Goal: Contribute content

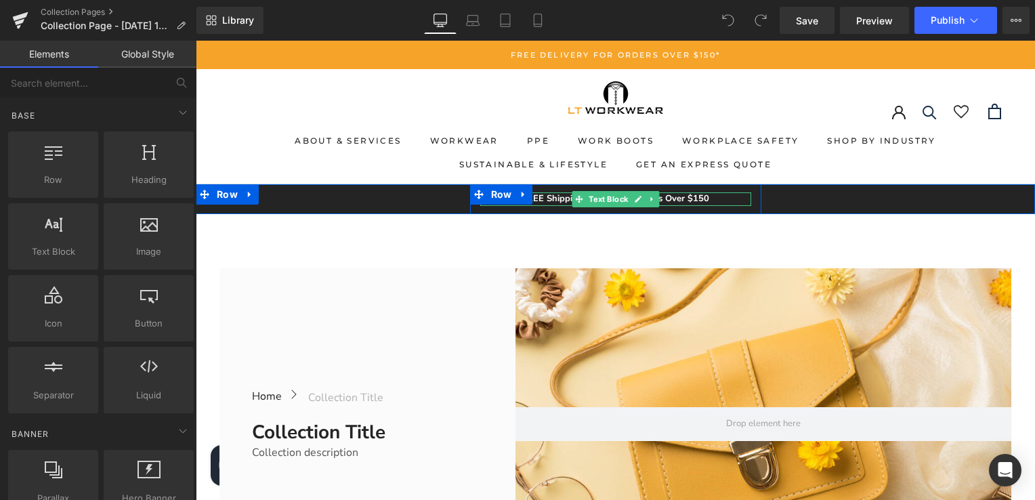
click at [554, 197] on p "FREE Shipping On All U.S. Orders Over $150" at bounding box center [615, 199] width 271 height 14
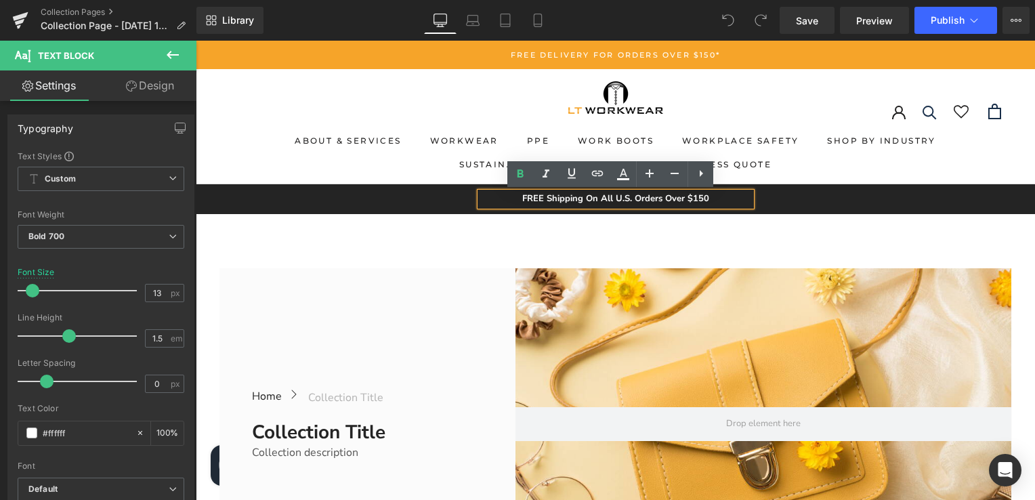
click at [626, 200] on p "FREE Shipping On All U.S. Orders Over $150" at bounding box center [615, 199] width 271 height 14
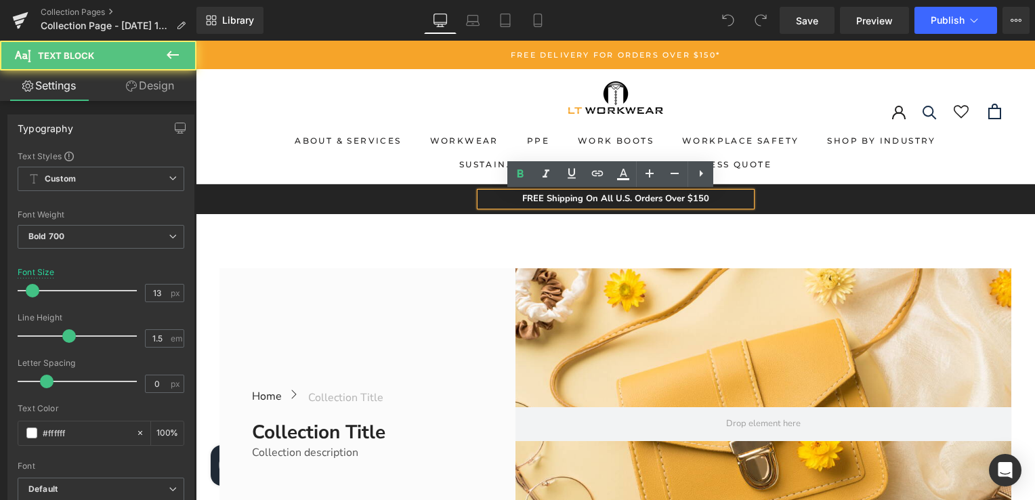
click at [629, 199] on p "FREE Shipping On All U.S. Orders Over $150" at bounding box center [615, 199] width 271 height 14
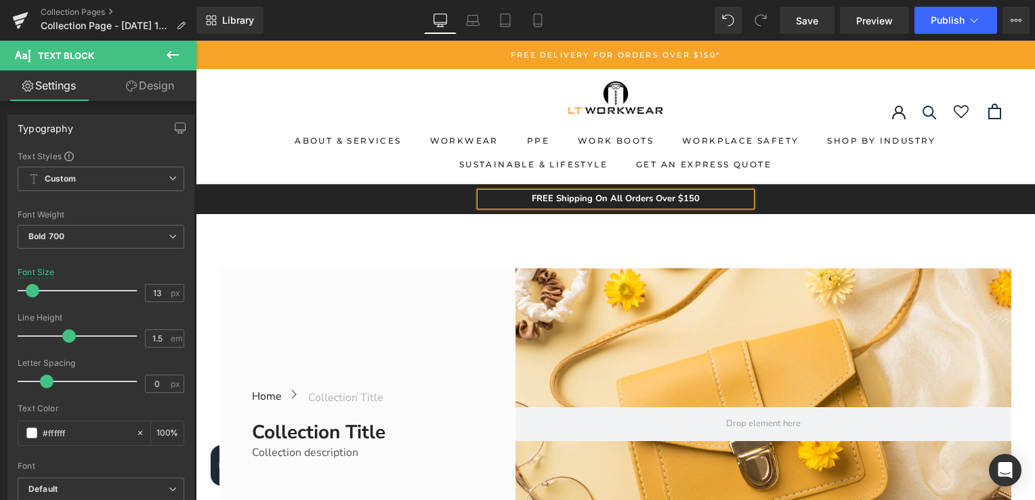
click at [196, 41] on div "80px" at bounding box center [196, 41] width 0 height 0
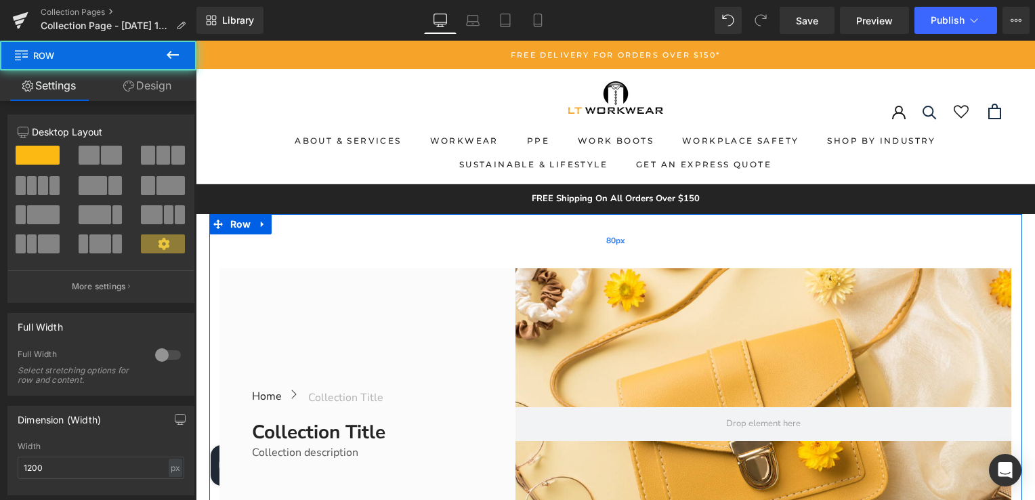
scroll to position [136, 0]
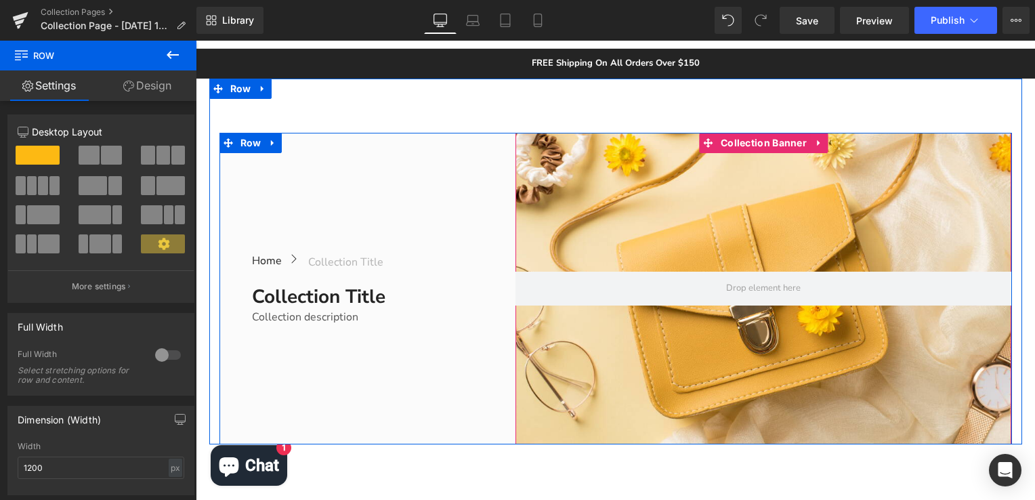
click at [696, 235] on div at bounding box center [764, 289] width 496 height 312
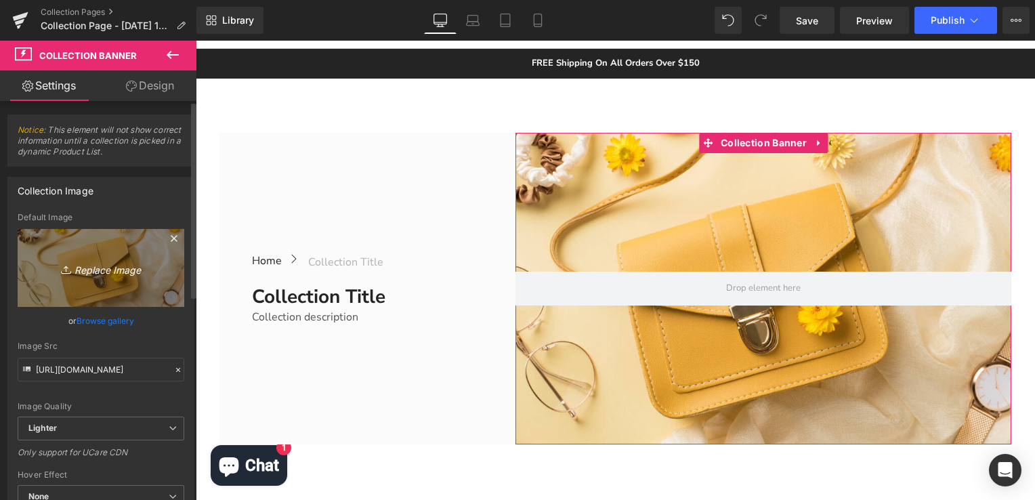
click at [123, 267] on icon "Replace Image" at bounding box center [101, 268] width 108 height 17
type input "C:\fakepath\Fashion (54).png"
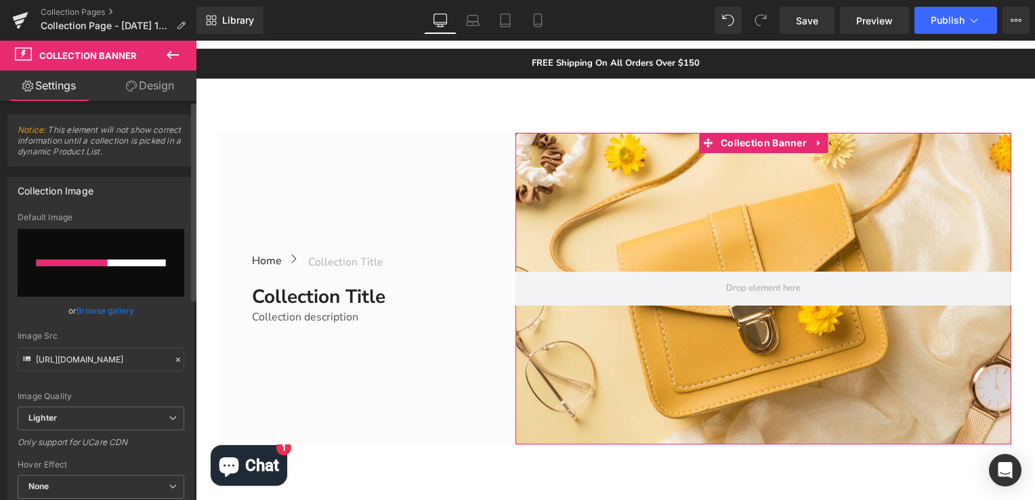
click at [106, 314] on link "Browse gallery" at bounding box center [106, 311] width 58 height 24
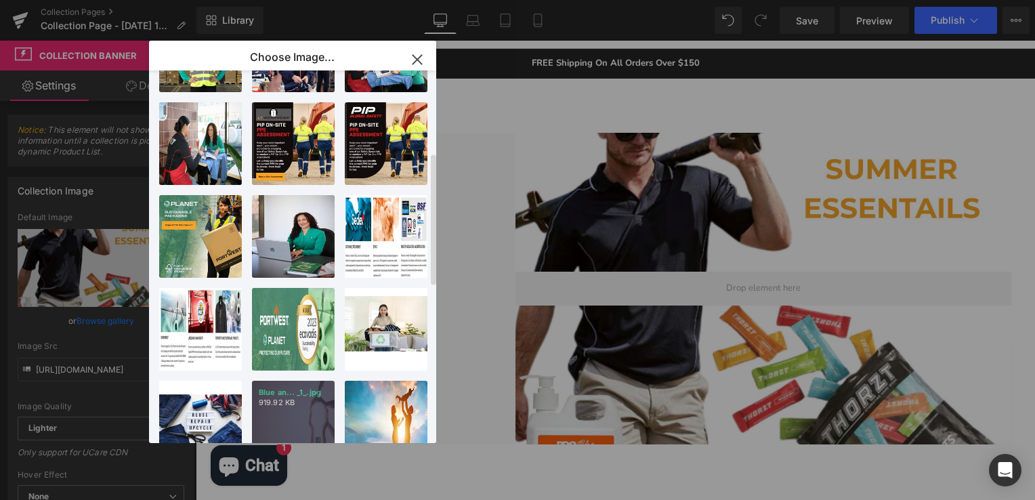
scroll to position [0, 0]
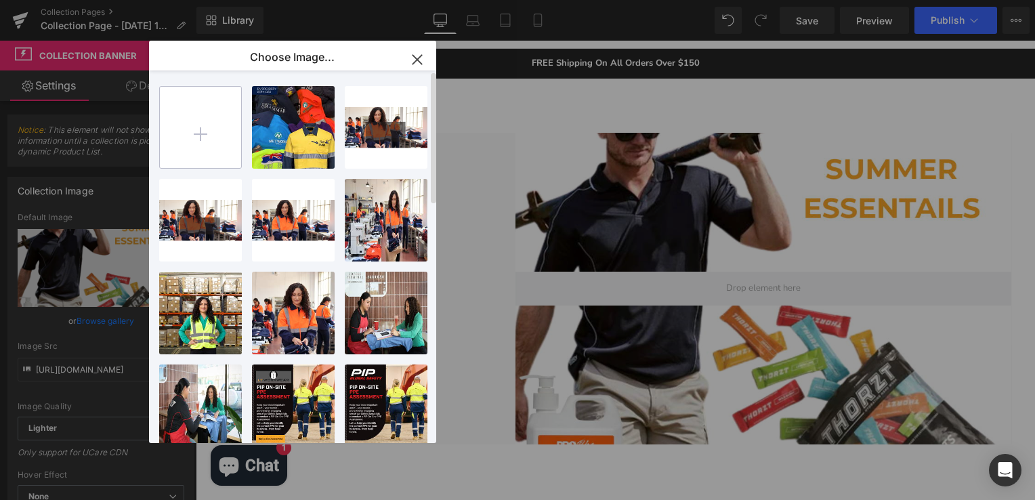
click at [195, 123] on input "file" at bounding box center [200, 127] width 81 height 81
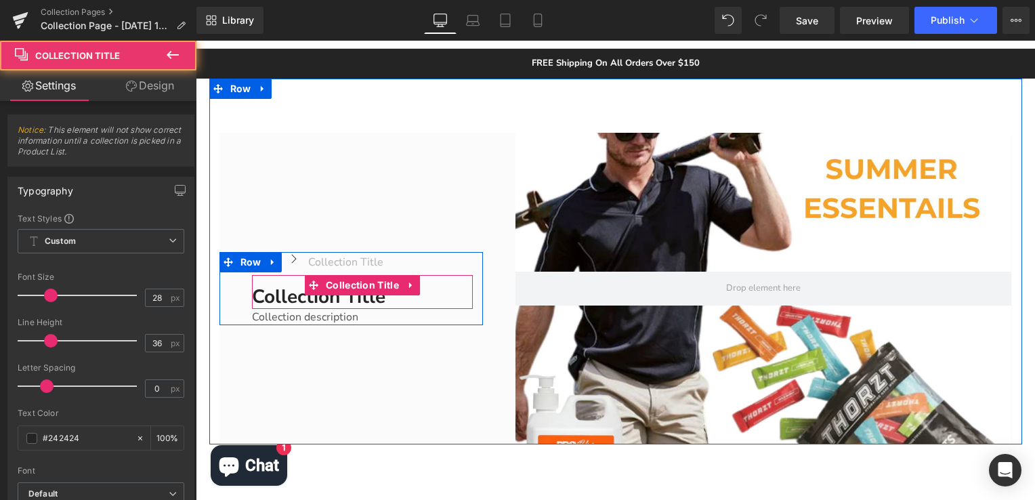
click at [435, 302] on h1 "Collection title" at bounding box center [363, 297] width 222 height 24
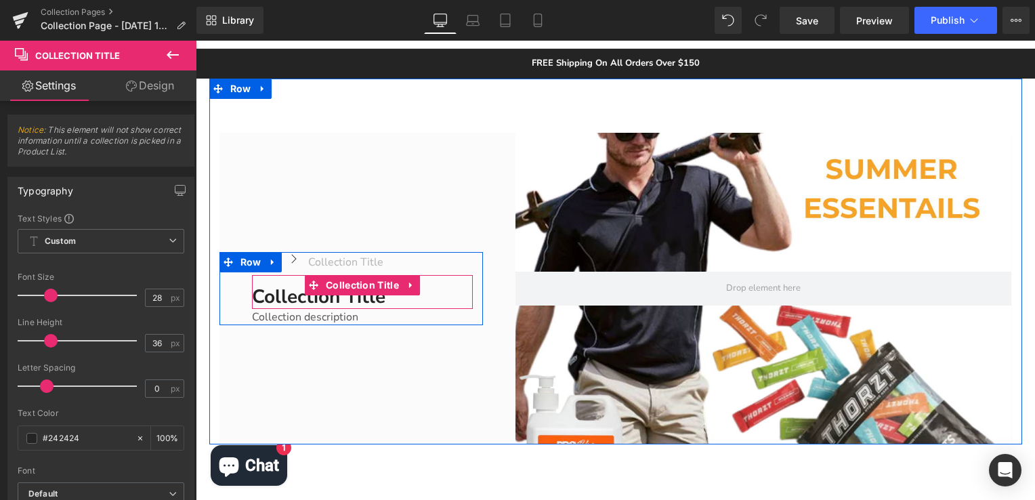
click at [390, 299] on h1 "Collection title" at bounding box center [363, 297] width 222 height 24
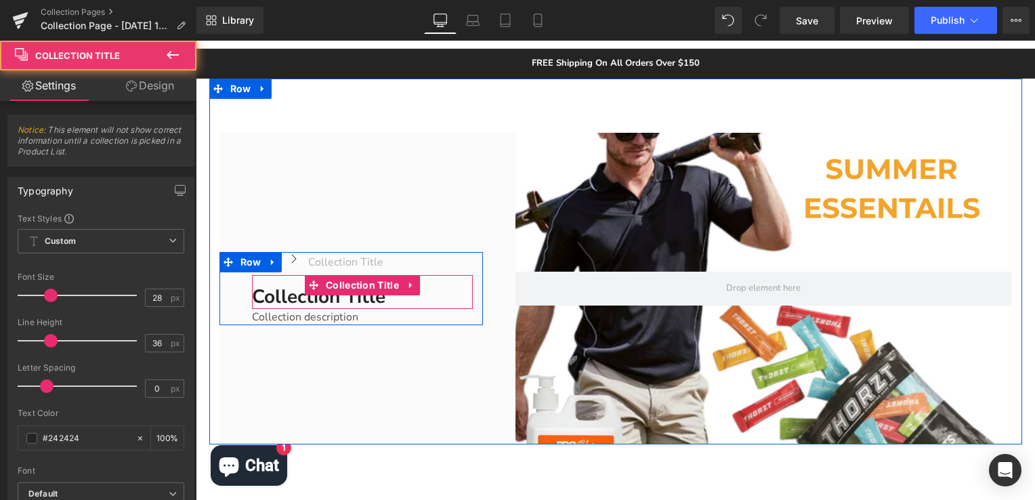
click at [390, 299] on h1 "Collection title" at bounding box center [363, 297] width 222 height 24
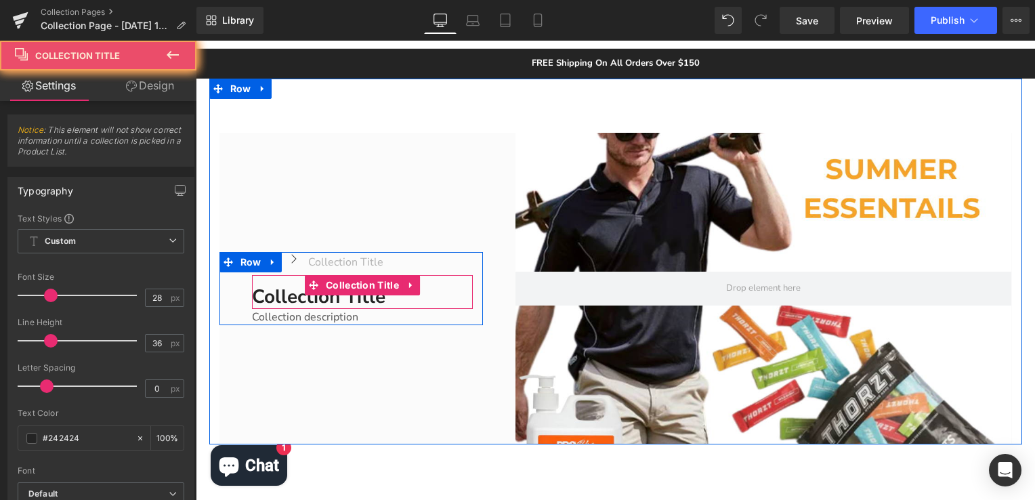
drag, startPoint x: 390, startPoint y: 299, endPoint x: 400, endPoint y: 297, distance: 10.4
click at [400, 297] on h1 "Collection title" at bounding box center [363, 297] width 222 height 24
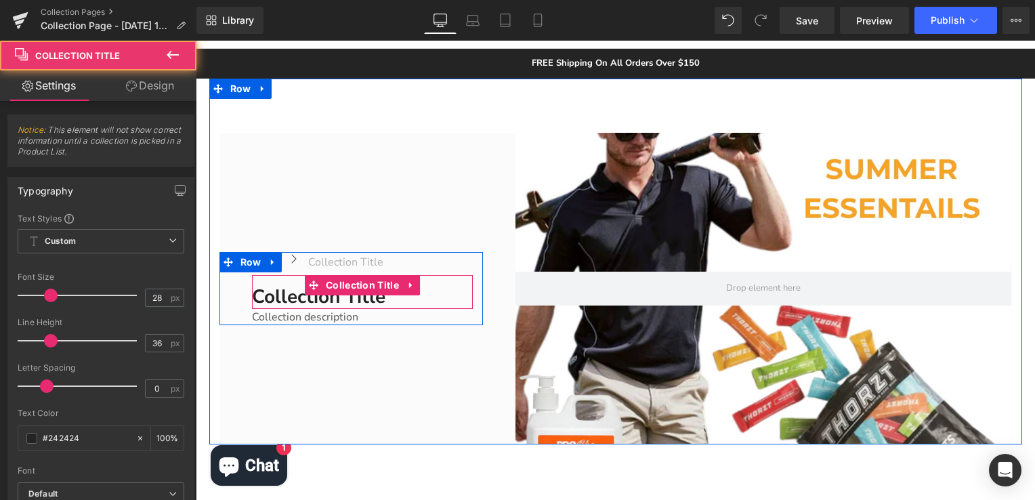
click at [338, 302] on h1 "Collection title" at bounding box center [363, 297] width 222 height 24
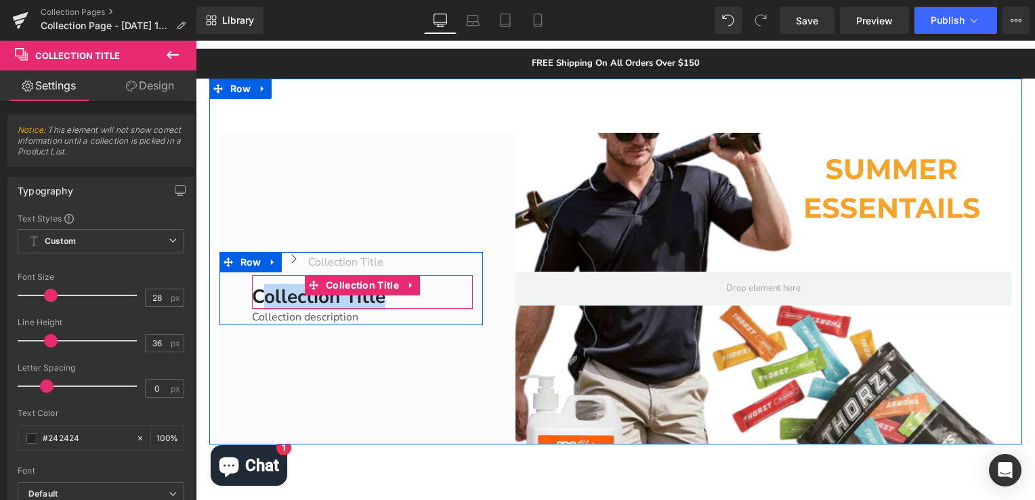
drag, startPoint x: 379, startPoint y: 298, endPoint x: 263, endPoint y: 297, distance: 116.6
click at [263, 297] on h1 "Collection title" at bounding box center [363, 297] width 222 height 24
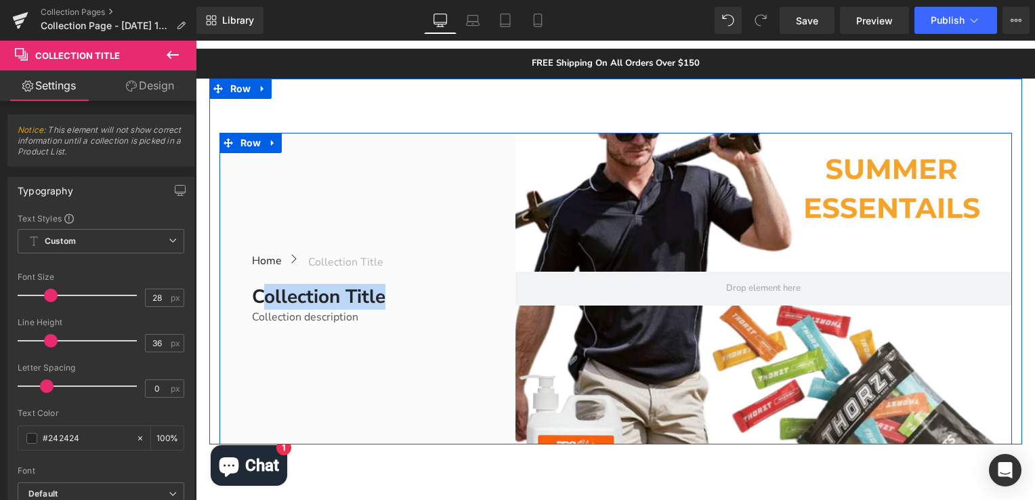
click at [320, 327] on div "Home Button Icon Collection title Collection Title Icon List Row Collection tit…" at bounding box center [352, 289] width 264 height 312
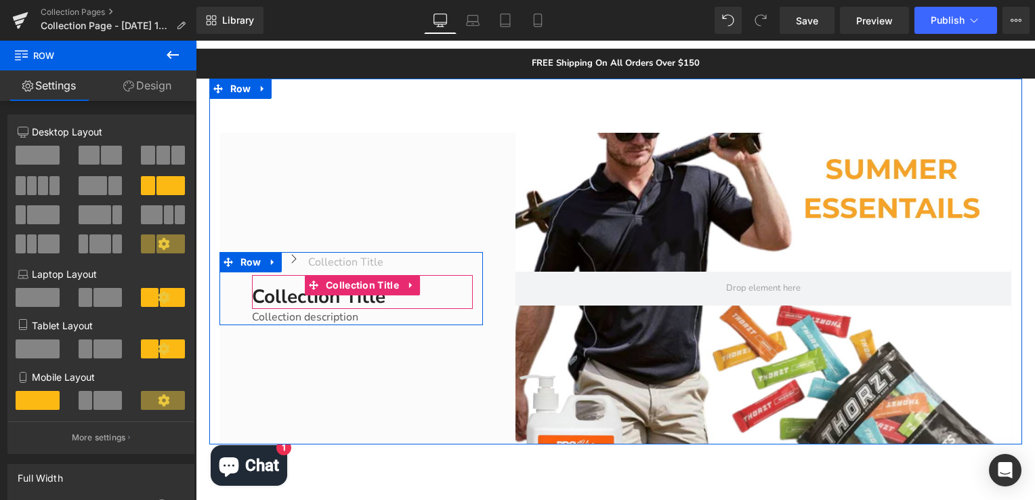
click at [276, 299] on h1 "Collection title" at bounding box center [363, 297] width 222 height 24
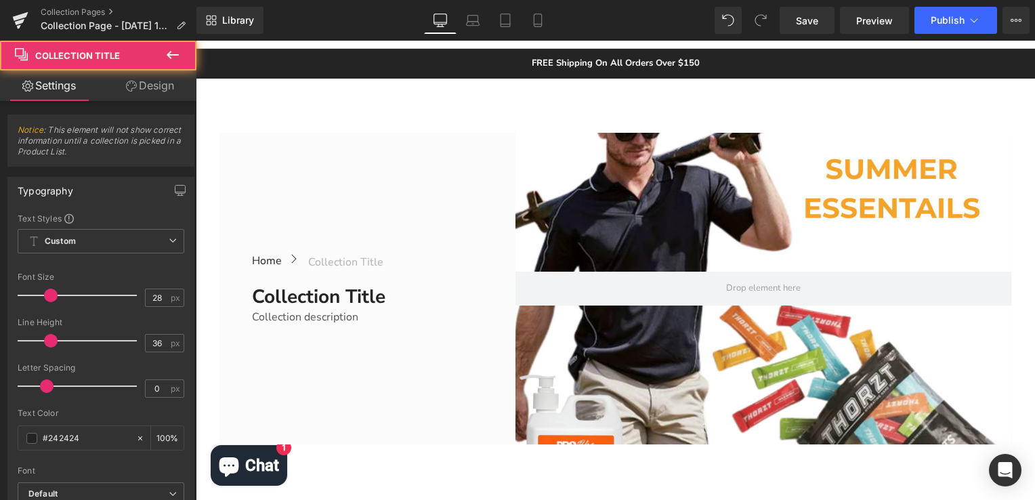
click at [91, 51] on span "Collection Title" at bounding box center [77, 55] width 85 height 11
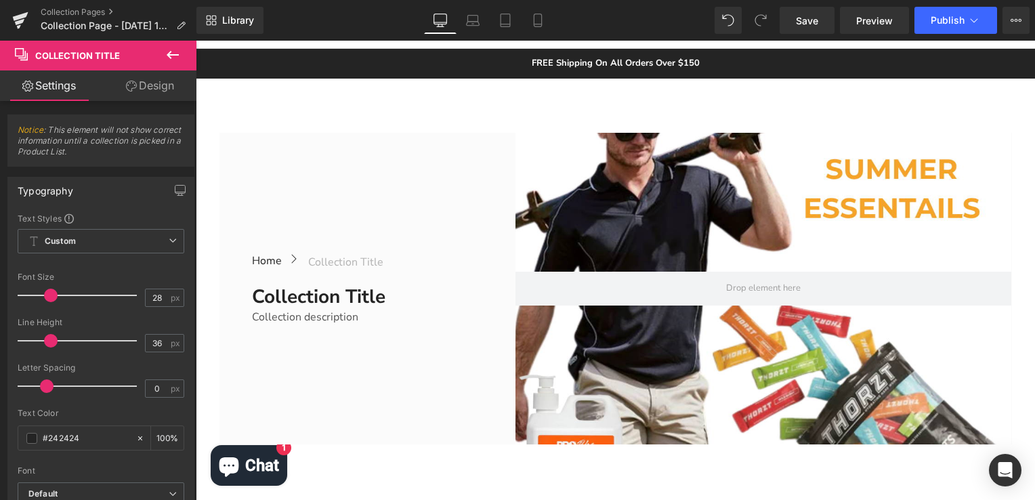
click at [115, 53] on span "Collection Title" at bounding box center [77, 55] width 85 height 11
drag, startPoint x: 133, startPoint y: 52, endPoint x: 62, endPoint y: 51, distance: 71.2
click at [62, 51] on span "Collection Title" at bounding box center [82, 56] width 136 height 30
drag, startPoint x: 62, startPoint y: 51, endPoint x: 192, endPoint y: 56, distance: 130.2
click at [192, 56] on button at bounding box center [172, 56] width 47 height 30
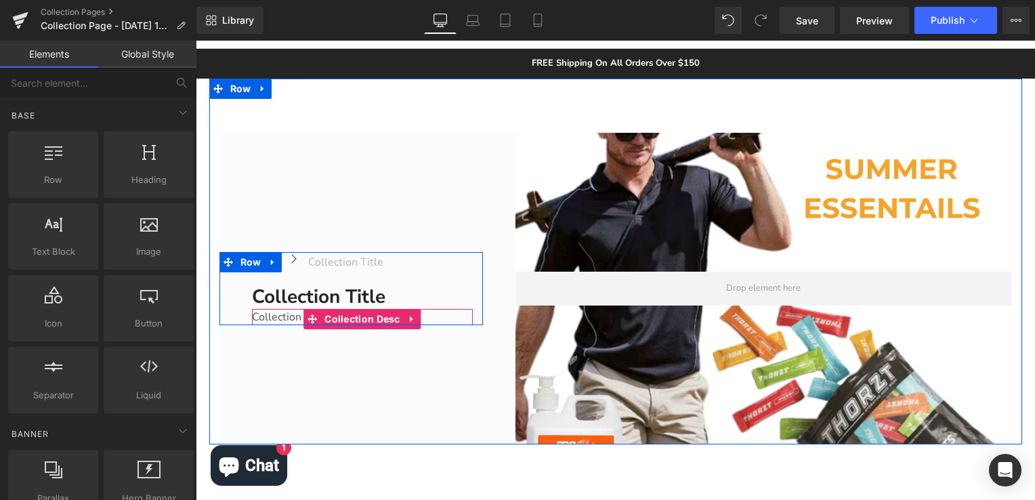
click at [282, 319] on div "Collection description" at bounding box center [363, 317] width 222 height 16
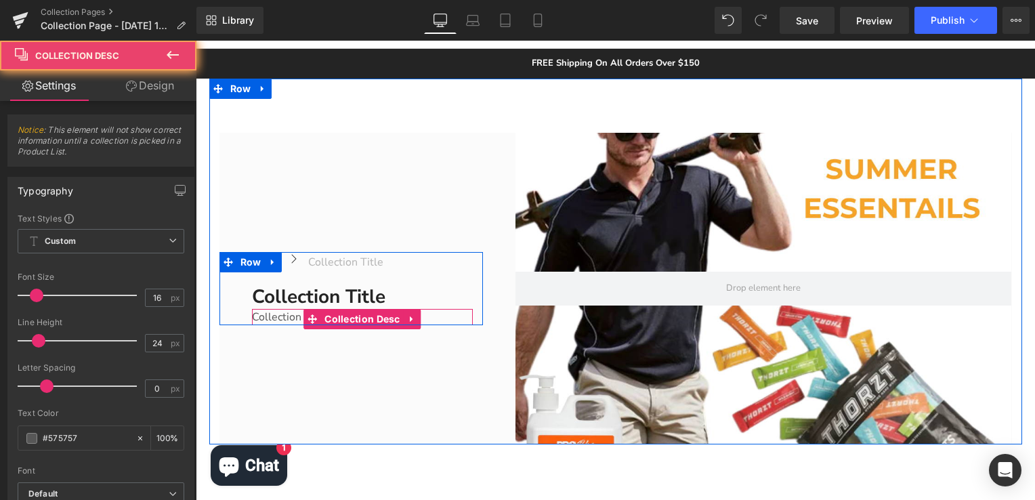
click at [281, 318] on div "Collection description" at bounding box center [363, 317] width 222 height 16
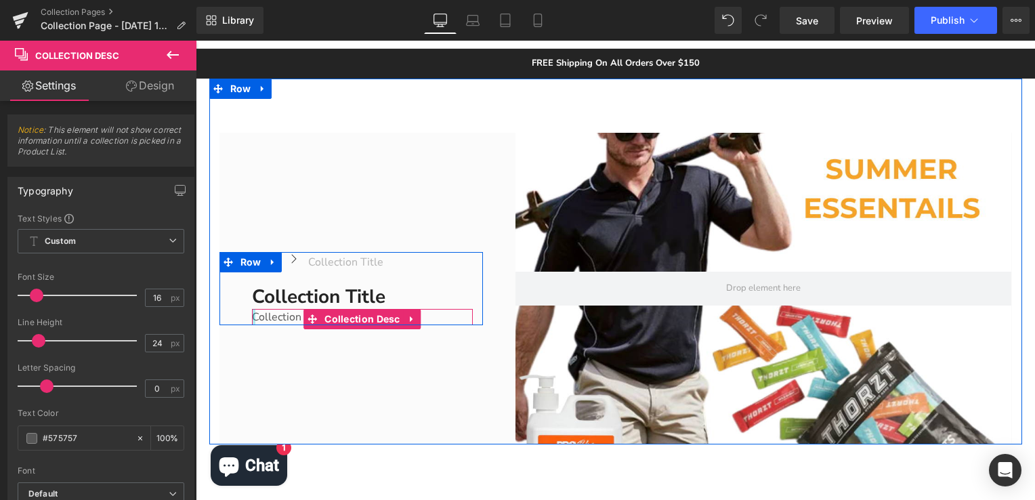
click at [252, 316] on div at bounding box center [253, 317] width 3 height 16
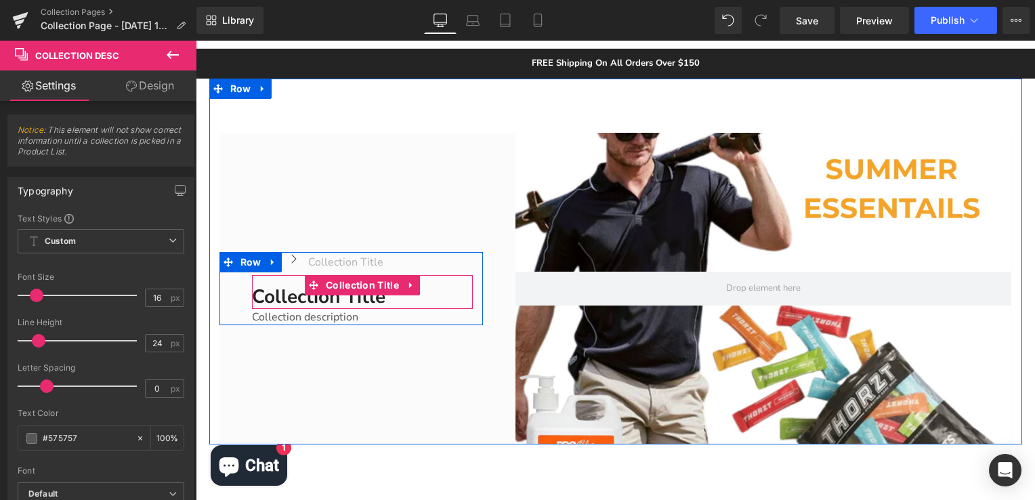
click at [264, 297] on h1 "Collection title" at bounding box center [363, 297] width 222 height 24
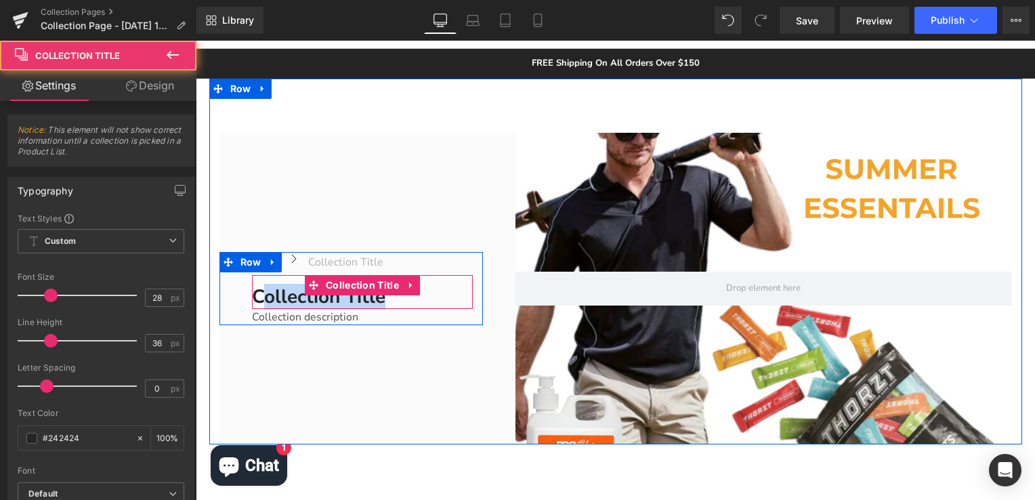
drag, startPoint x: 383, startPoint y: 299, endPoint x: 260, endPoint y: 299, distance: 122.6
click at [260, 299] on h1 "Collection title" at bounding box center [363, 297] width 222 height 24
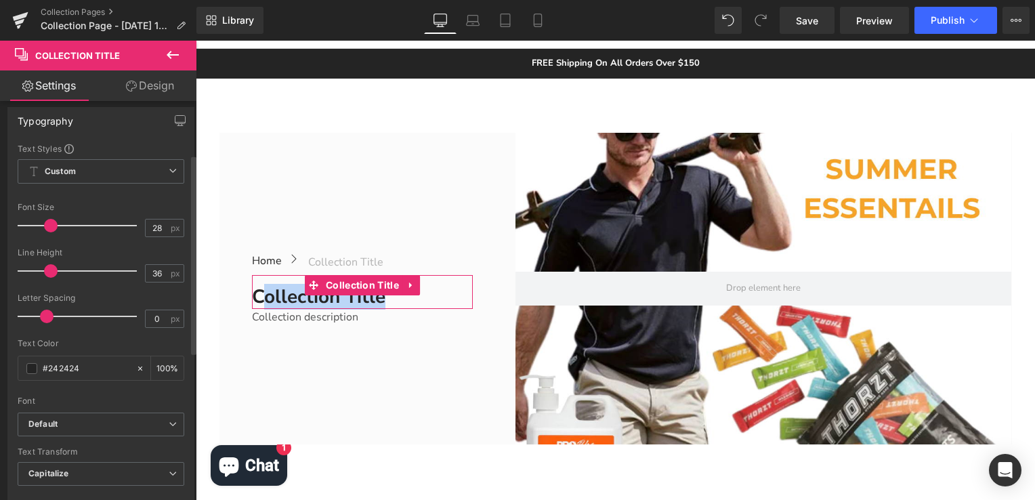
scroll to position [65, 0]
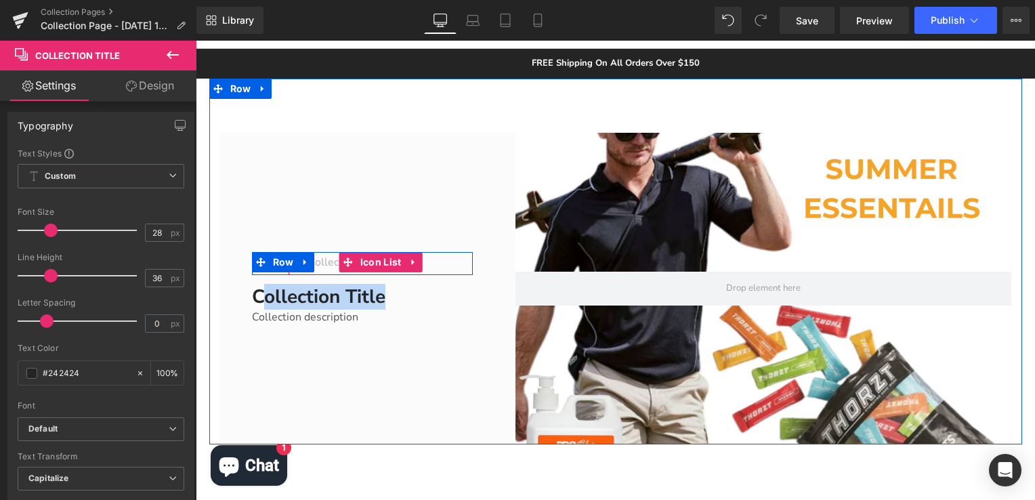
click at [344, 257] on icon at bounding box center [348, 262] width 9 height 10
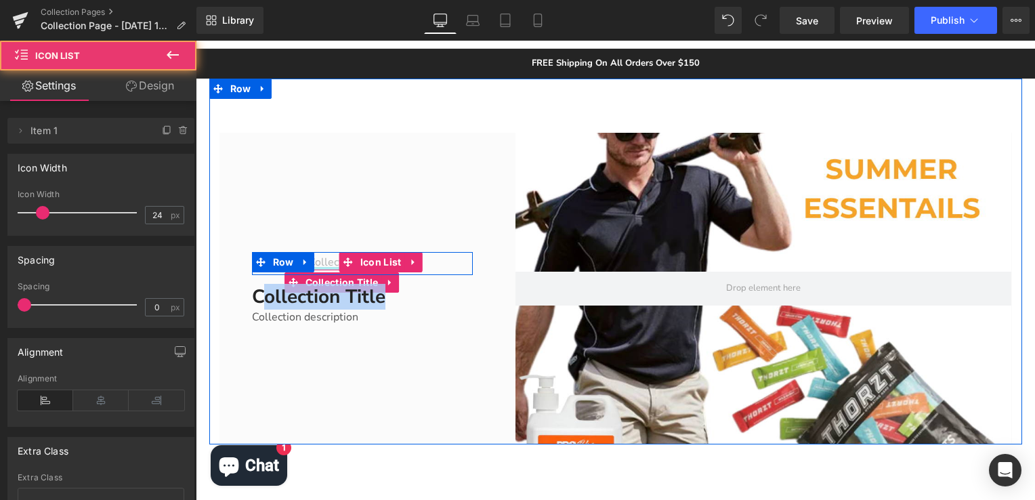
click at [323, 267] on div at bounding box center [344, 268] width 79 height 3
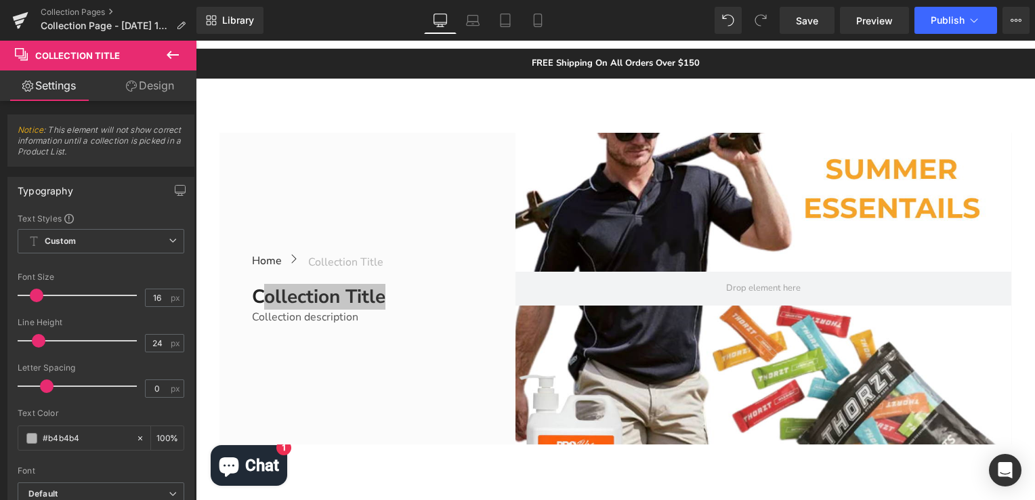
click at [165, 53] on icon at bounding box center [173, 55] width 16 height 16
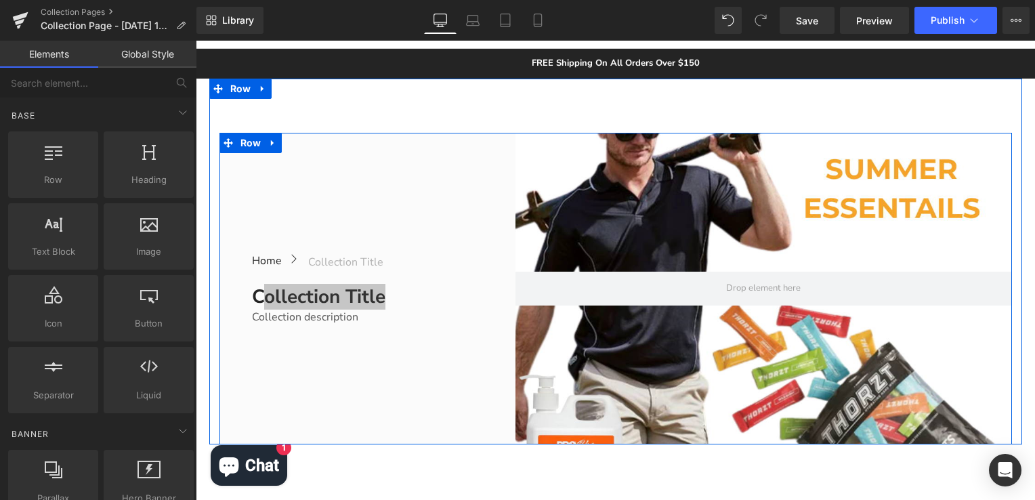
scroll to position [339, 0]
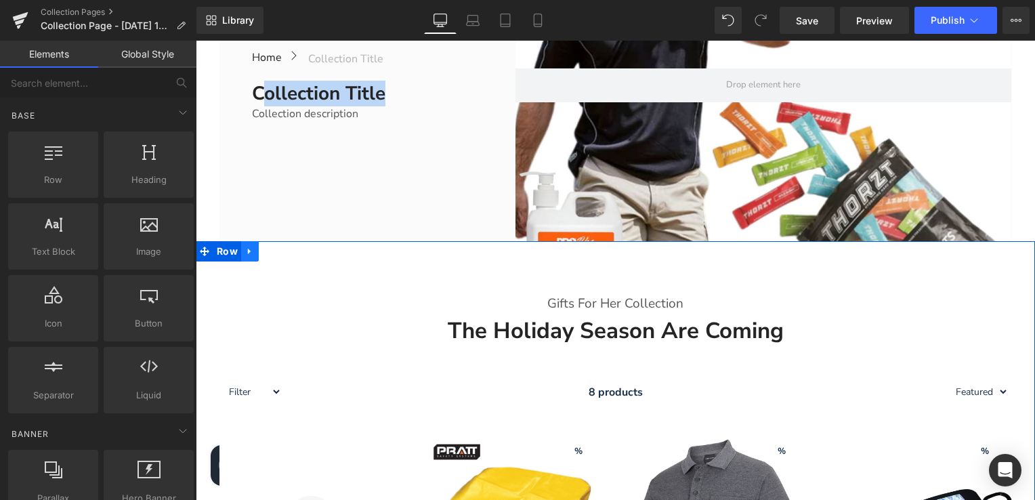
click at [247, 251] on icon at bounding box center [249, 251] width 9 height 10
click at [283, 253] on icon at bounding box center [285, 251] width 9 height 9
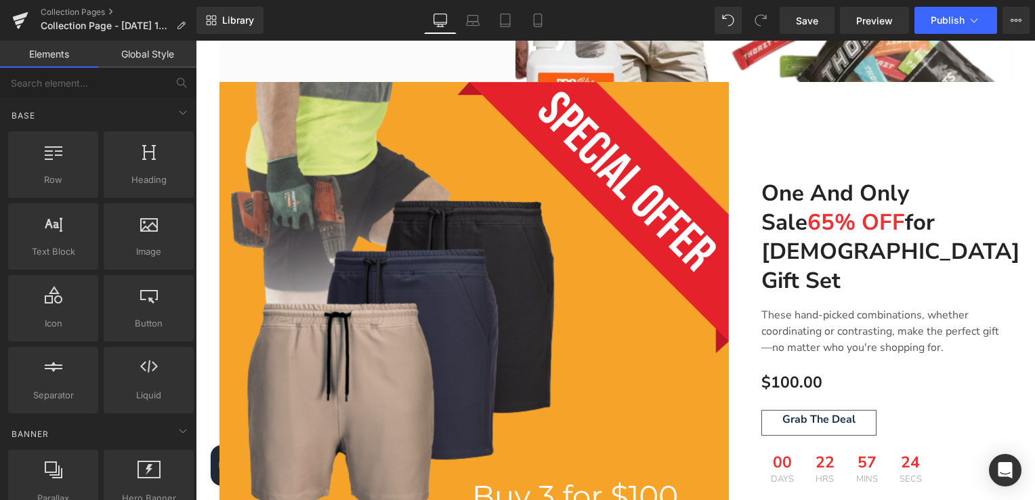
scroll to position [407, 0]
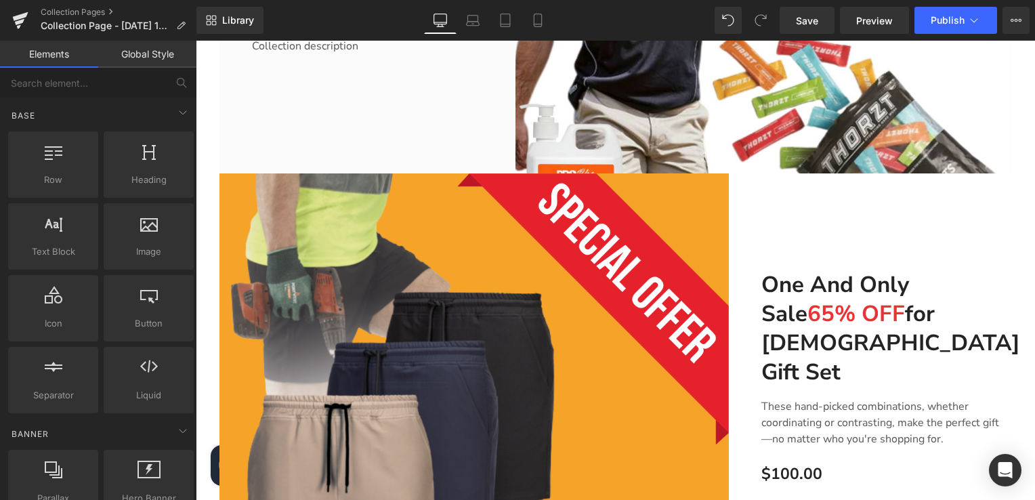
click at [594, 304] on img at bounding box center [475, 428] width 510 height 510
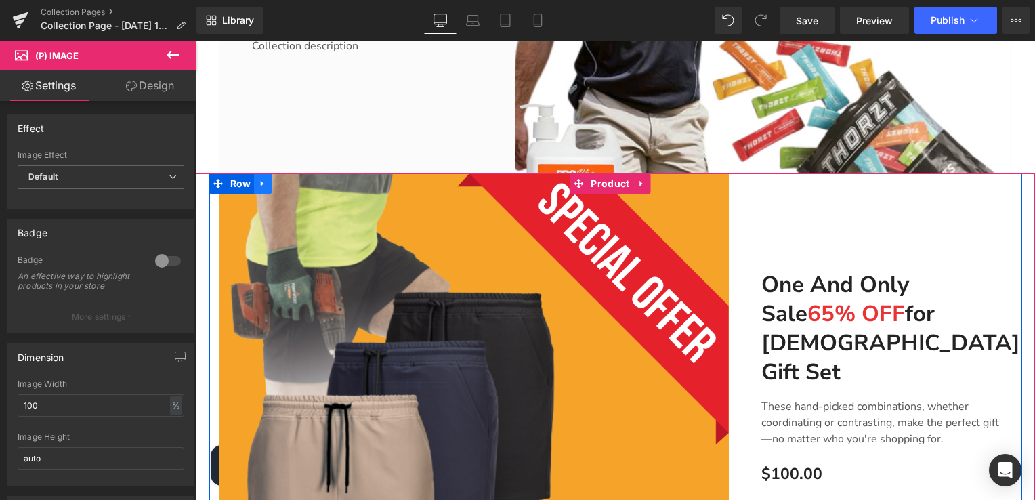
click at [258, 182] on icon at bounding box center [262, 183] width 9 height 10
click at [293, 183] on icon at bounding box center [297, 183] width 9 height 9
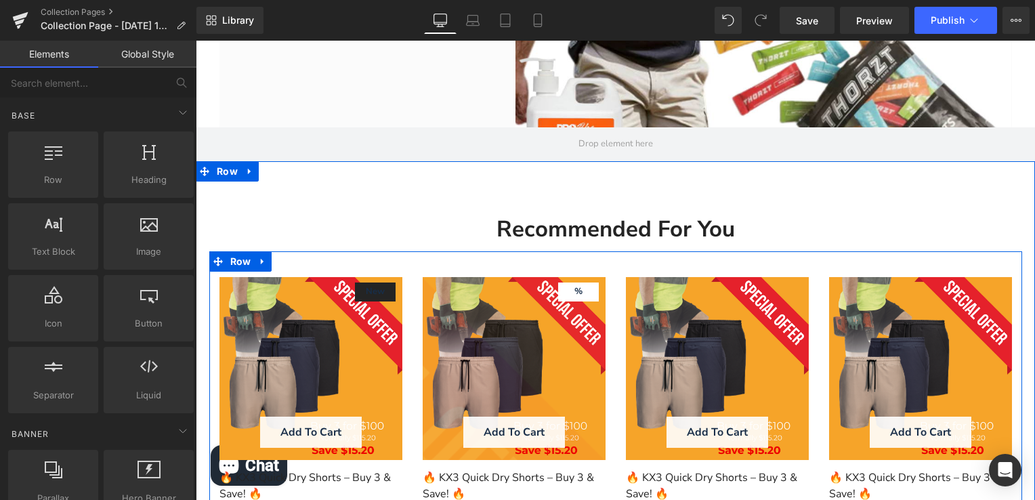
scroll to position [678, 0]
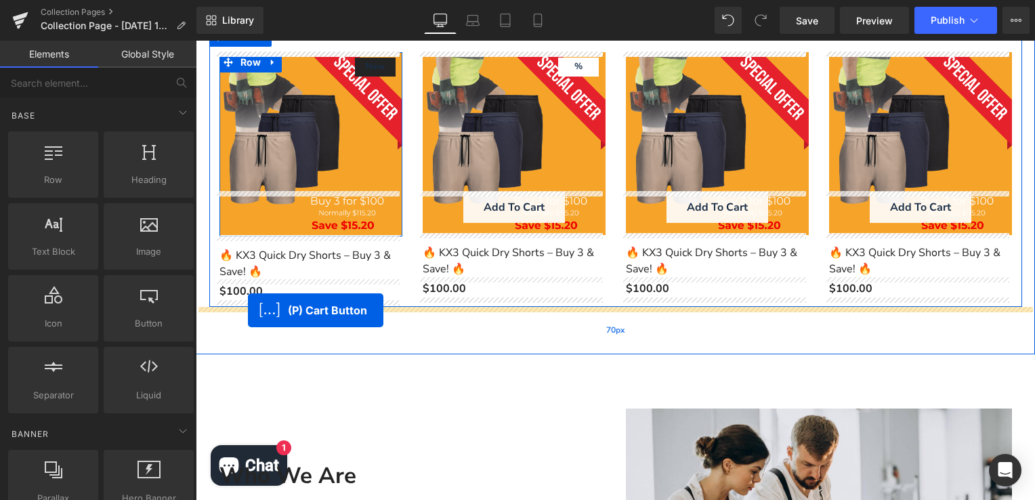
drag, startPoint x: 252, startPoint y: 207, endPoint x: 247, endPoint y: 310, distance: 103.1
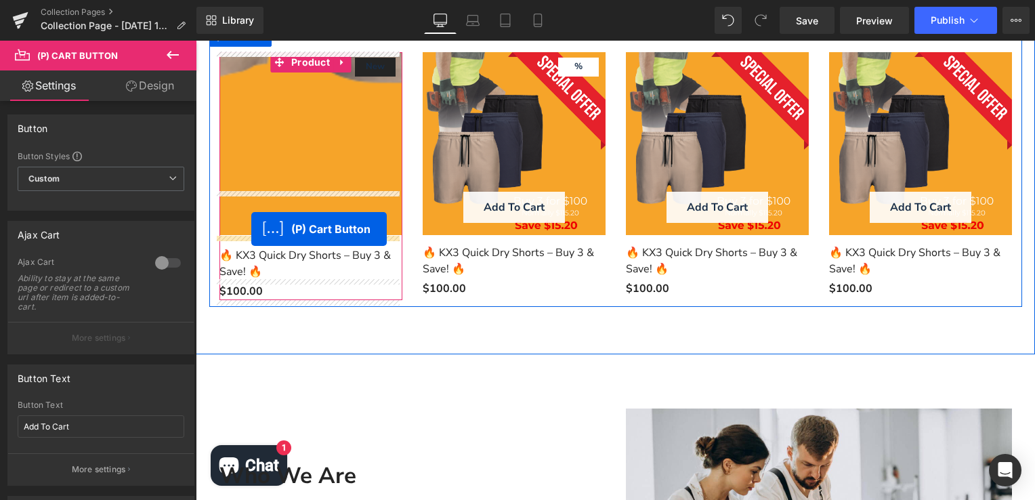
drag, startPoint x: 257, startPoint y: 205, endPoint x: 251, endPoint y: 229, distance: 24.3
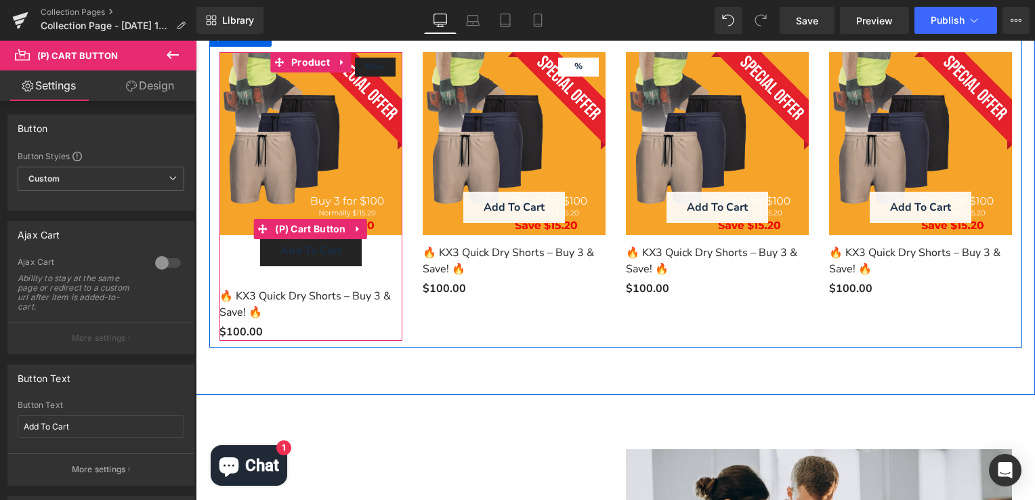
click at [260, 253] on button "Add To Cart" at bounding box center [311, 250] width 102 height 31
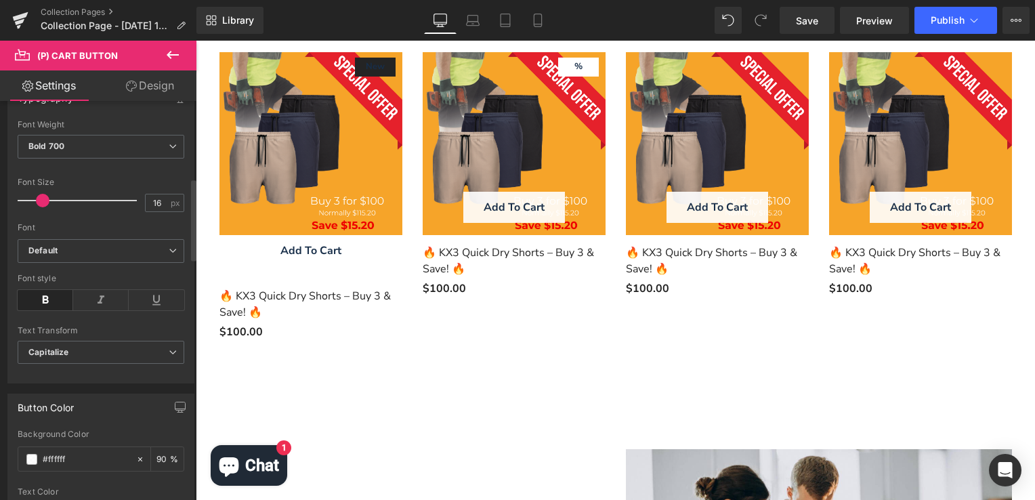
scroll to position [474, 0]
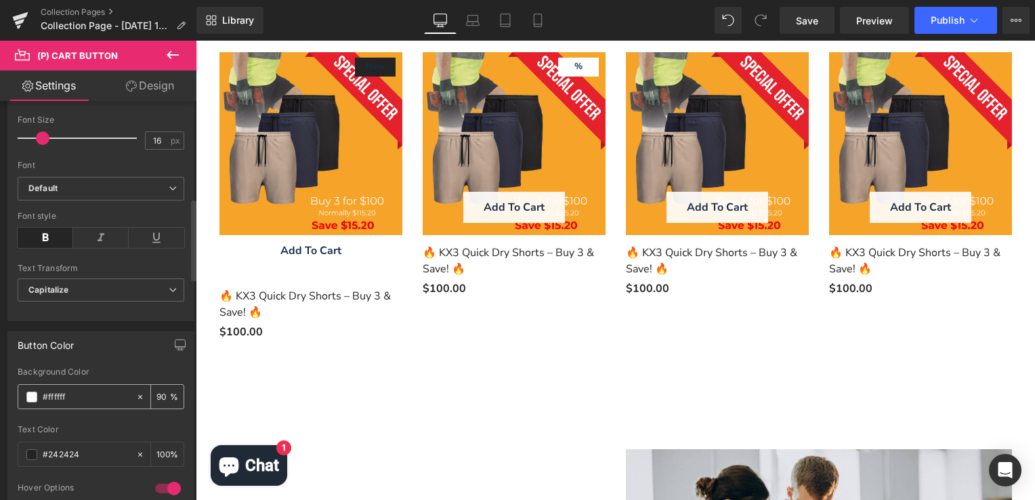
drag, startPoint x: 89, startPoint y: 394, endPoint x: 49, endPoint y: 390, distance: 40.9
click at [49, 390] on input "#ffffff" at bounding box center [86, 397] width 87 height 15
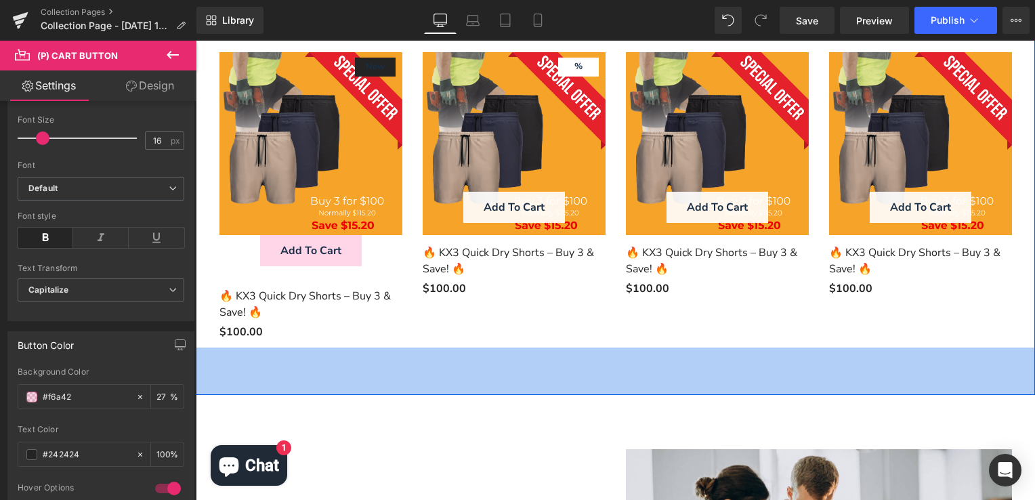
type input "#f6a421"
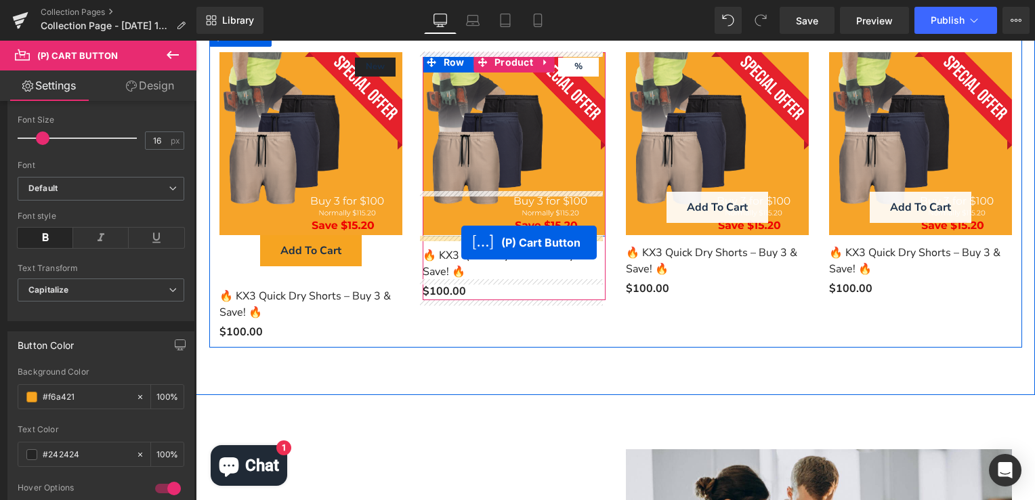
drag, startPoint x: 457, startPoint y: 201, endPoint x: 461, endPoint y: 243, distance: 42.3
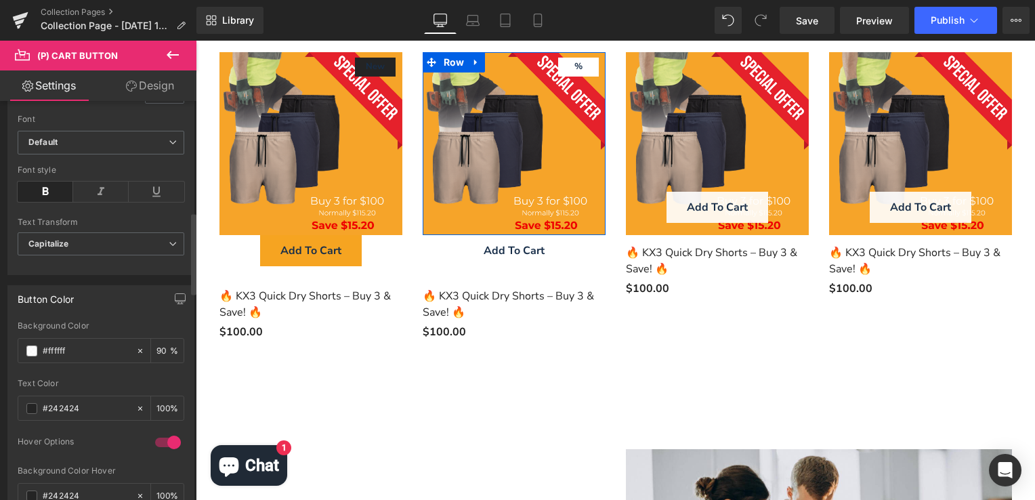
scroll to position [542, 0]
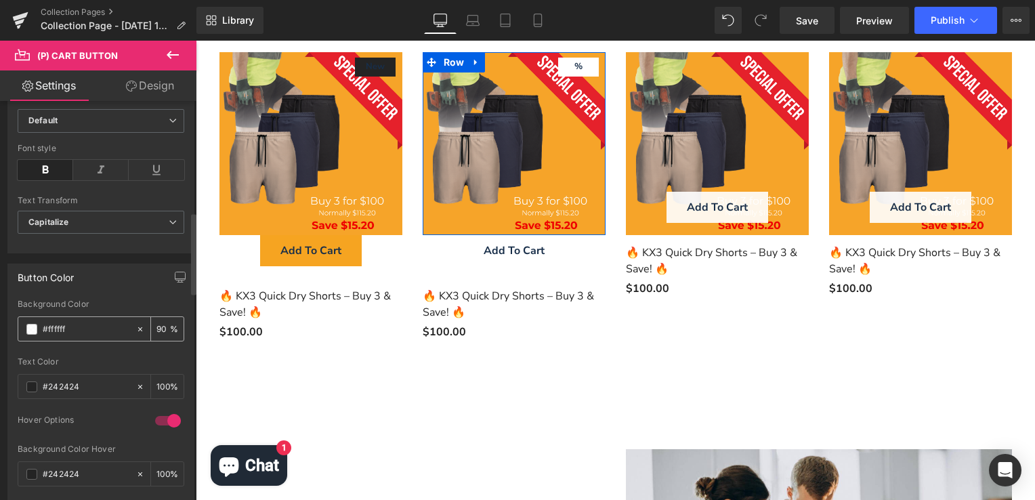
drag, startPoint x: 82, startPoint y: 327, endPoint x: 63, endPoint y: 320, distance: 20.1
click at [54, 323] on input "#ffffff" at bounding box center [86, 329] width 87 height 15
type input "#f6a421"
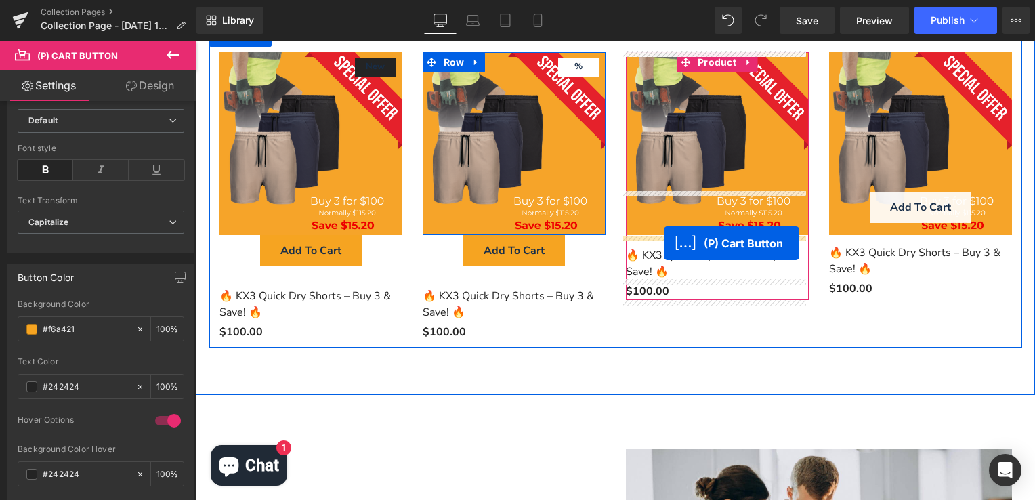
drag, startPoint x: 665, startPoint y: 201, endPoint x: 664, endPoint y: 242, distance: 41.3
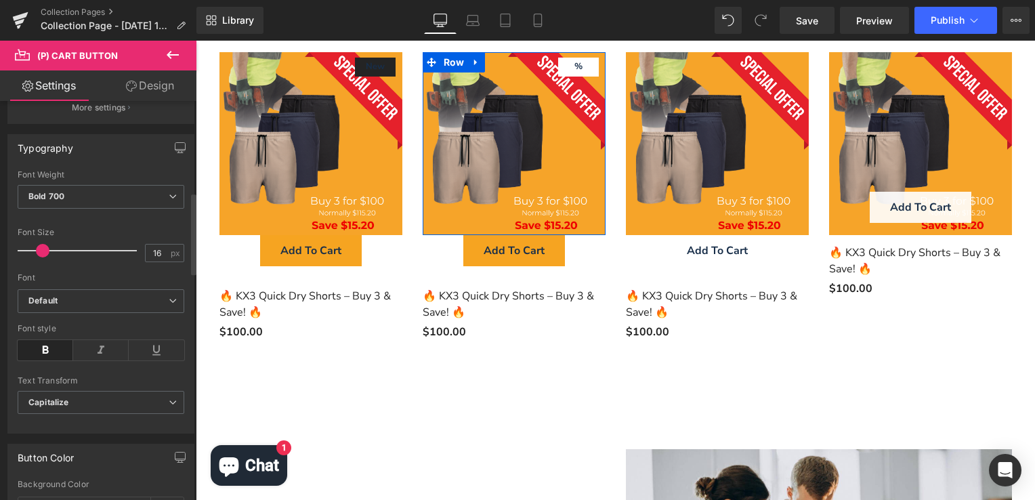
scroll to position [474, 0]
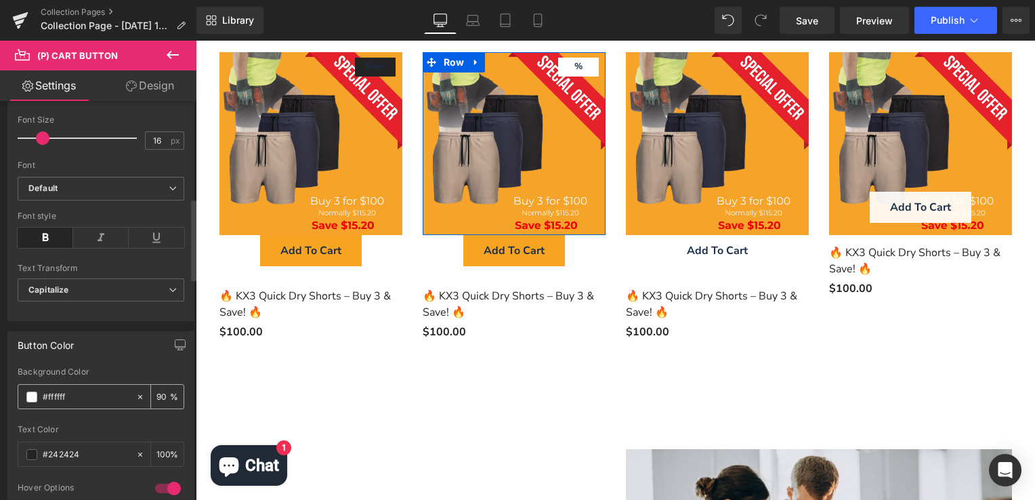
drag, startPoint x: 78, startPoint y: 394, endPoint x: 49, endPoint y: 394, distance: 28.5
click at [49, 394] on input "#ffffff" at bounding box center [86, 397] width 87 height 15
type input "#f6A421"
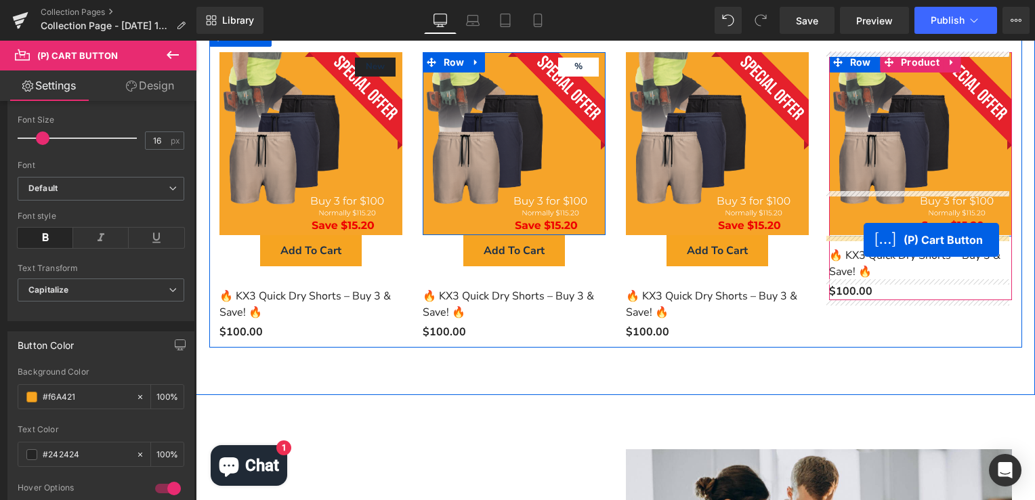
drag, startPoint x: 867, startPoint y: 207, endPoint x: 864, endPoint y: 240, distance: 32.6
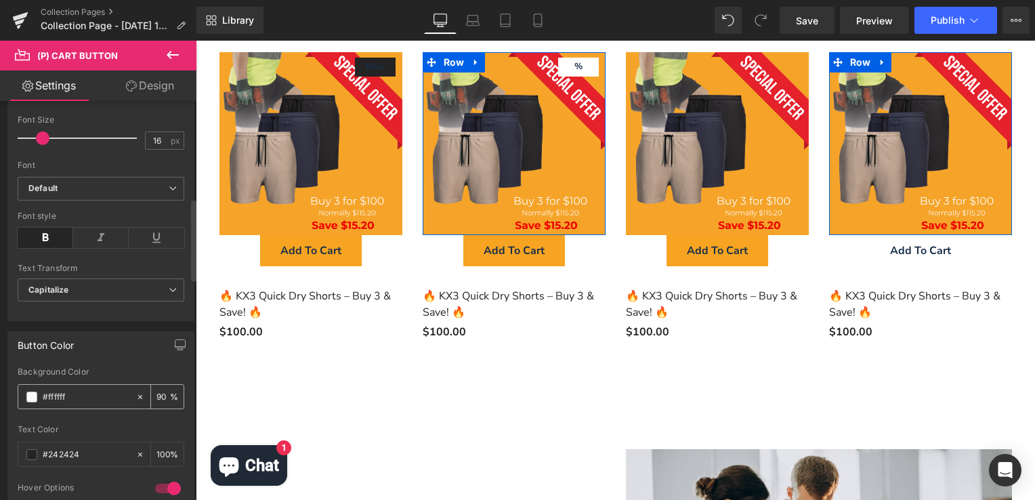
click at [78, 390] on input "#ffffff" at bounding box center [86, 397] width 87 height 15
type input "#f6A421"
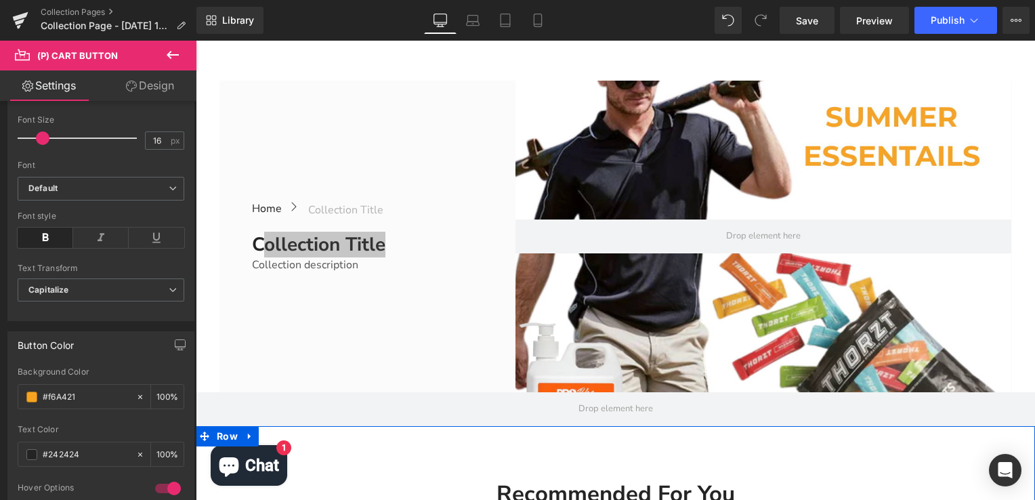
scroll to position [136, 0]
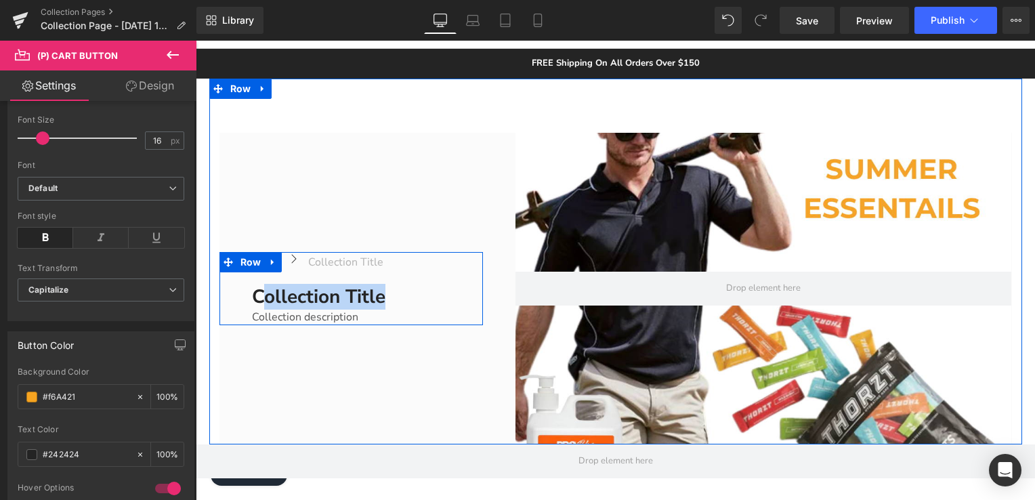
click at [314, 303] on h1 "Collection title" at bounding box center [363, 297] width 222 height 24
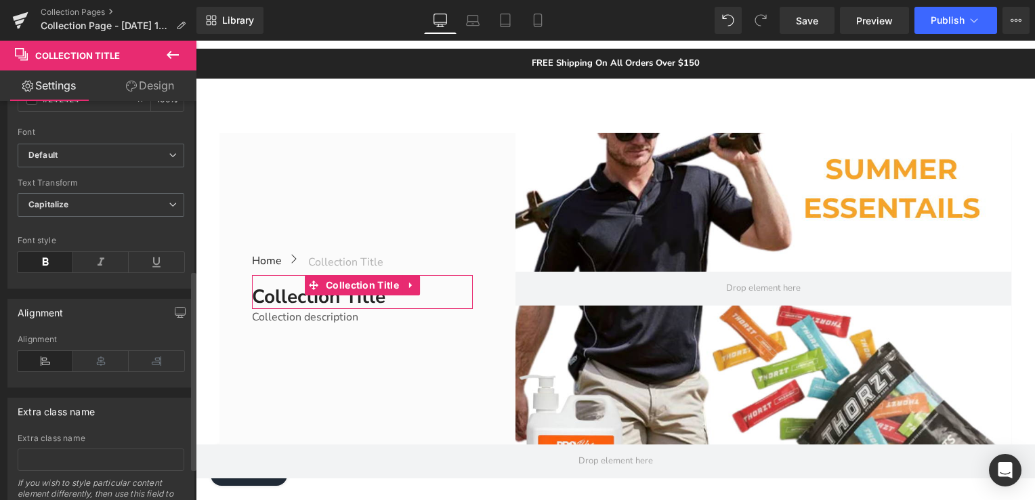
scroll to position [404, 0]
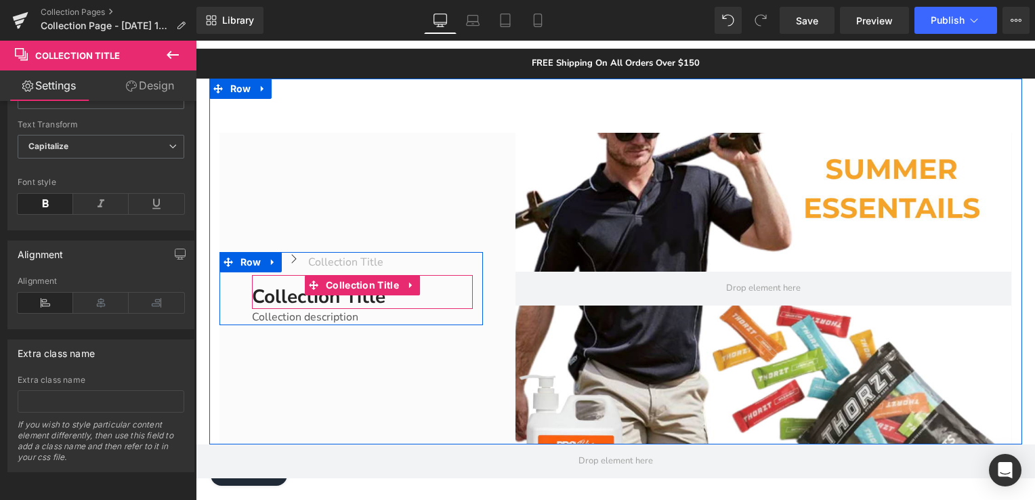
click at [290, 295] on h1 "Collection title" at bounding box center [363, 297] width 222 height 24
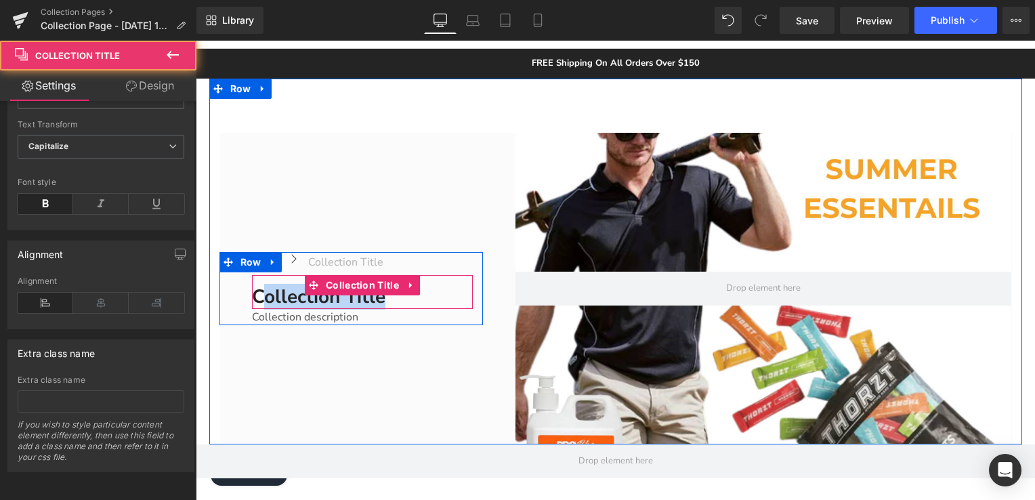
drag, startPoint x: 382, startPoint y: 299, endPoint x: 263, endPoint y: 293, distance: 119.4
click at [263, 293] on h1 "Collection title" at bounding box center [363, 297] width 222 height 24
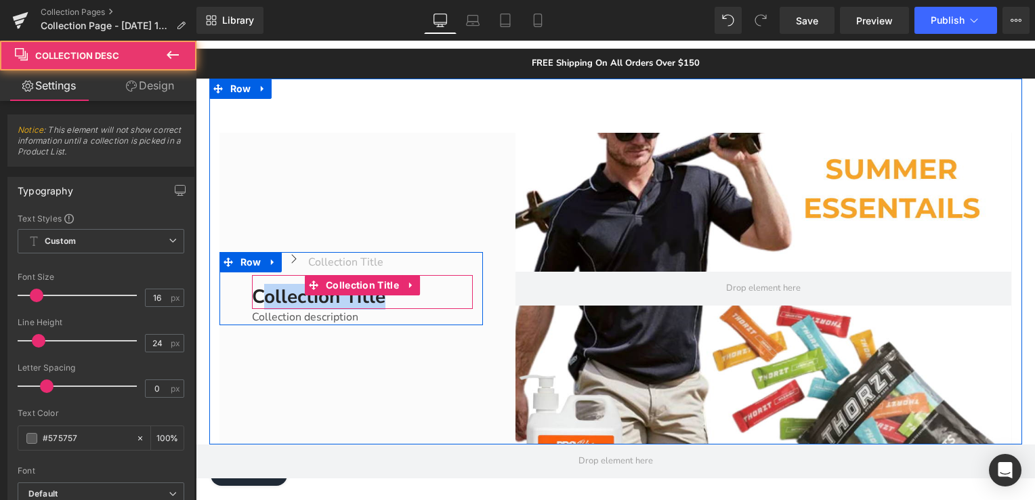
drag, startPoint x: 263, startPoint y: 293, endPoint x: 289, endPoint y: 313, distance: 32.9
click at [289, 313] on div "Collection description" at bounding box center [363, 317] width 222 height 16
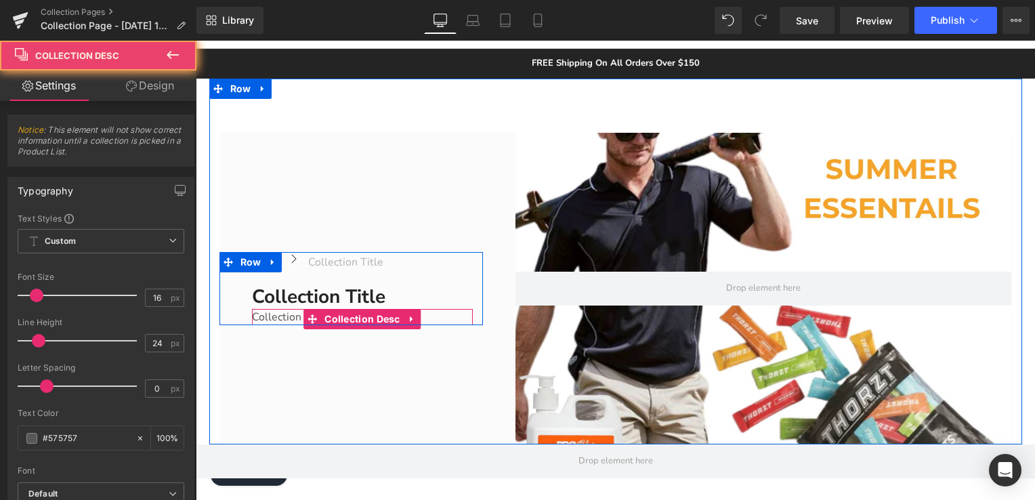
click at [289, 313] on div "Collection description" at bounding box center [363, 317] width 222 height 16
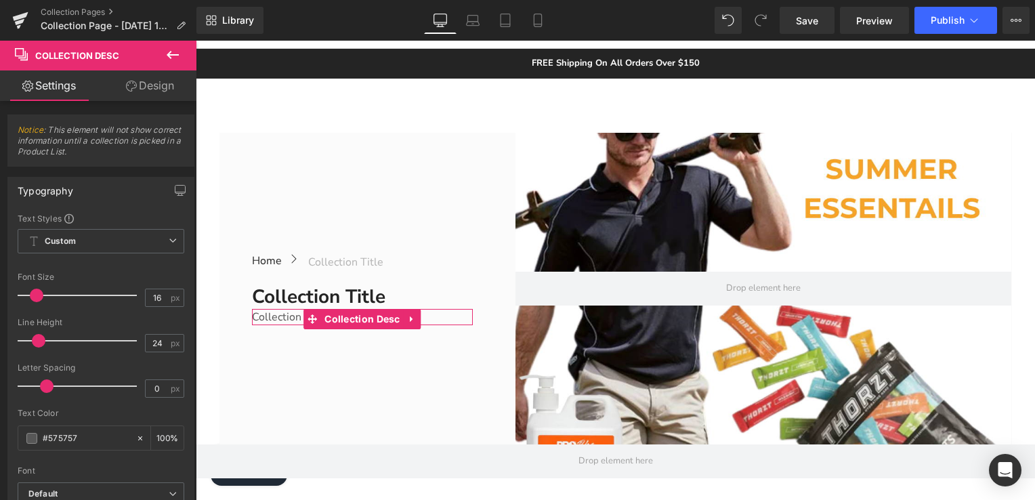
click at [163, 83] on link "Design" at bounding box center [150, 85] width 98 height 30
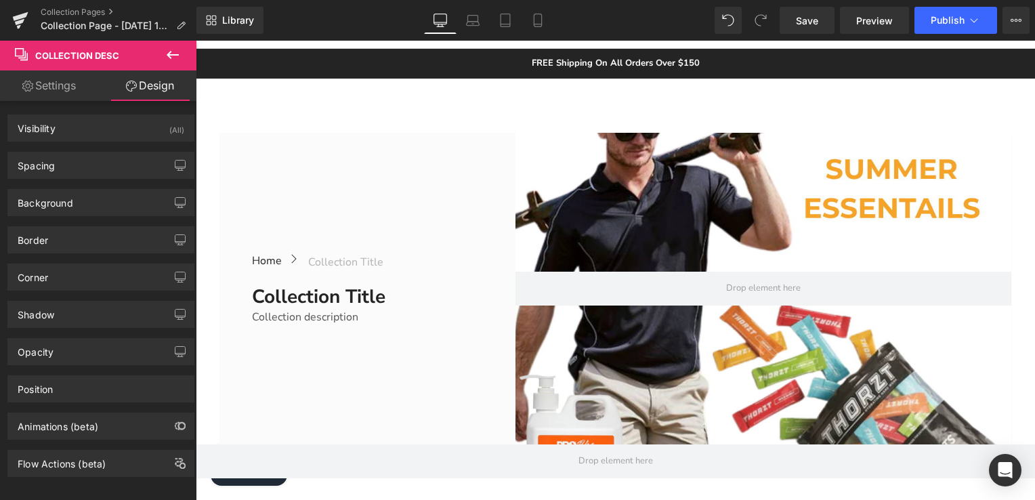
click at [84, 56] on span "Collection Desc" at bounding box center [77, 55] width 84 height 11
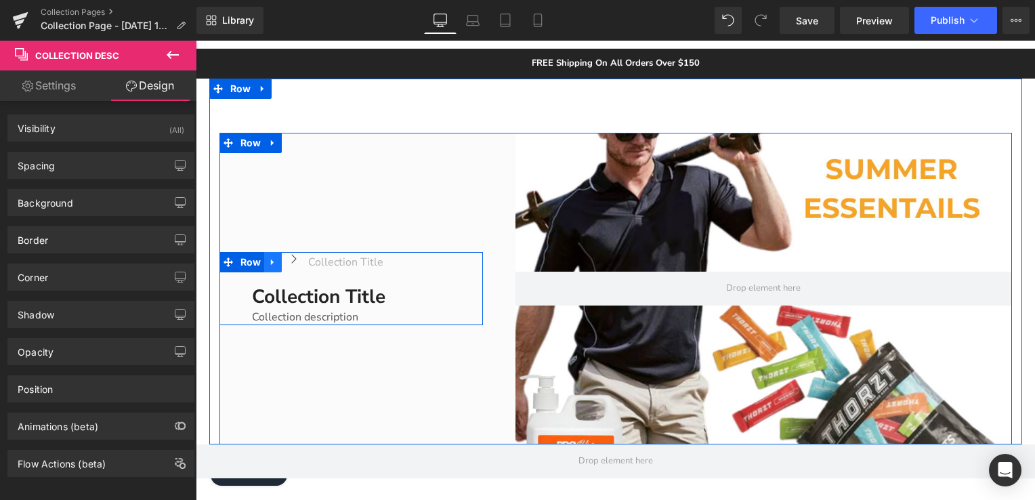
click at [268, 257] on icon at bounding box center [272, 262] width 9 height 10
click at [299, 263] on link at bounding box center [308, 262] width 18 height 20
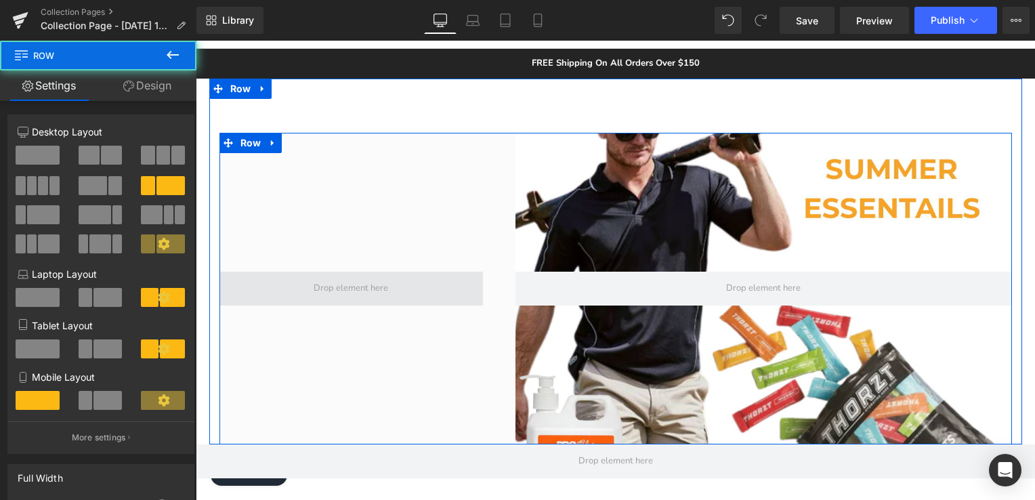
click at [404, 294] on span at bounding box center [352, 289] width 264 height 34
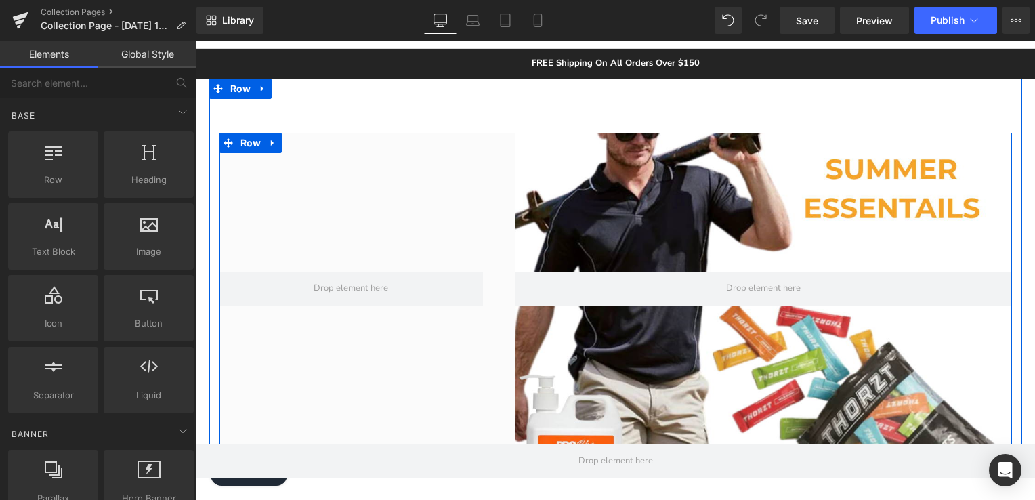
drag, startPoint x: 326, startPoint y: 289, endPoint x: 426, endPoint y: 232, distance: 114.7
click at [426, 232] on div at bounding box center [352, 289] width 264 height 312
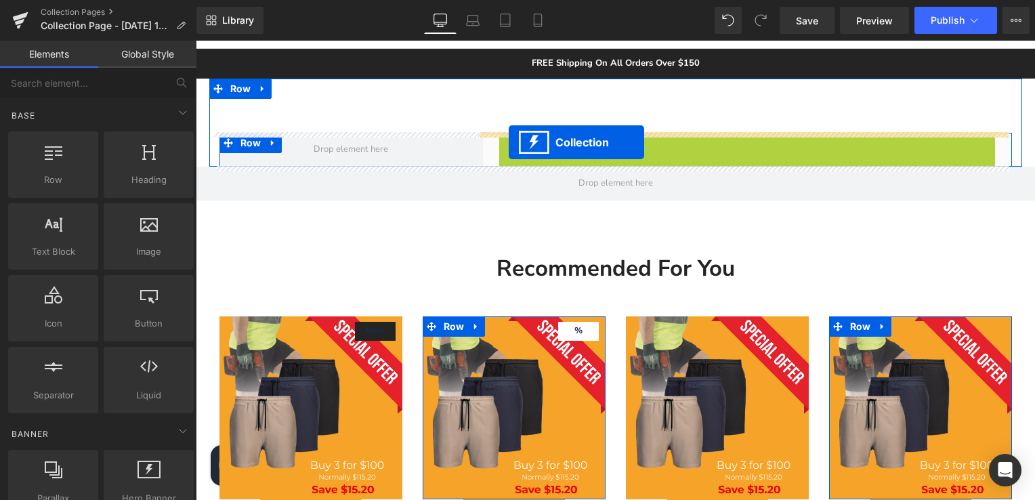
drag, startPoint x: 699, startPoint y: 142, endPoint x: 509, endPoint y: 142, distance: 190.4
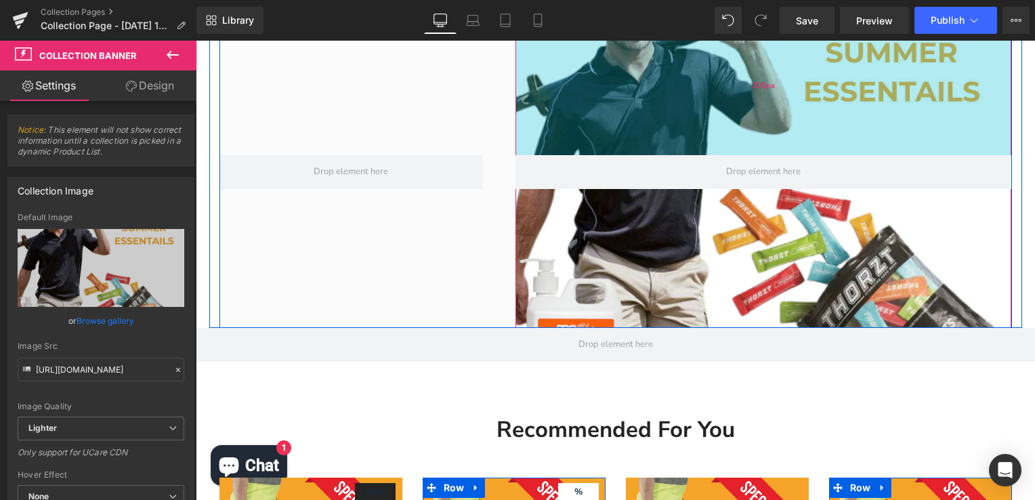
scroll to position [407, 0]
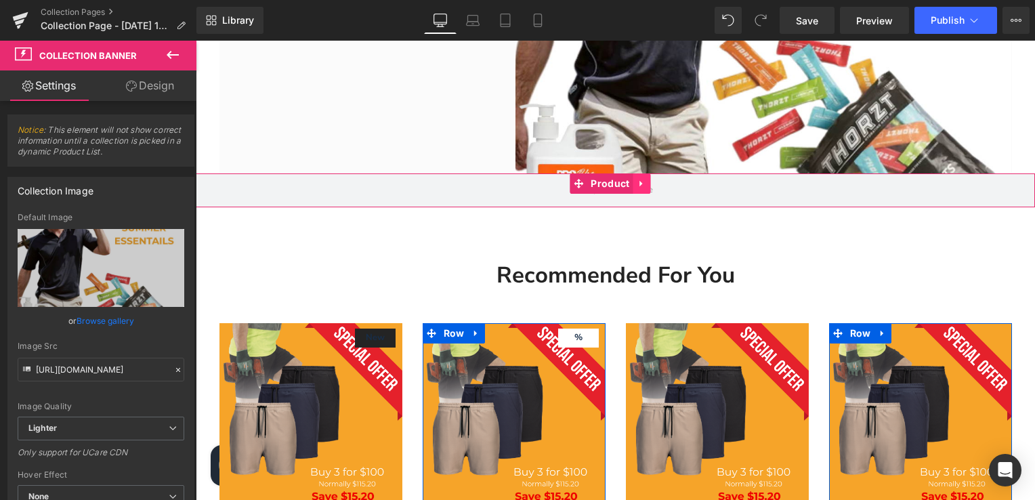
click at [638, 186] on icon at bounding box center [642, 183] width 9 height 10
click at [653, 183] on icon at bounding box center [650, 183] width 9 height 9
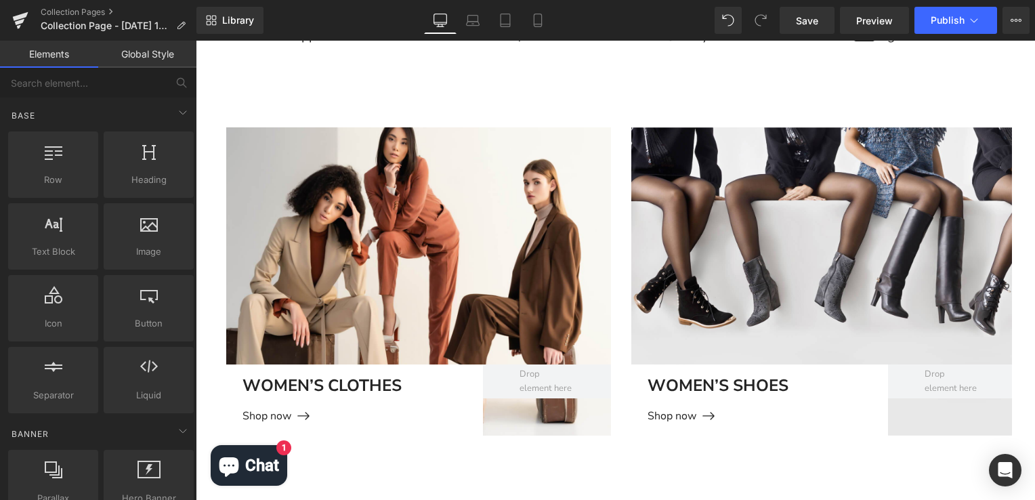
scroll to position [1287, 0]
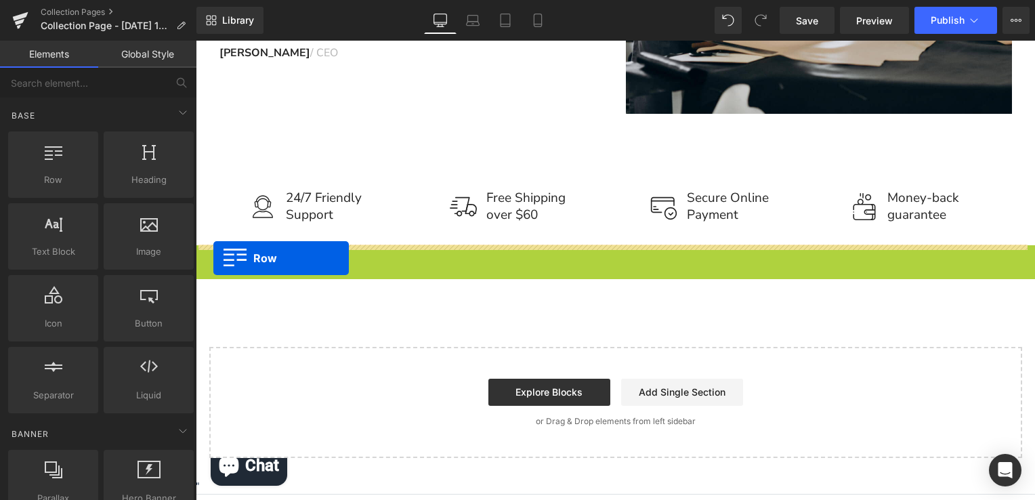
drag, startPoint x: 197, startPoint y: 254, endPoint x: 213, endPoint y: 258, distance: 16.8
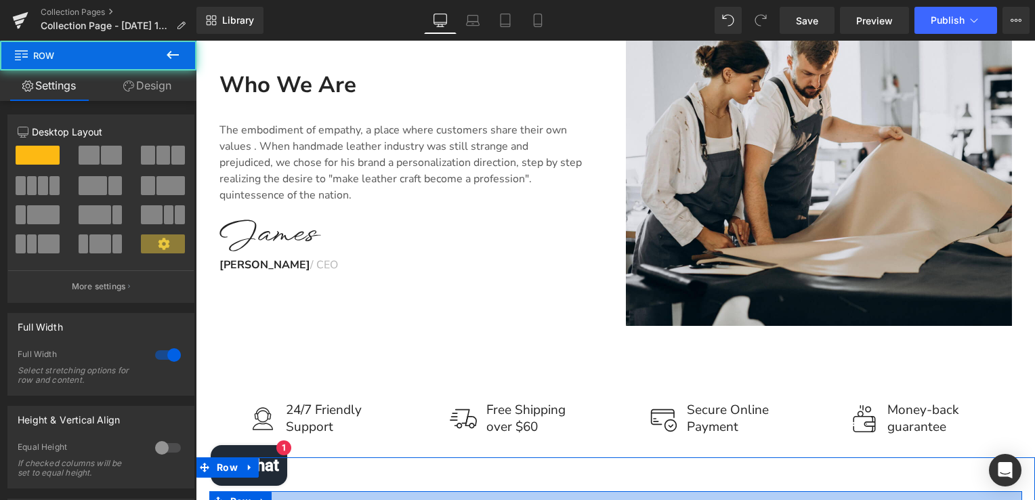
scroll to position [1016, 0]
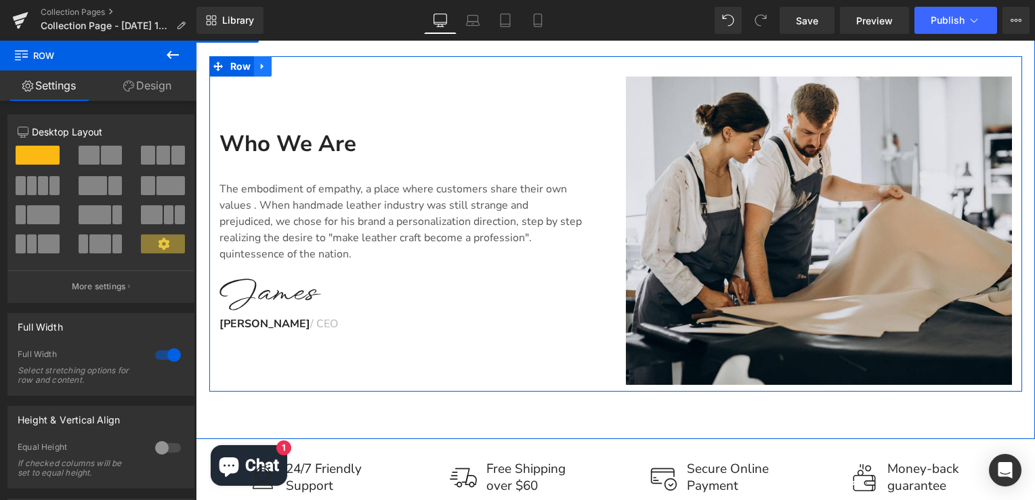
click at [259, 68] on icon at bounding box center [262, 67] width 9 height 10
click at [293, 66] on icon at bounding box center [297, 66] width 9 height 9
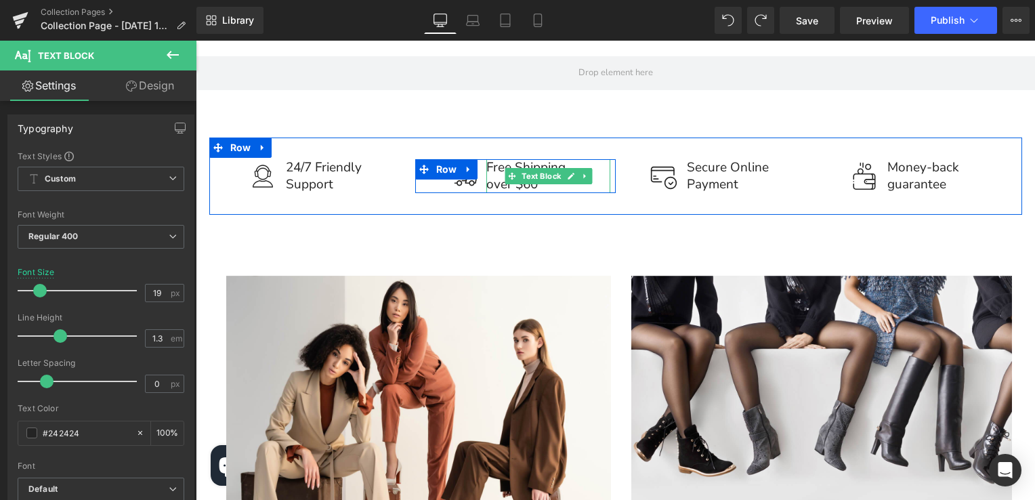
click at [529, 185] on p "over $60" at bounding box center [549, 184] width 124 height 17
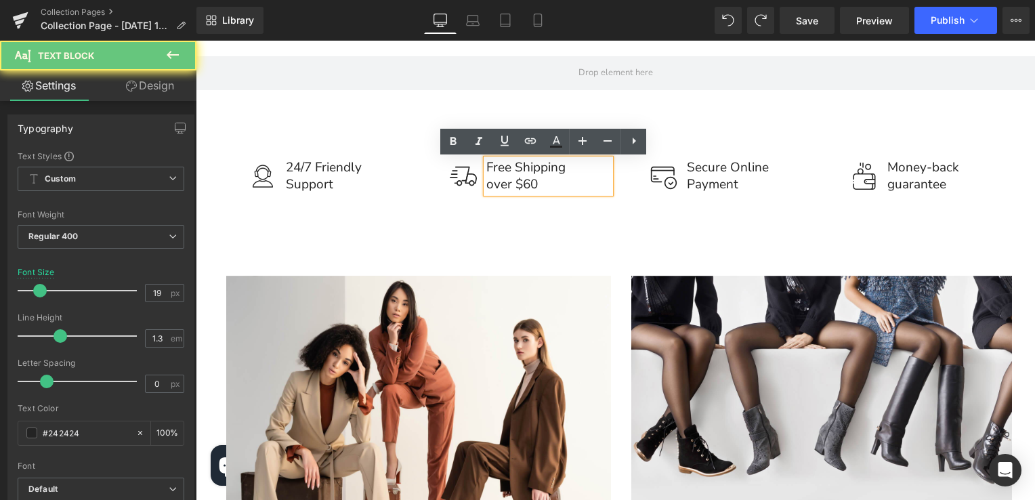
click at [534, 185] on p "over $60" at bounding box center [549, 184] width 124 height 17
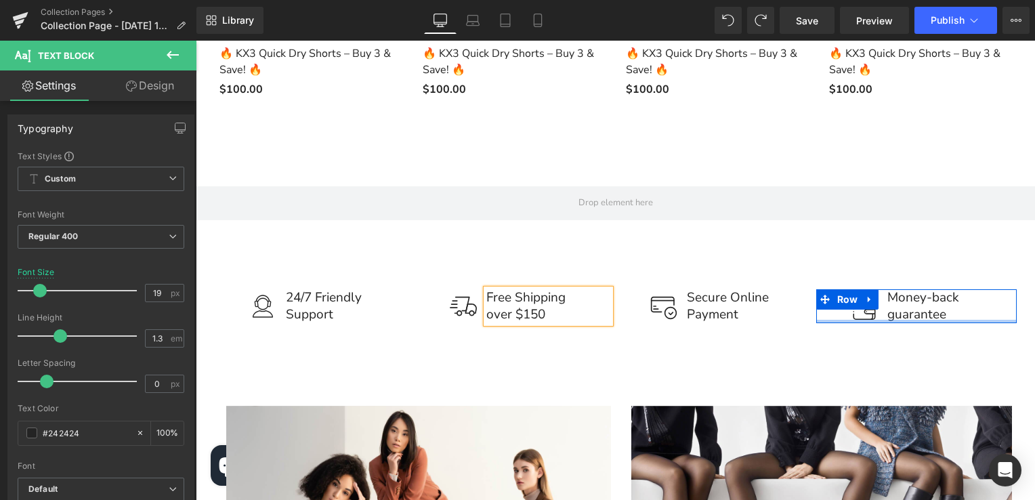
scroll to position [881, 0]
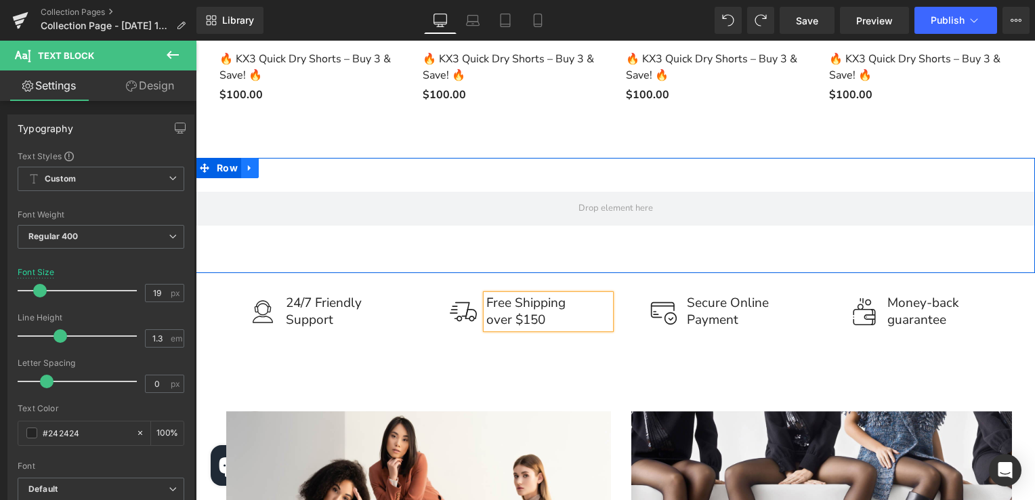
click at [241, 174] on link at bounding box center [250, 168] width 18 height 20
click at [285, 173] on link at bounding box center [285, 168] width 18 height 20
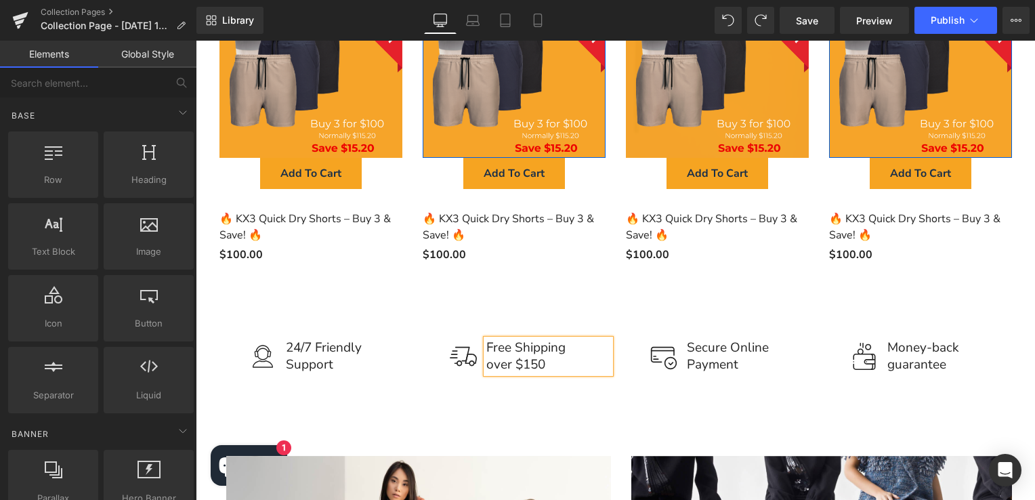
scroll to position [610, 0]
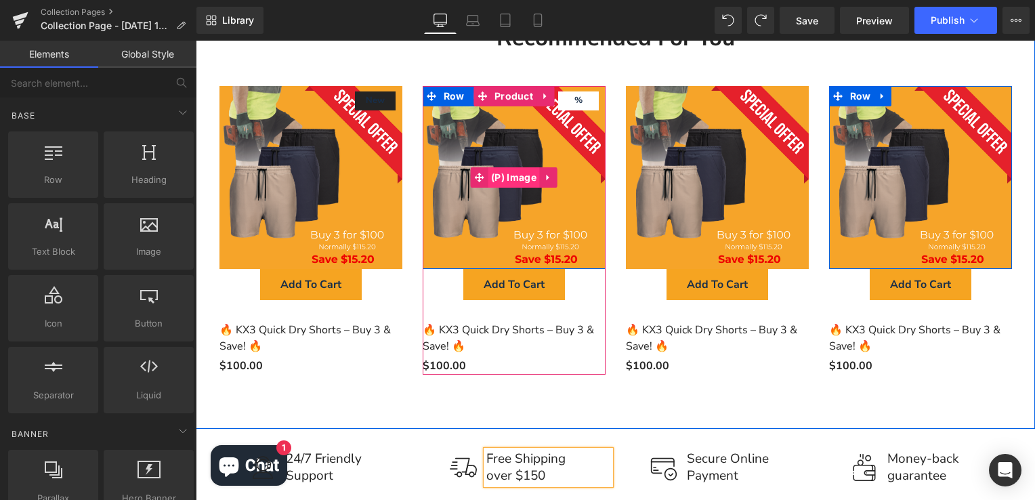
click at [512, 179] on span "(P) Image" at bounding box center [514, 177] width 52 height 20
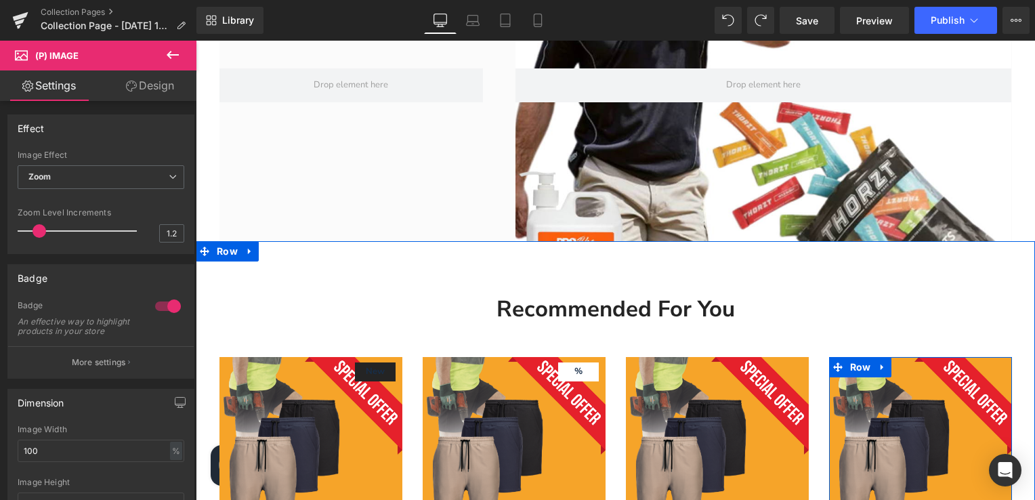
scroll to position [0, 0]
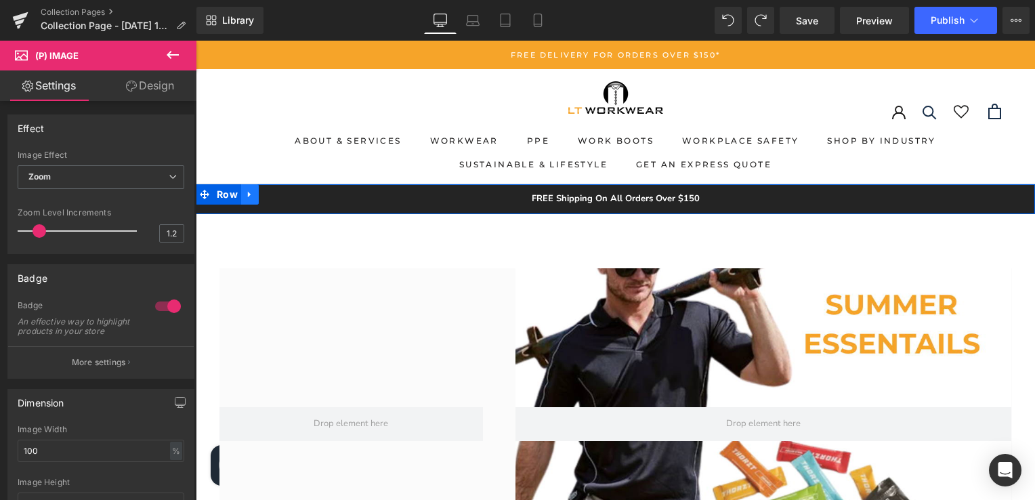
click at [245, 197] on icon at bounding box center [249, 195] width 9 height 10
click at [281, 194] on icon at bounding box center [285, 194] width 9 height 9
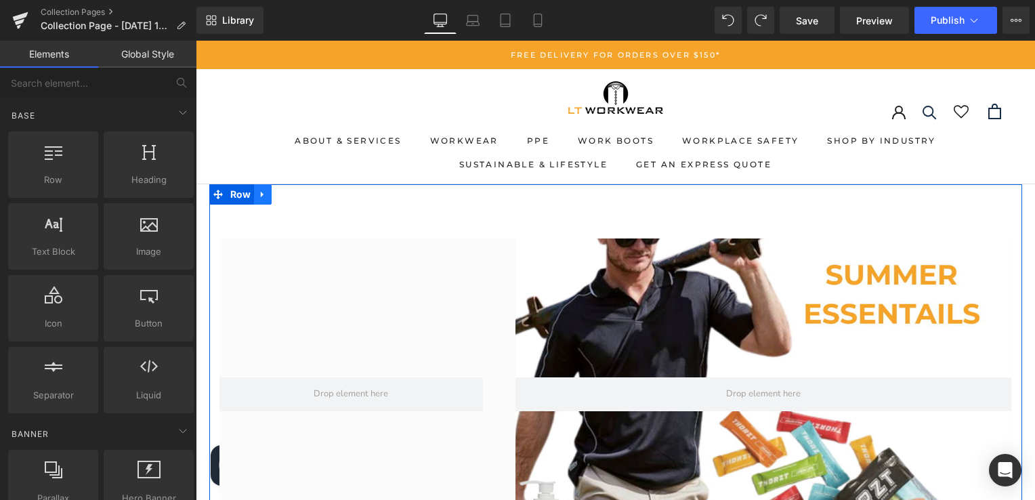
click at [258, 198] on icon at bounding box center [262, 195] width 9 height 10
click at [293, 195] on icon at bounding box center [297, 194] width 9 height 9
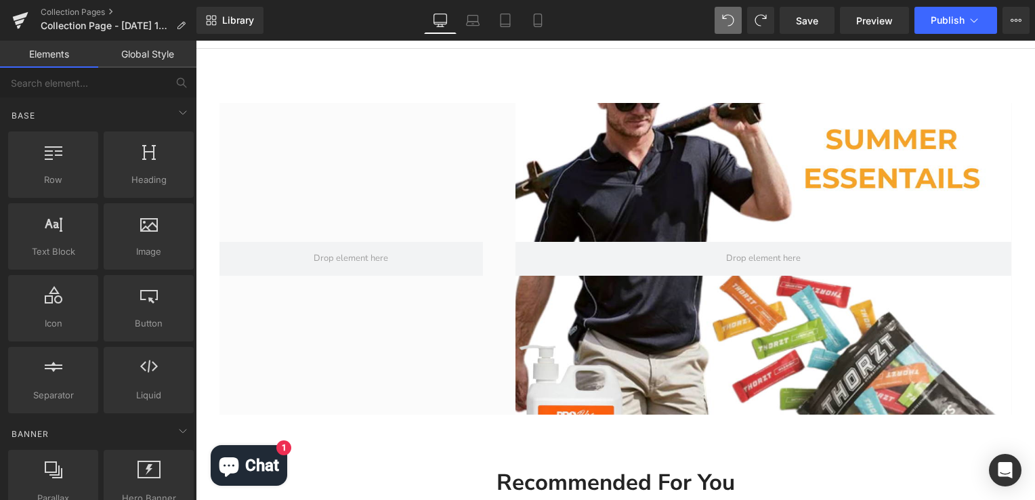
scroll to position [68, 0]
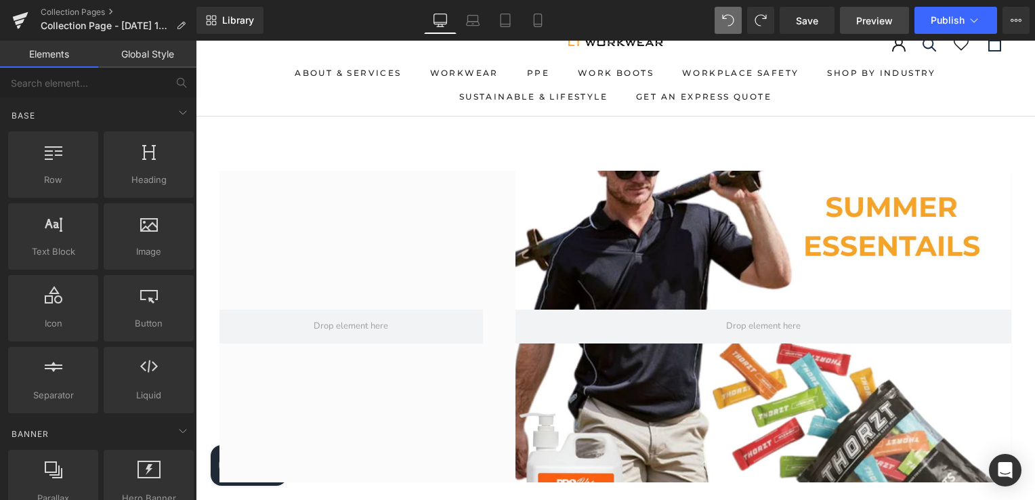
click at [882, 22] on span "Preview" at bounding box center [874, 21] width 37 height 14
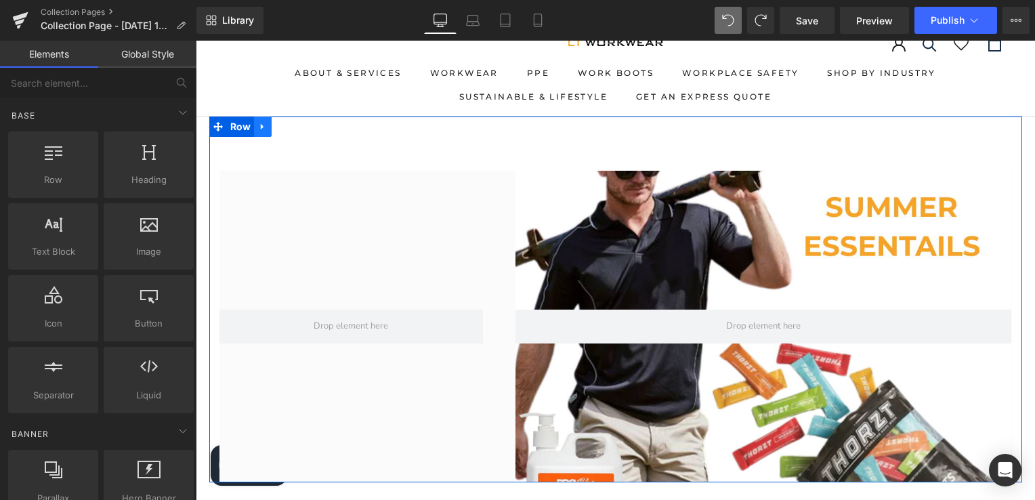
click at [260, 126] on icon at bounding box center [262, 127] width 9 height 10
click at [298, 131] on link at bounding box center [298, 127] width 18 height 20
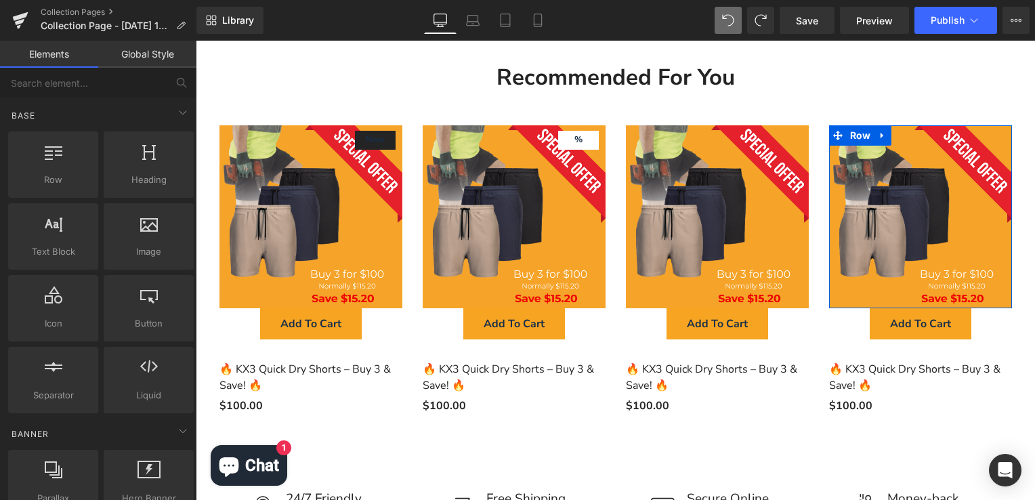
scroll to position [0, 0]
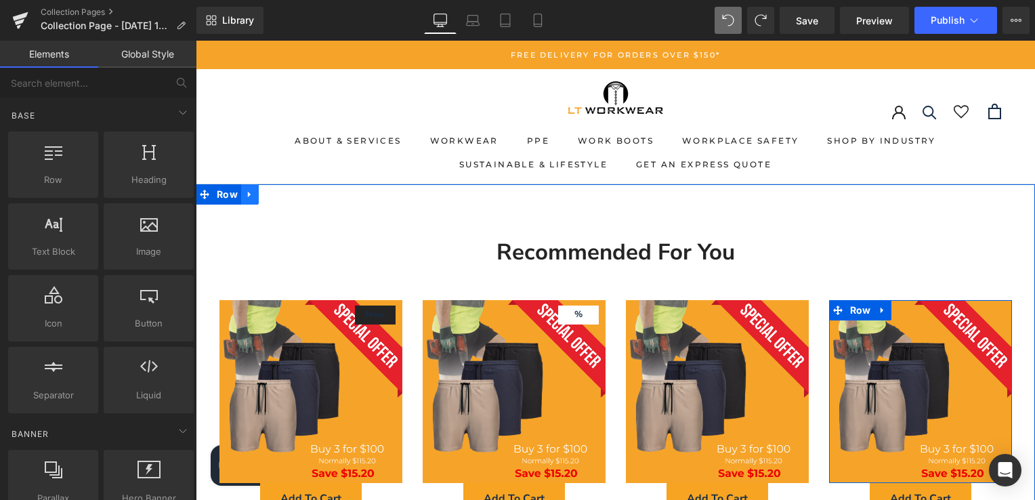
click at [247, 196] on icon at bounding box center [249, 195] width 9 height 10
click at [281, 191] on icon at bounding box center [285, 194] width 9 height 9
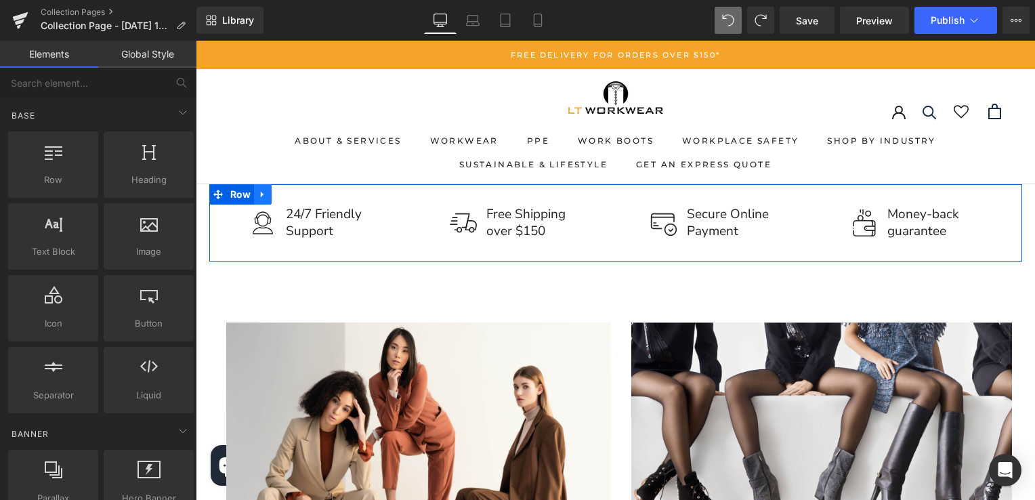
click at [261, 195] on icon at bounding box center [262, 195] width 3 height 6
click at [299, 197] on link at bounding box center [298, 194] width 18 height 20
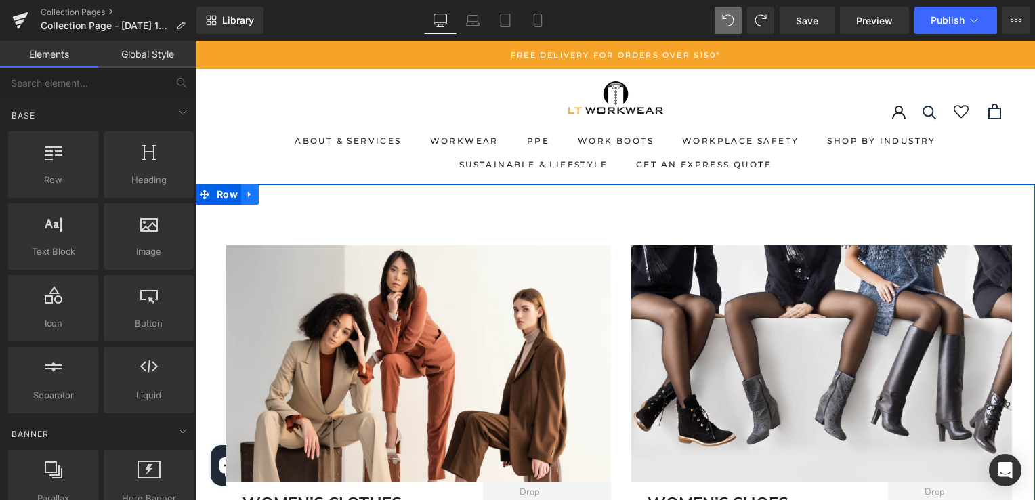
click at [245, 191] on icon at bounding box center [249, 195] width 9 height 10
click at [276, 195] on link at bounding box center [285, 194] width 18 height 20
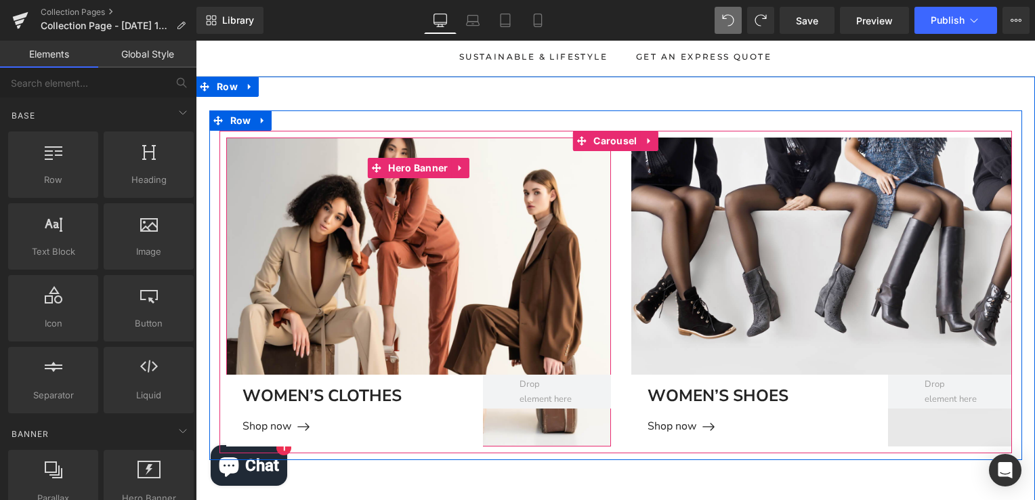
scroll to position [203, 0]
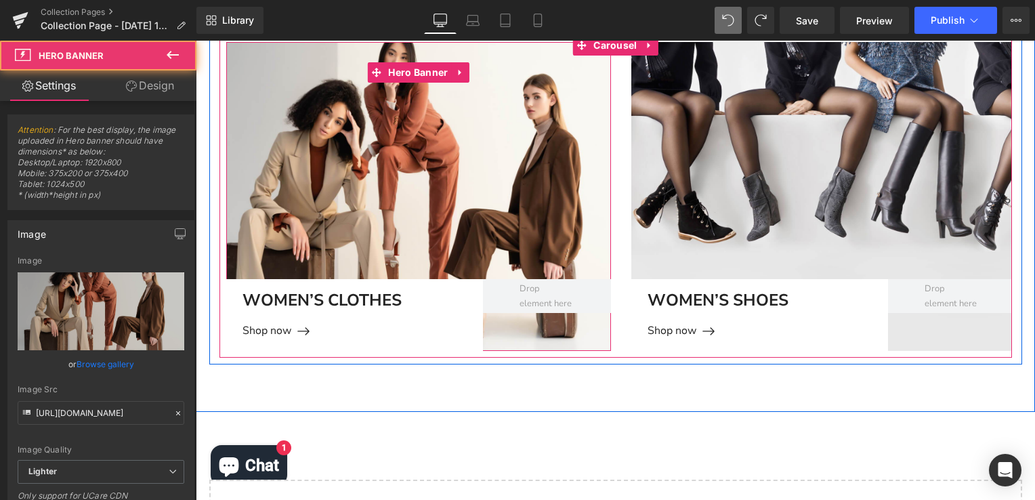
click at [407, 117] on div at bounding box center [419, 196] width 386 height 309
click at [408, 74] on span "Hero Banner" at bounding box center [418, 73] width 66 height 20
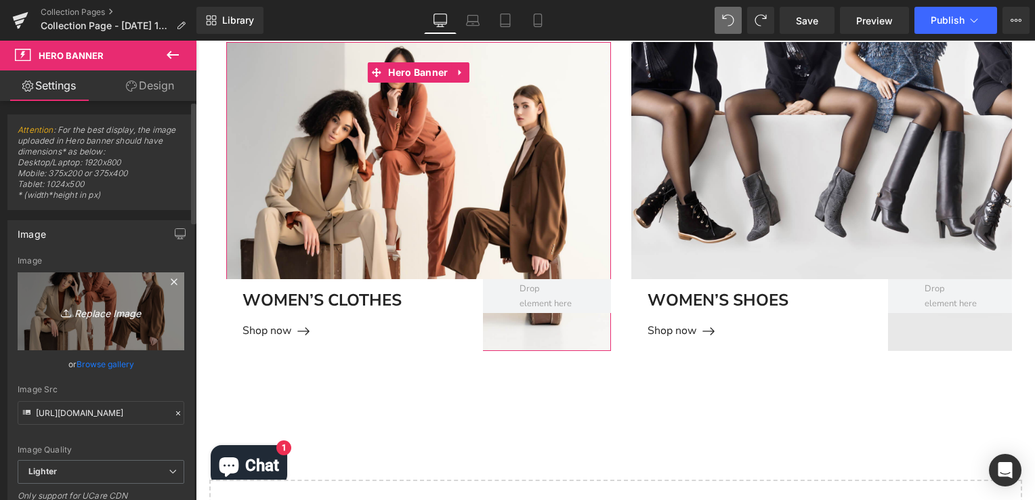
click at [89, 313] on icon "Replace Image" at bounding box center [101, 311] width 108 height 17
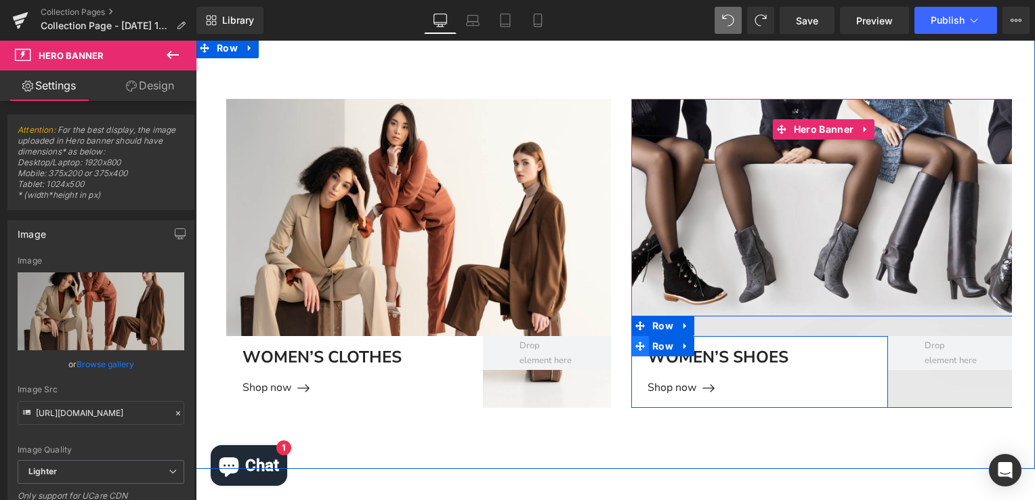
scroll to position [0, 0]
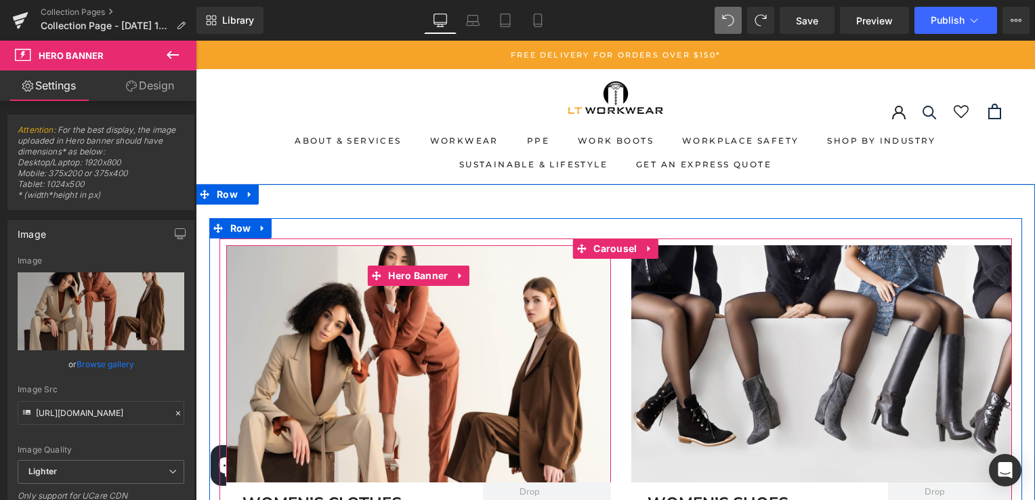
click at [434, 339] on div at bounding box center [419, 399] width 386 height 309
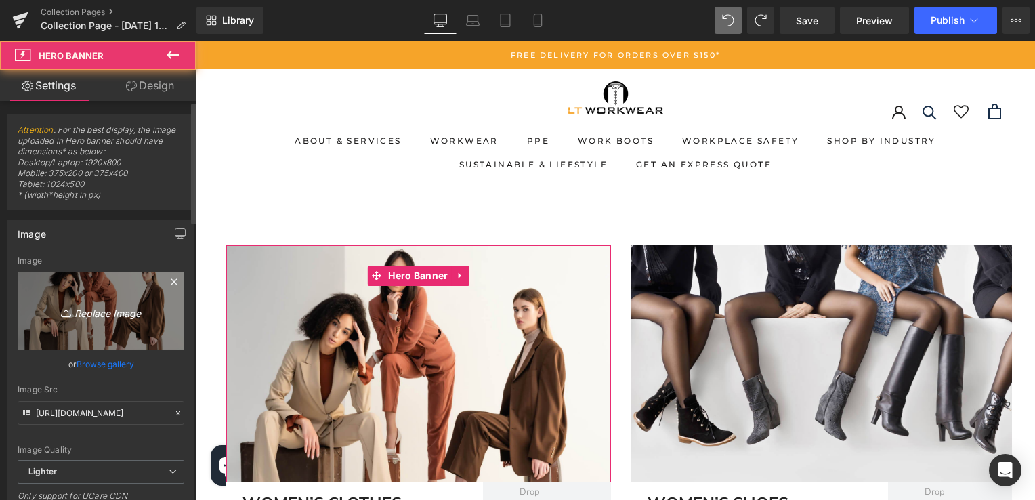
click at [117, 312] on icon "Replace Image" at bounding box center [101, 311] width 108 height 17
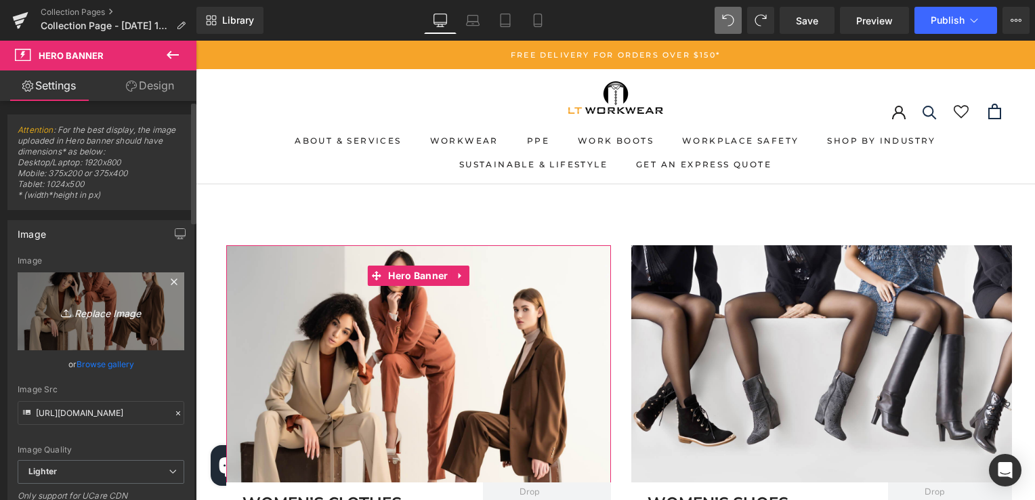
type input "C:\fakepath\Screenshot [DATE] 110753.png"
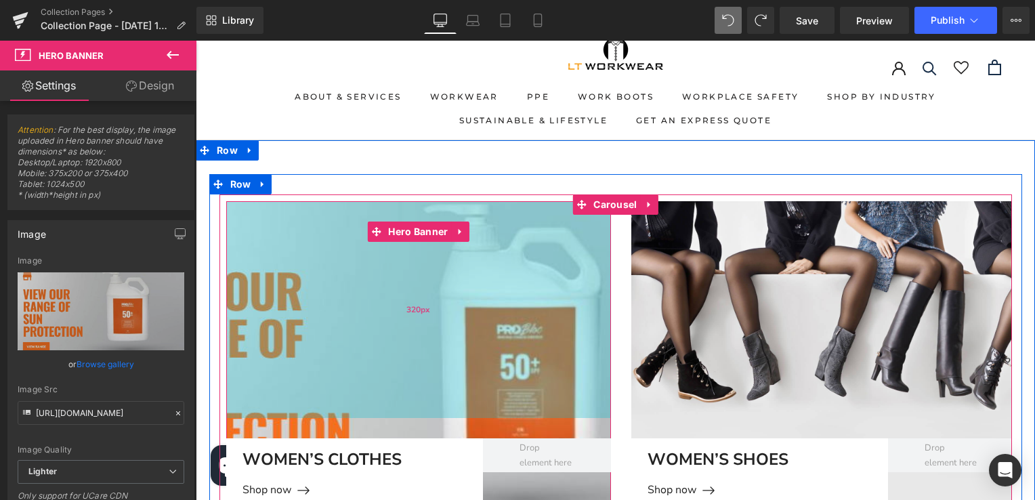
scroll to position [68, 0]
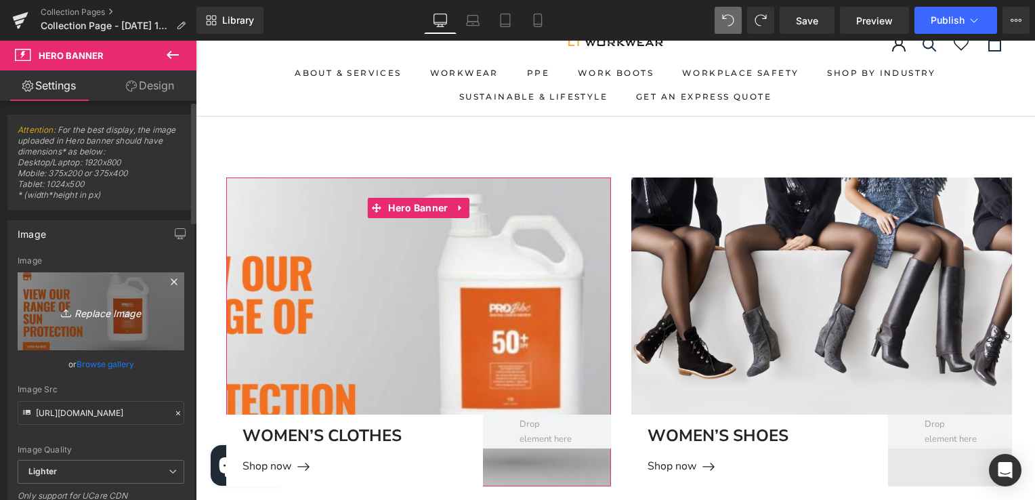
click at [121, 314] on icon "Replace Image" at bounding box center [101, 311] width 108 height 17
type input "C:\fakepath\Screenshot [DATE] 111009.png"
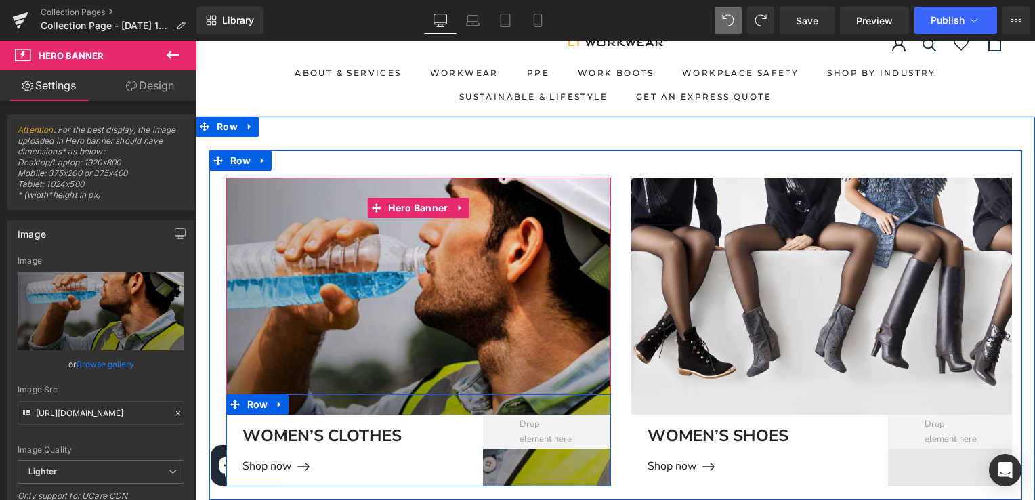
scroll to position [203, 0]
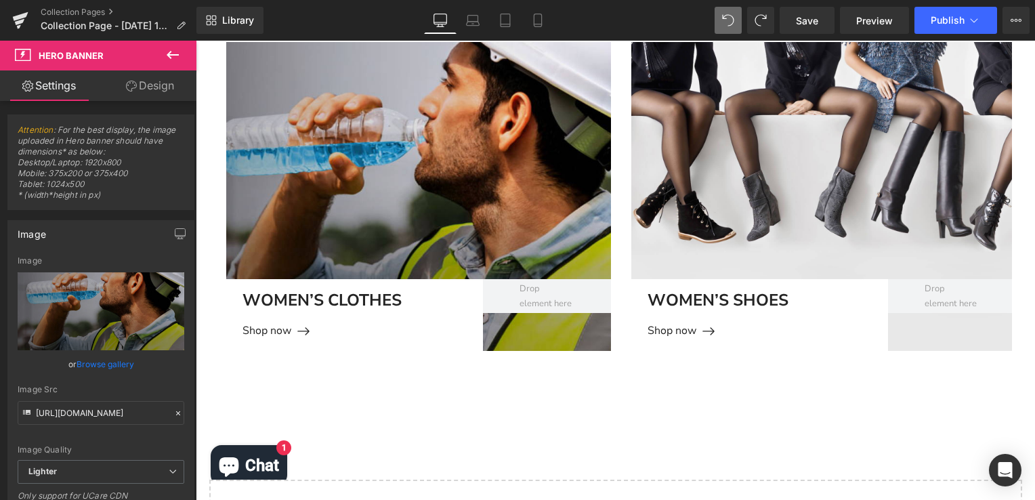
click at [173, 56] on icon at bounding box center [173, 55] width 12 height 8
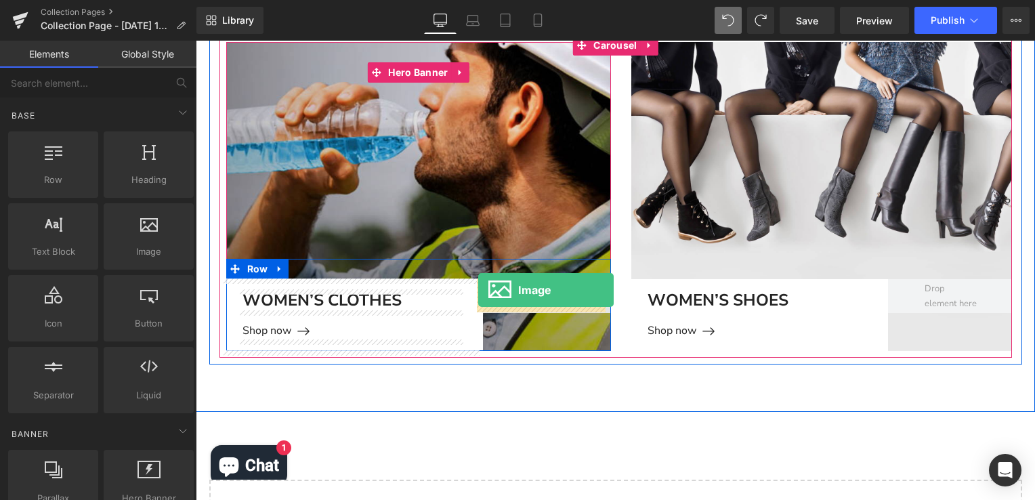
drag, startPoint x: 331, startPoint y: 283, endPoint x: 478, endPoint y: 289, distance: 147.2
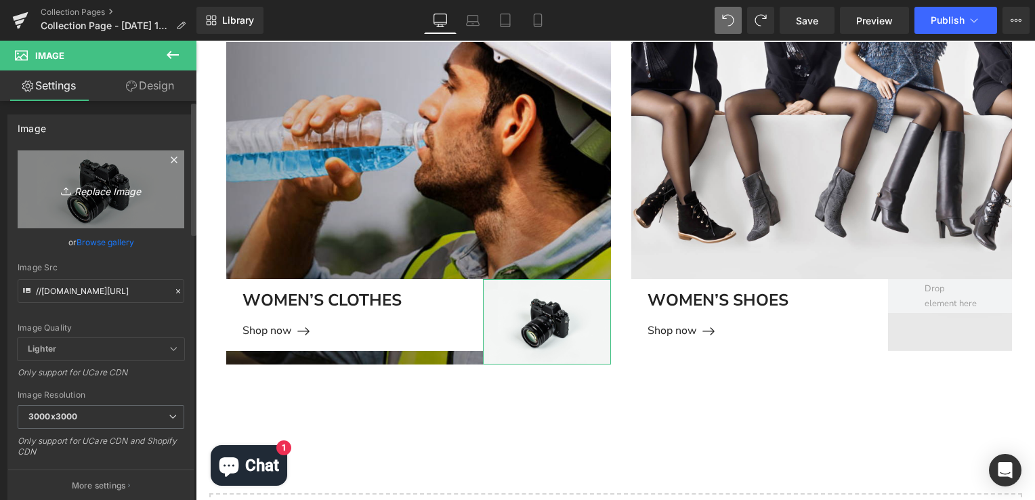
click at [110, 190] on icon "Replace Image" at bounding box center [101, 189] width 108 height 17
type input "C:\fakepath\THORZT-LOGO.jpg"
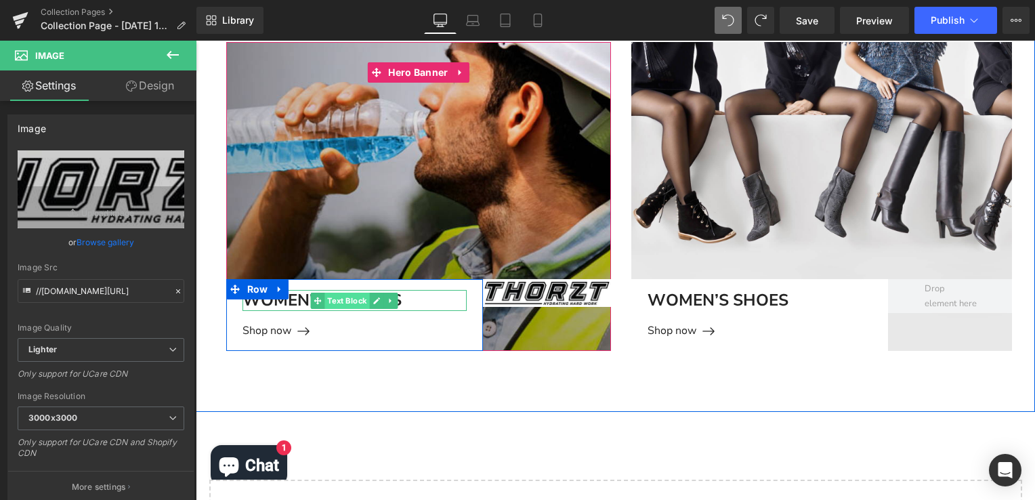
click at [362, 301] on span "Text Block" at bounding box center [347, 301] width 45 height 16
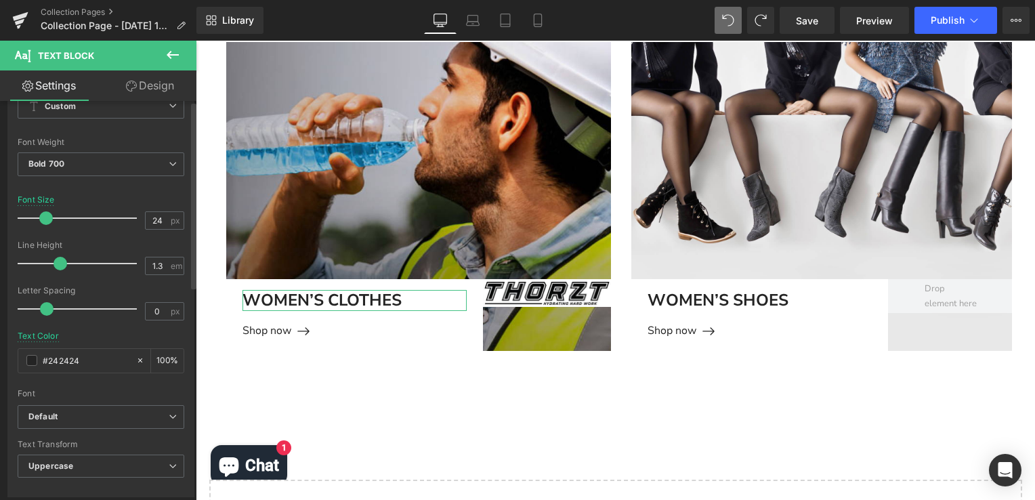
scroll to position [0, 0]
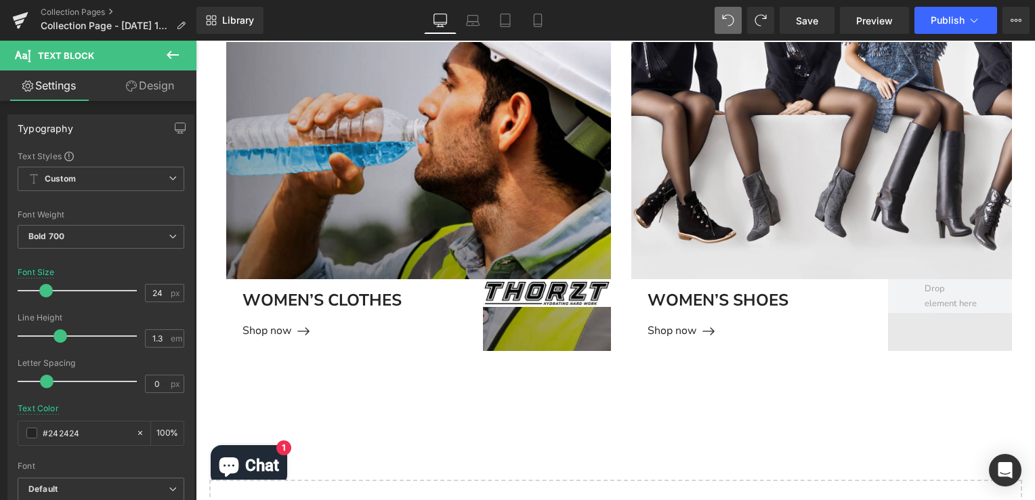
click at [168, 58] on icon at bounding box center [173, 55] width 16 height 16
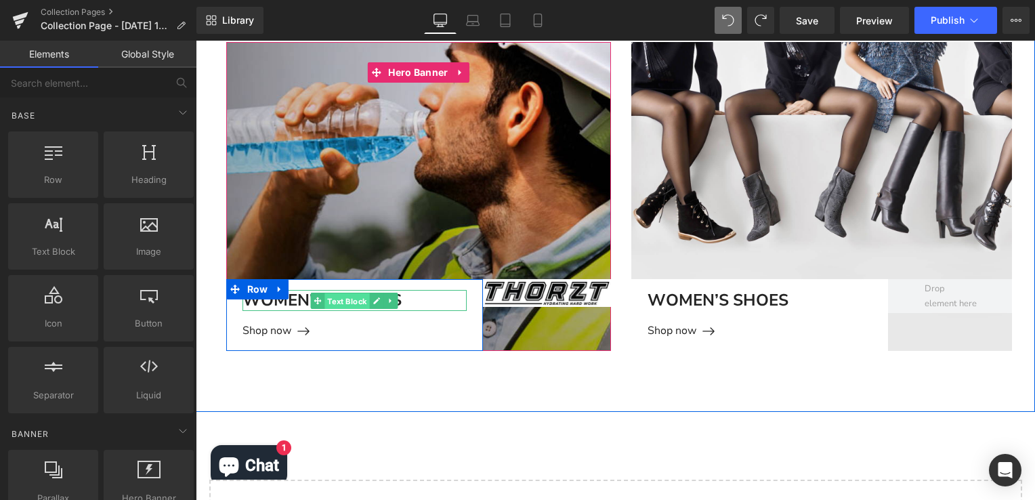
click at [336, 300] on span "Text Block" at bounding box center [347, 301] width 45 height 16
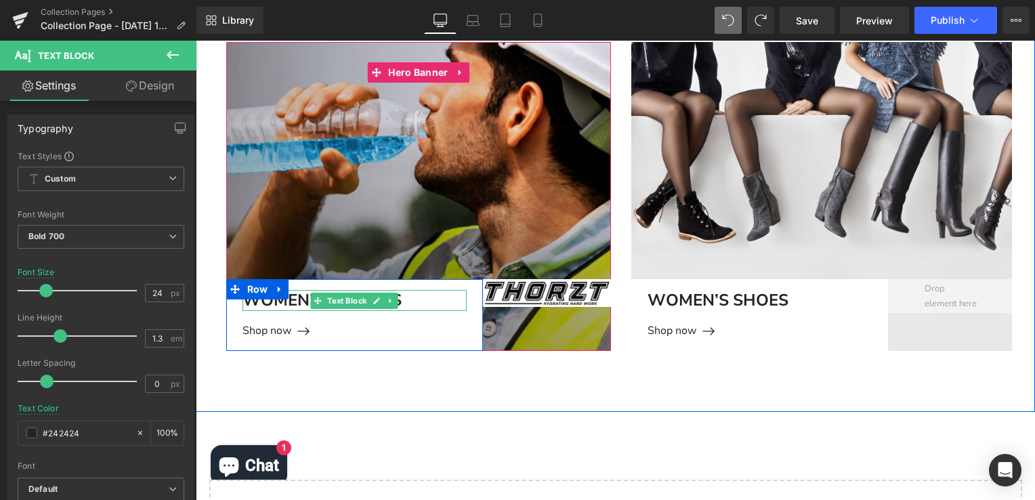
click at [287, 302] on p "Women’S Clothes" at bounding box center [355, 300] width 224 height 21
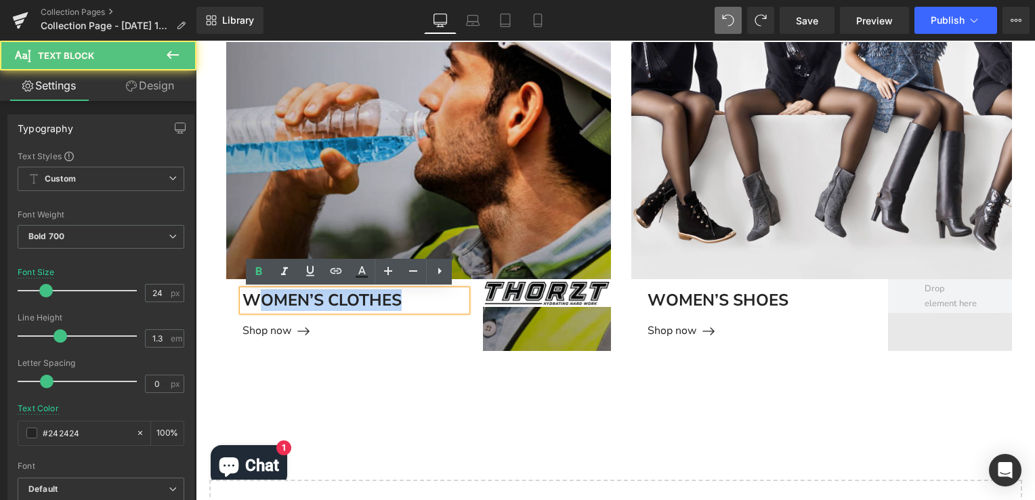
drag, startPoint x: 400, startPoint y: 298, endPoint x: 453, endPoint y: 322, distance: 57.3
click at [251, 298] on p "Women’S Clothes" at bounding box center [355, 300] width 224 height 21
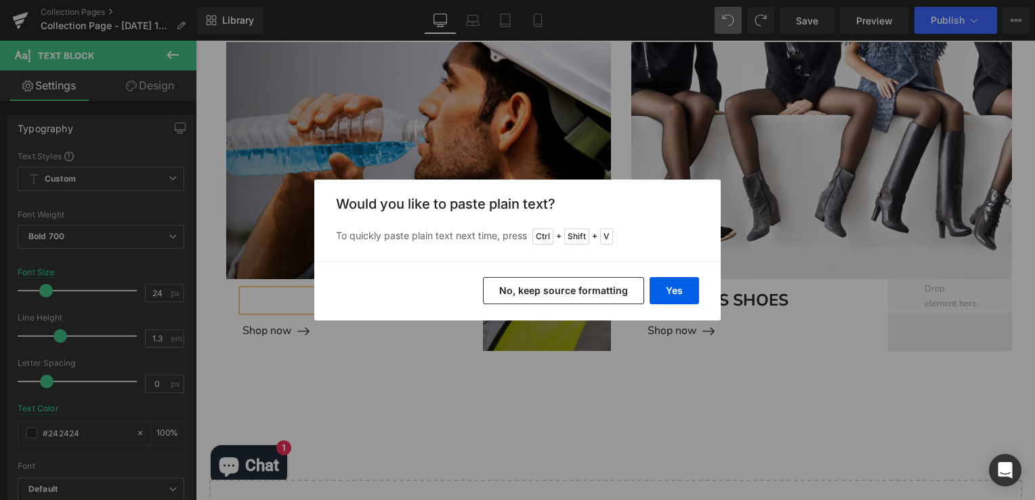
click at [610, 297] on button "No, keep source formatting" at bounding box center [563, 290] width 161 height 27
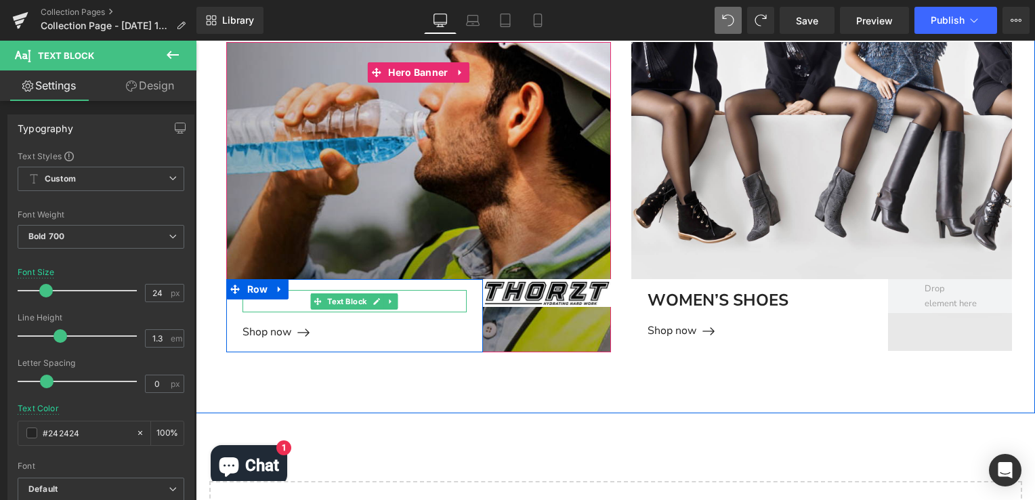
click at [290, 298] on strong "hydration drink" at bounding box center [282, 302] width 79 height 12
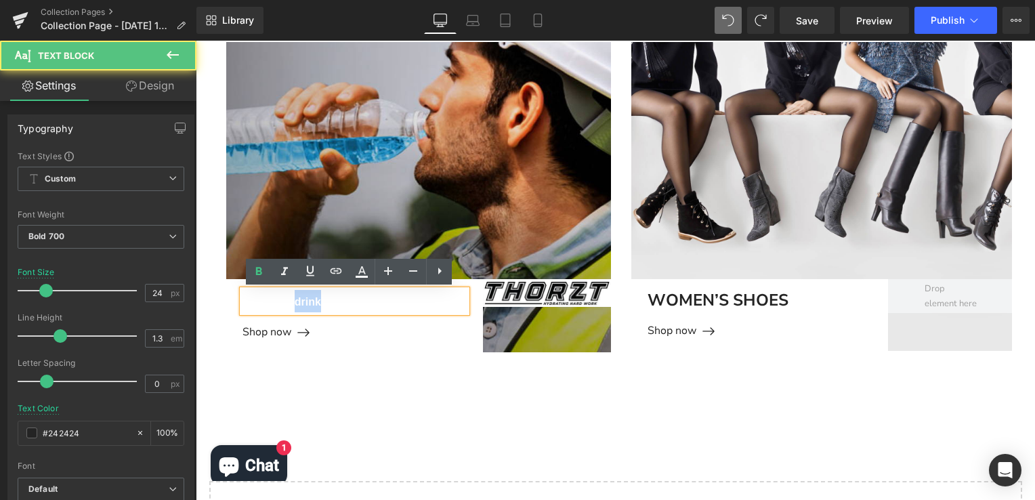
click at [290, 299] on strong "hydration drink" at bounding box center [282, 302] width 79 height 12
drag, startPoint x: 240, startPoint y: 298, endPoint x: 428, endPoint y: 308, distance: 187.9
click at [428, 308] on p "hydration drink" at bounding box center [355, 301] width 224 height 22
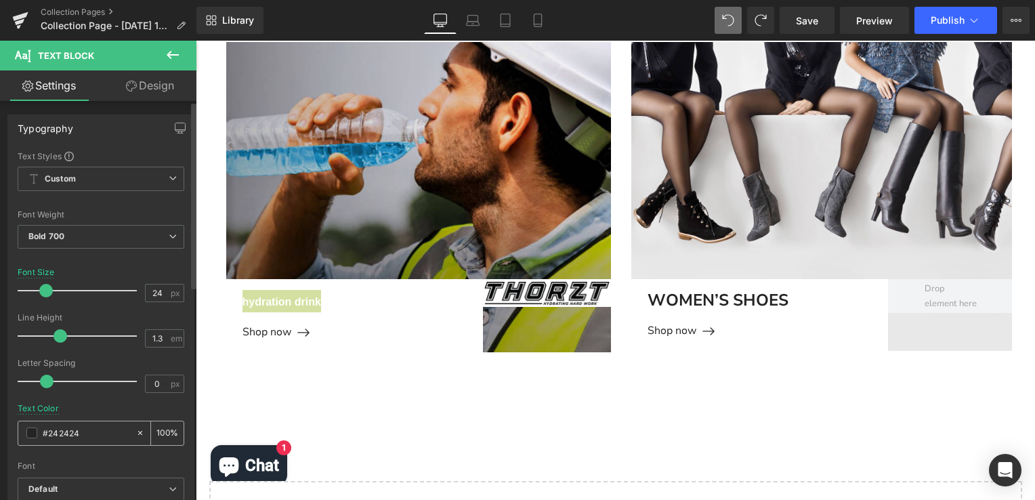
click at [30, 434] on span at bounding box center [31, 433] width 11 height 11
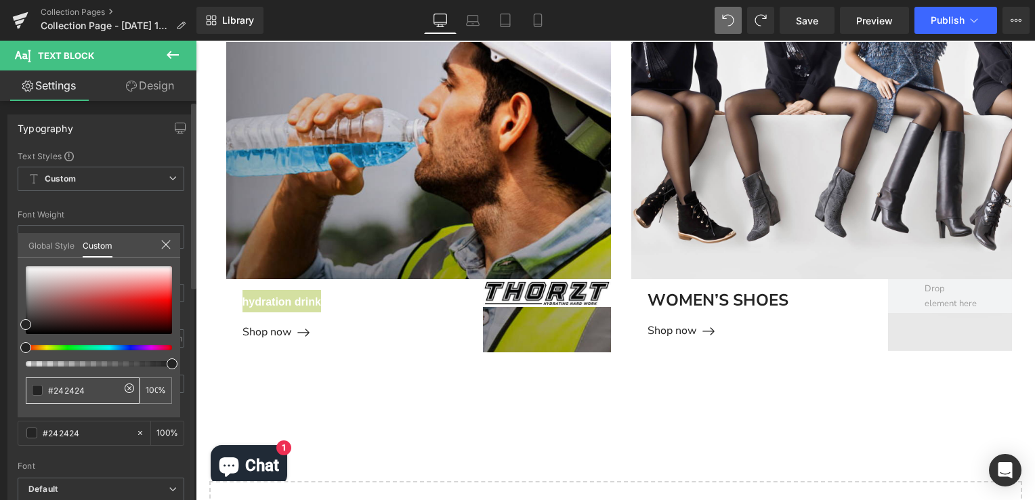
click at [35, 391] on span at bounding box center [37, 390] width 11 height 11
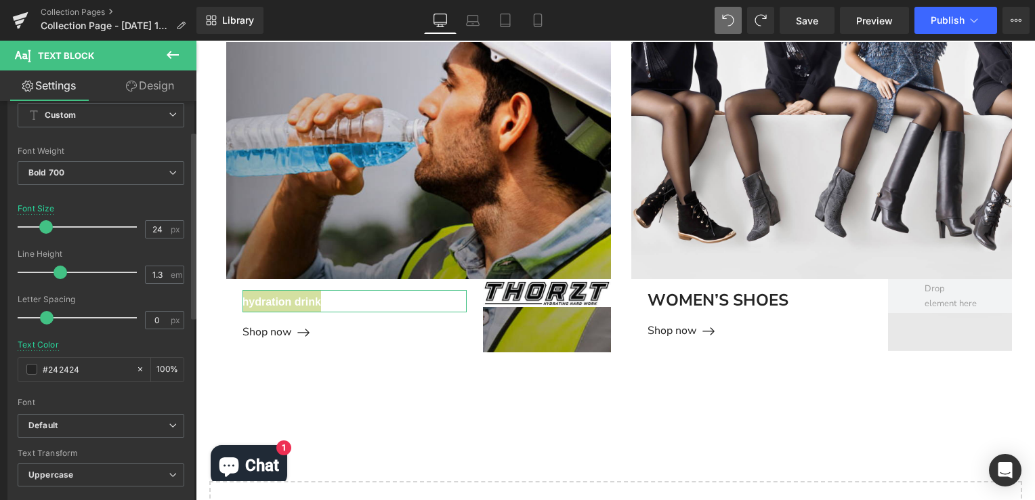
scroll to position [136, 0]
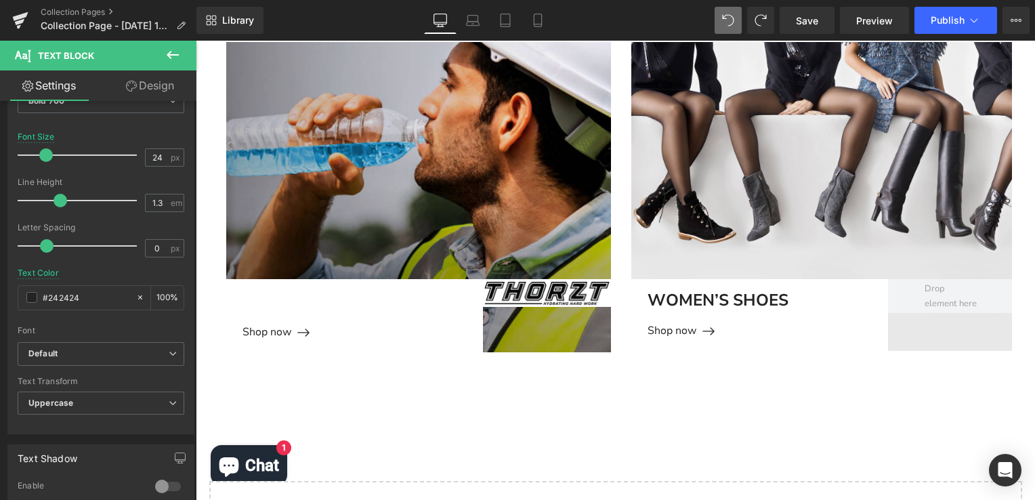
click at [336, 392] on body "Your cart has been updated × Amount left until free shipping $ 0 Checkout Conti…" at bounding box center [616, 422] width 840 height 1171
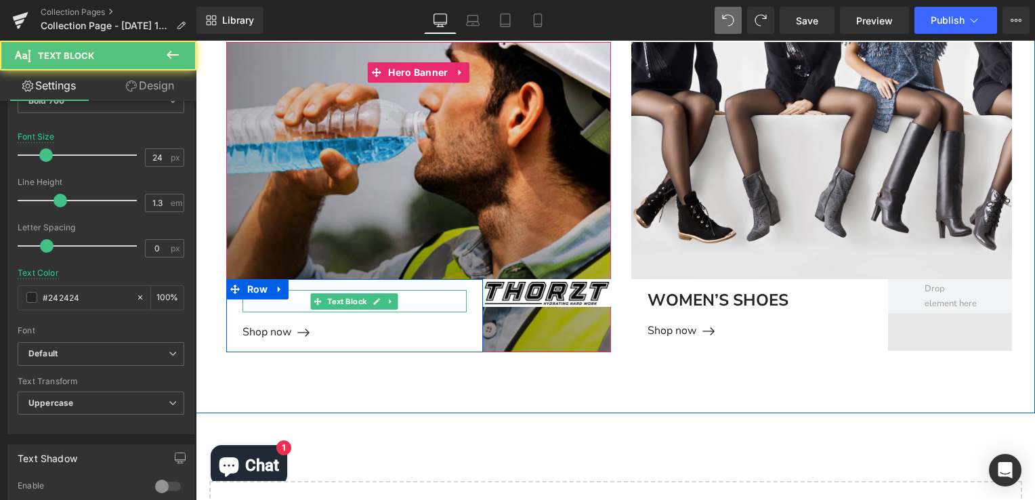
click at [285, 301] on strong "hydration drink" at bounding box center [282, 302] width 79 height 12
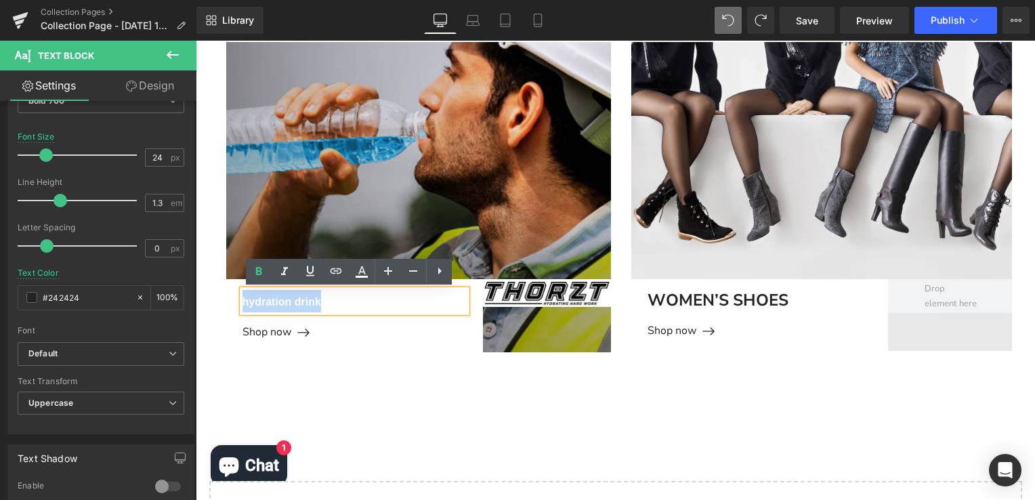
drag, startPoint x: 379, startPoint y: 302, endPoint x: 230, endPoint y: 304, distance: 148.4
click at [230, 304] on div "hydration drink Text Block Shop now [GEOGRAPHIC_DATA]" at bounding box center [354, 315] width 257 height 73
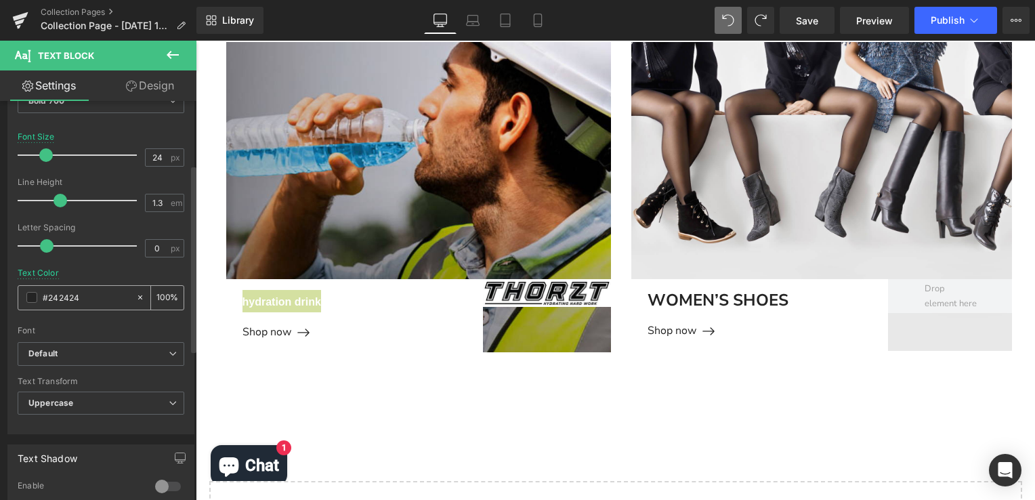
drag, startPoint x: 86, startPoint y: 293, endPoint x: 46, endPoint y: 291, distance: 40.0
click at [46, 291] on input "#242424" at bounding box center [86, 297] width 87 height 15
type input "#F6A421"
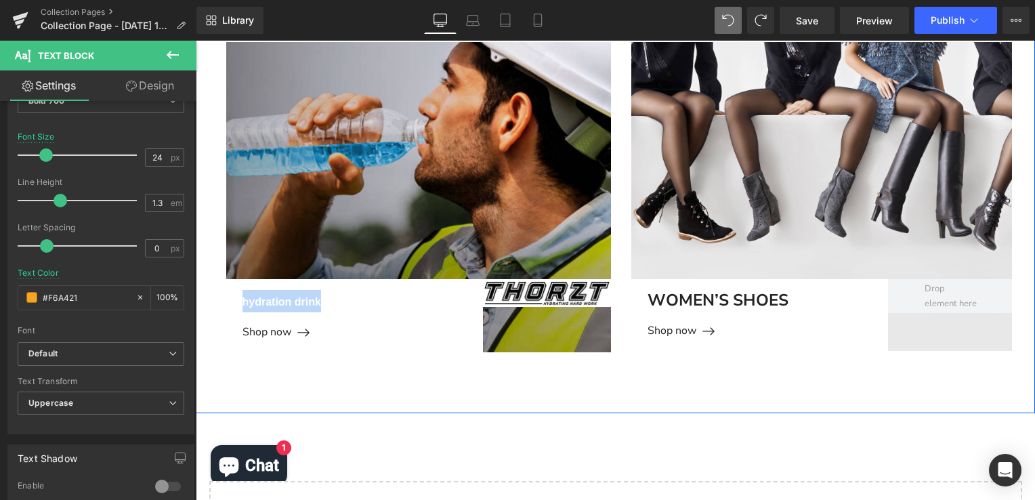
click at [365, 367] on div "hydration drink Text Block Shop now [GEOGRAPHIC_DATA] Image Row Hero Banner 320…" at bounding box center [616, 197] width 840 height 432
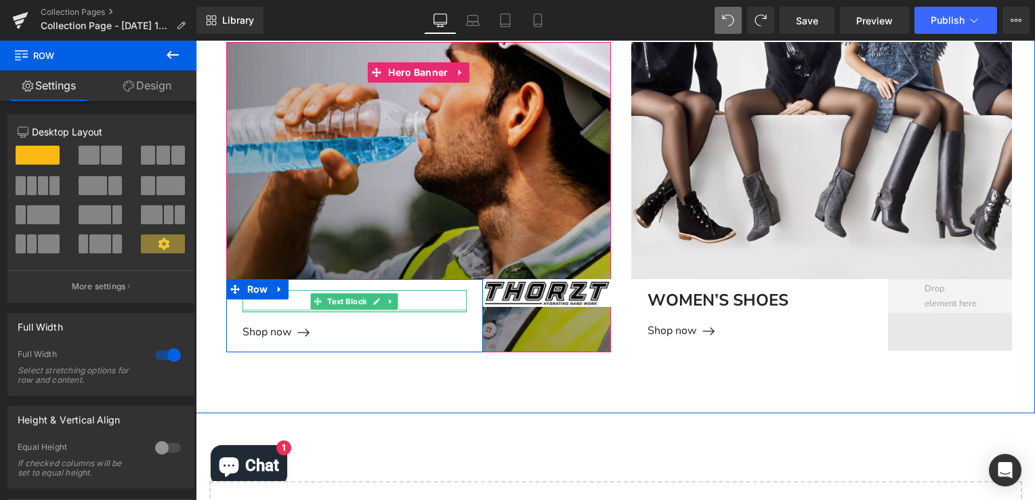
click at [285, 310] on div at bounding box center [355, 310] width 224 height 3
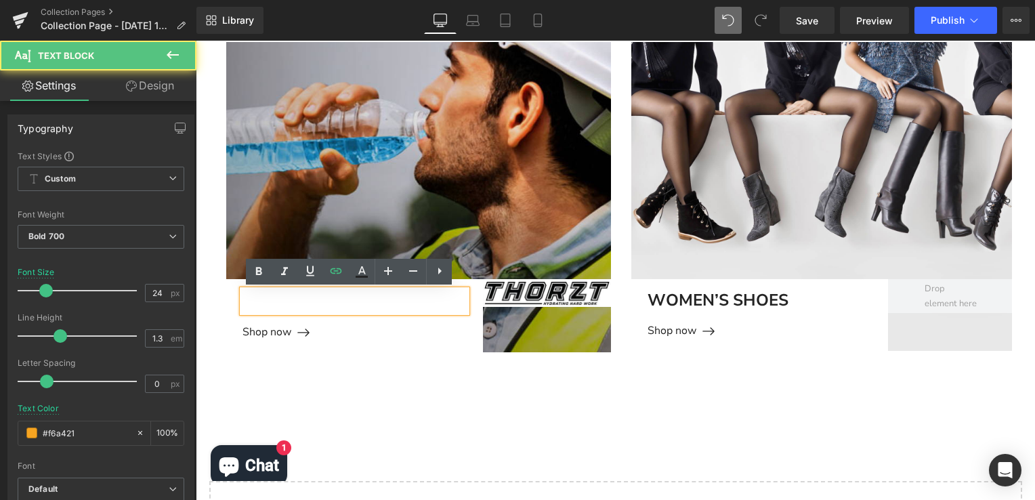
click at [285, 306] on strong "hydration drink" at bounding box center [282, 302] width 79 height 12
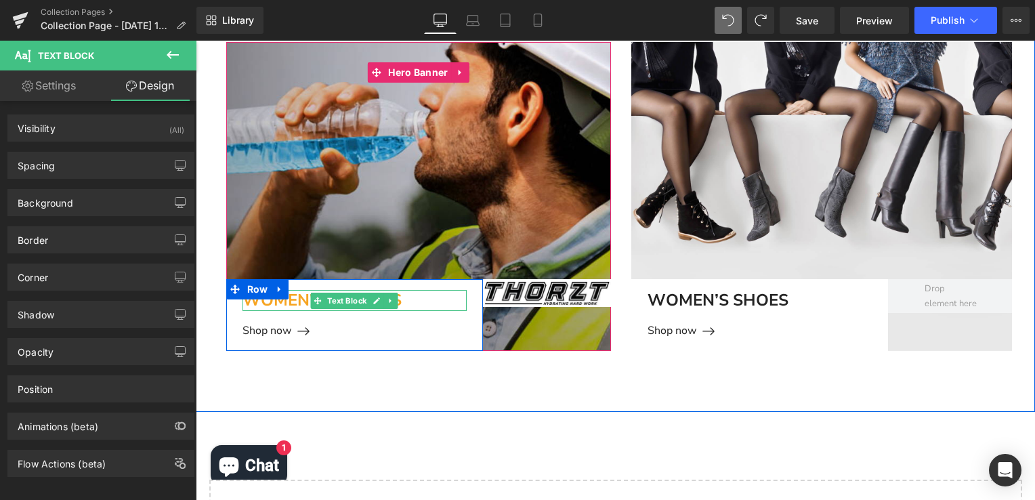
click at [416, 299] on p "Women’S Clothes" at bounding box center [355, 300] width 224 height 21
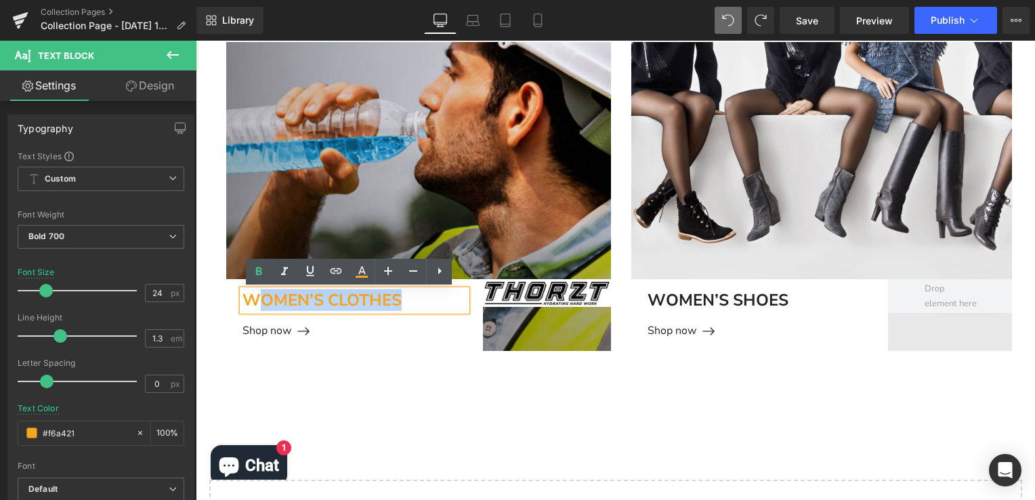
drag, startPoint x: 415, startPoint y: 298, endPoint x: 255, endPoint y: 291, distance: 160.8
click at [255, 291] on p "Women’S Clothes" at bounding box center [355, 300] width 224 height 21
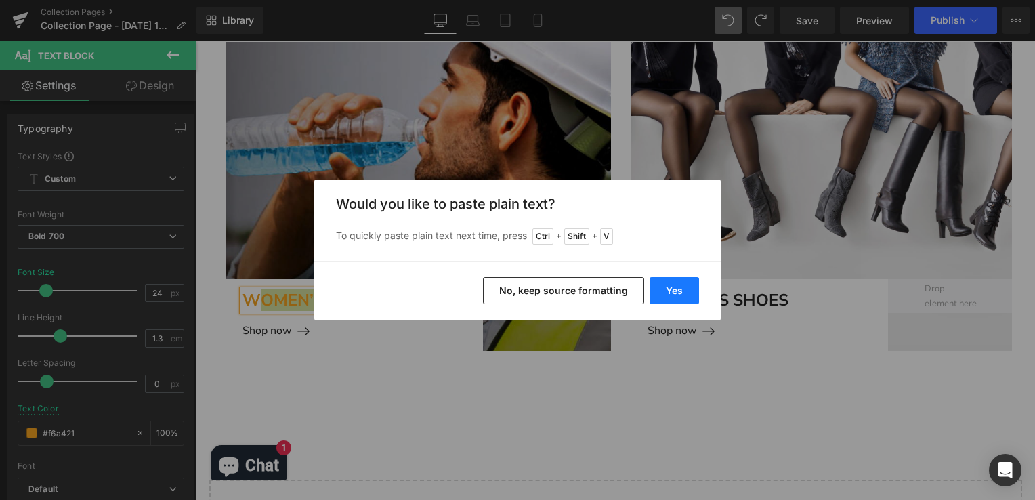
click at [675, 282] on button "Yes" at bounding box center [674, 290] width 49 height 27
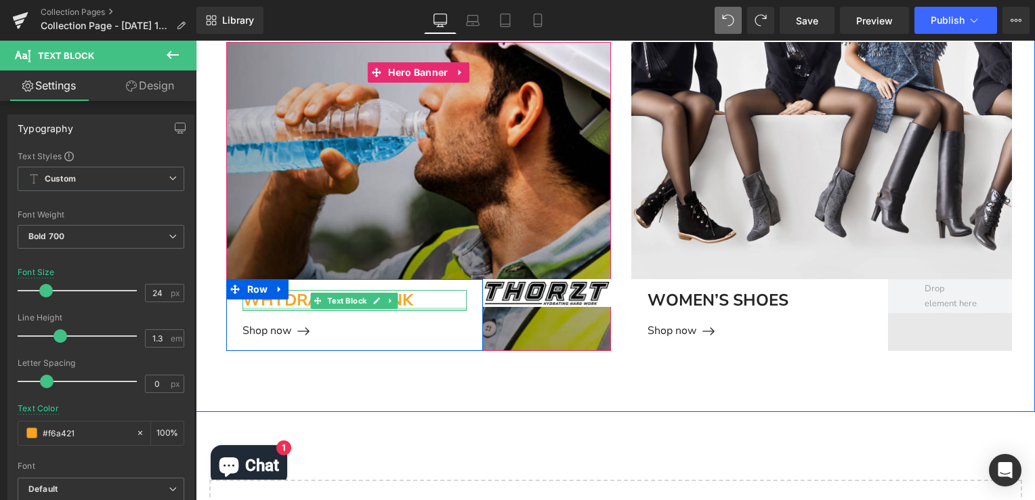
click at [274, 308] on div at bounding box center [355, 309] width 224 height 3
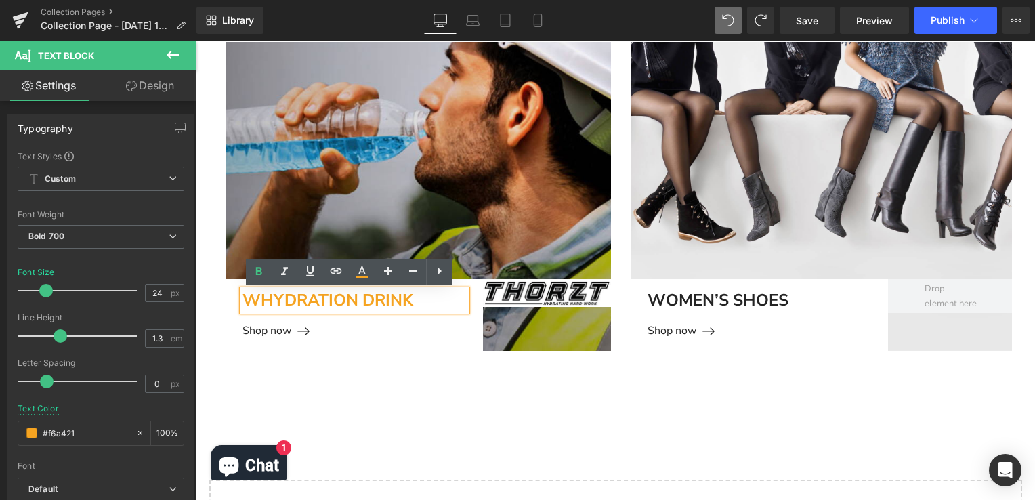
click at [256, 300] on p "Whydration drink" at bounding box center [355, 300] width 224 height 21
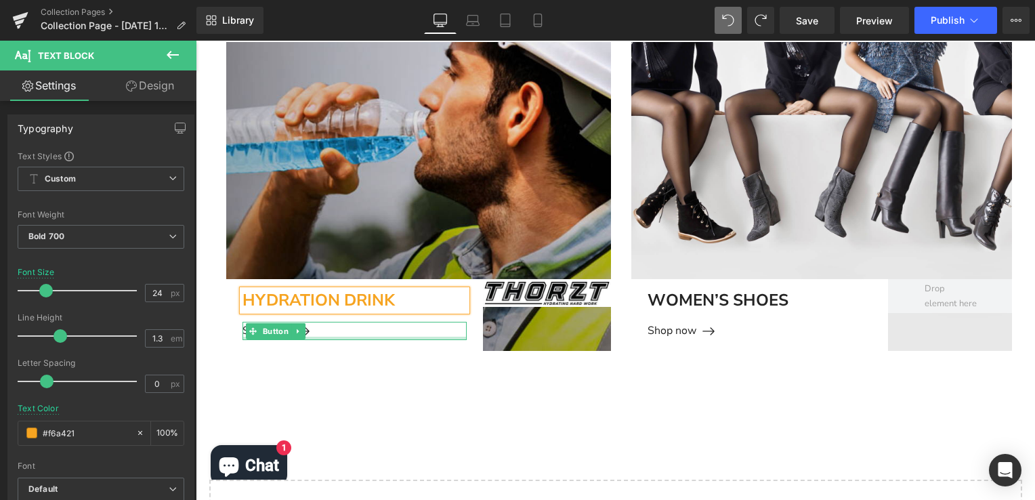
click at [323, 337] on div at bounding box center [355, 338] width 224 height 3
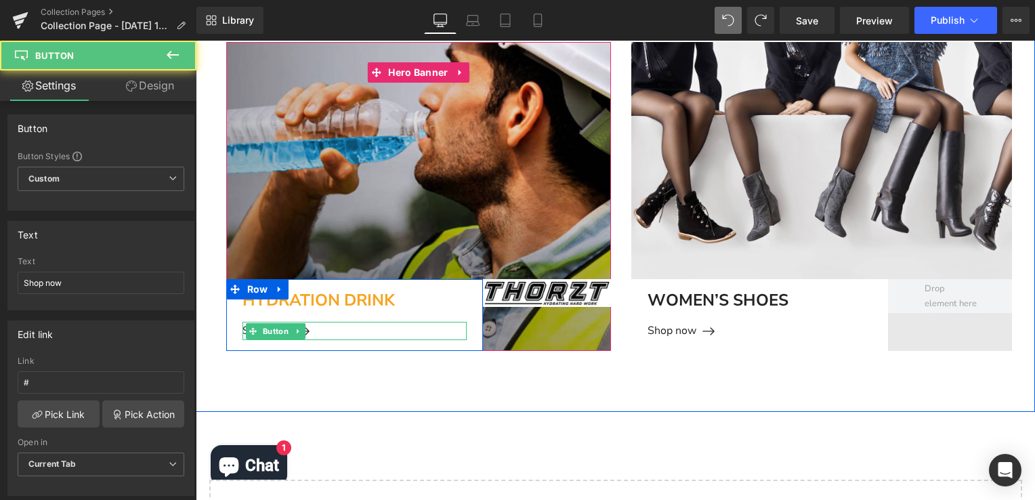
click at [312, 326] on div "Shop now" at bounding box center [355, 331] width 224 height 18
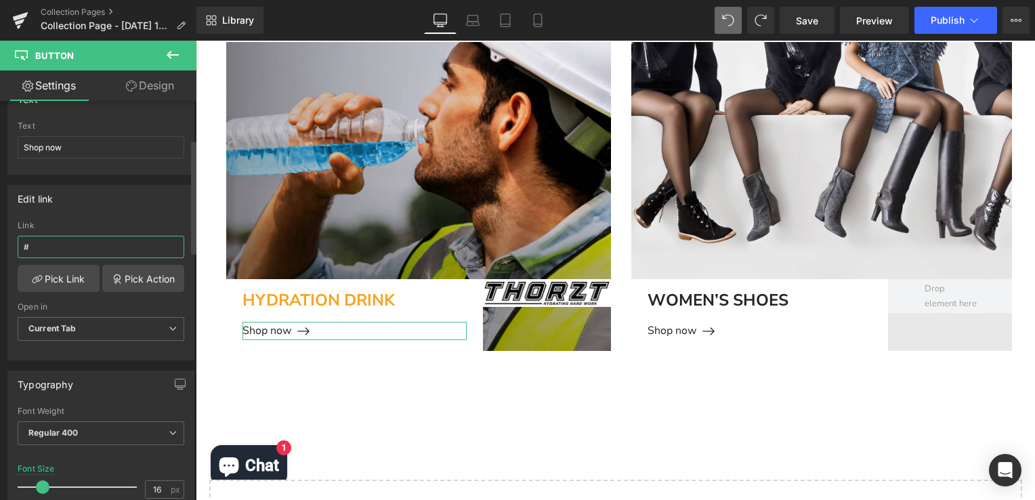
click at [52, 241] on input "#" at bounding box center [101, 247] width 167 height 22
paste input "[URL][DOMAIN_NAME]"
type input "[URL][DOMAIN_NAME]"
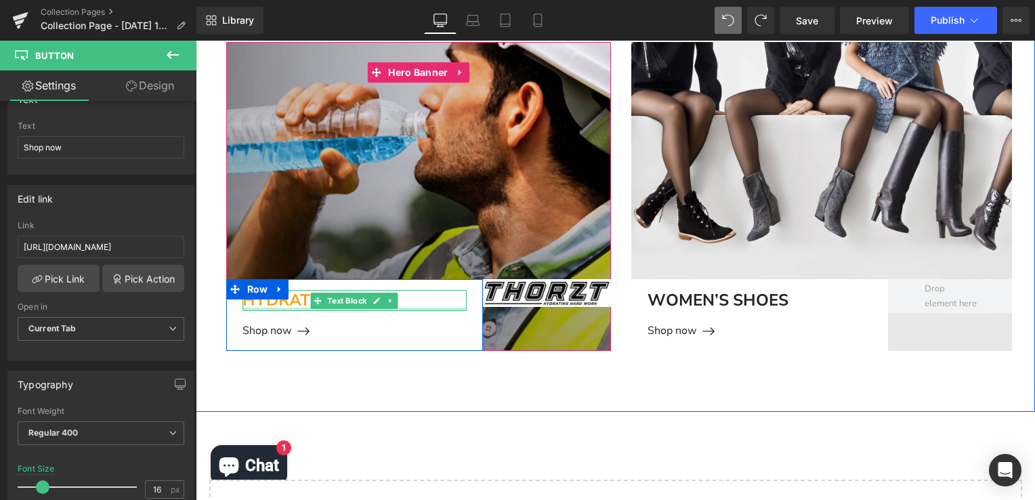
click at [295, 308] on div at bounding box center [355, 309] width 224 height 3
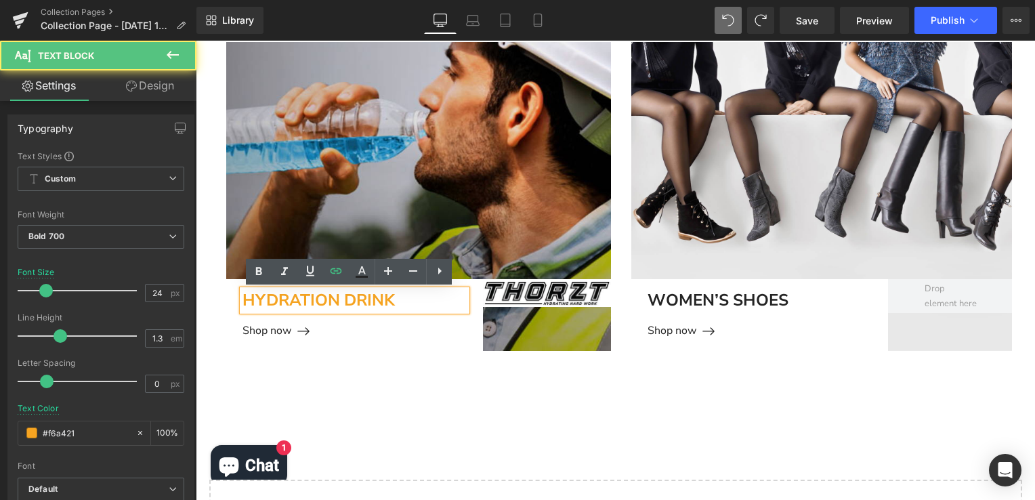
click at [388, 299] on p "hydration drink" at bounding box center [355, 300] width 224 height 21
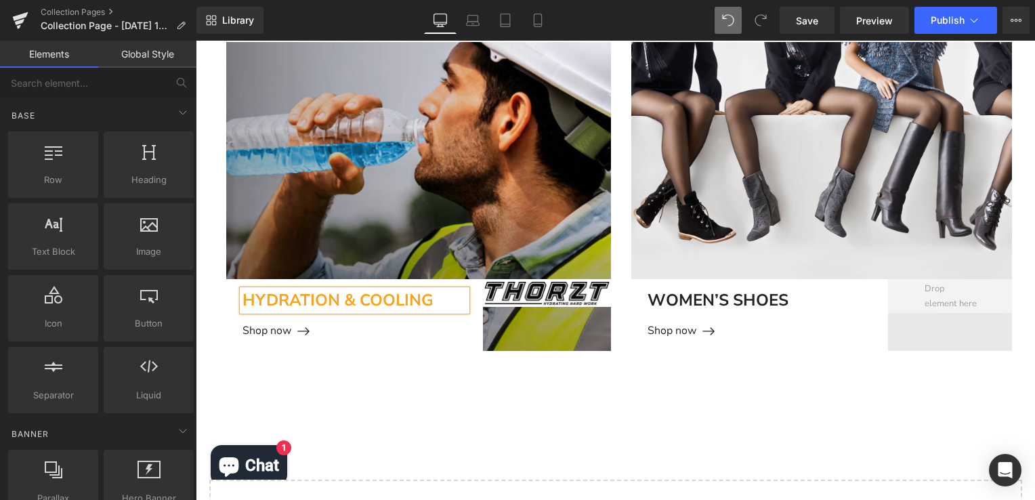
click at [562, 436] on div "hydration & COOLING Text Block Shop now [GEOGRAPHIC_DATA] Image Row Hero Banner…" at bounding box center [616, 286] width 840 height 610
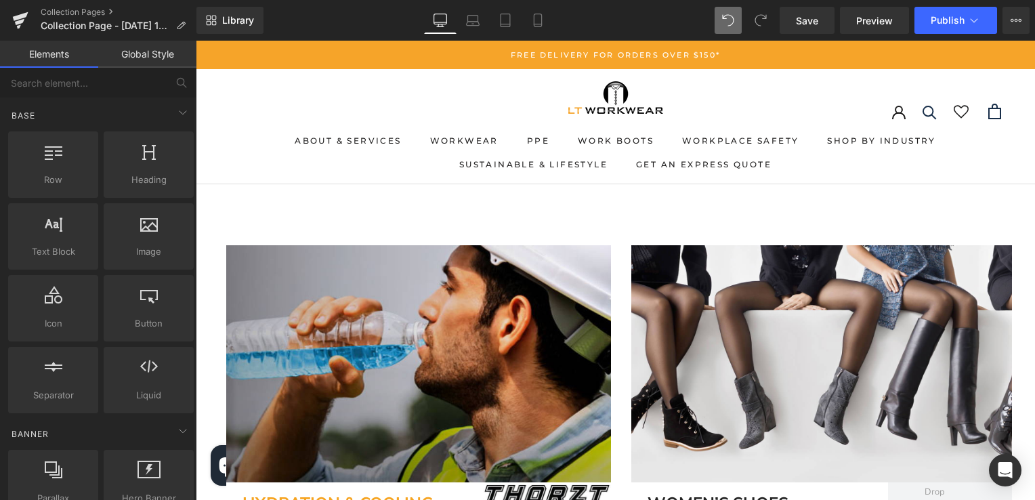
scroll to position [136, 0]
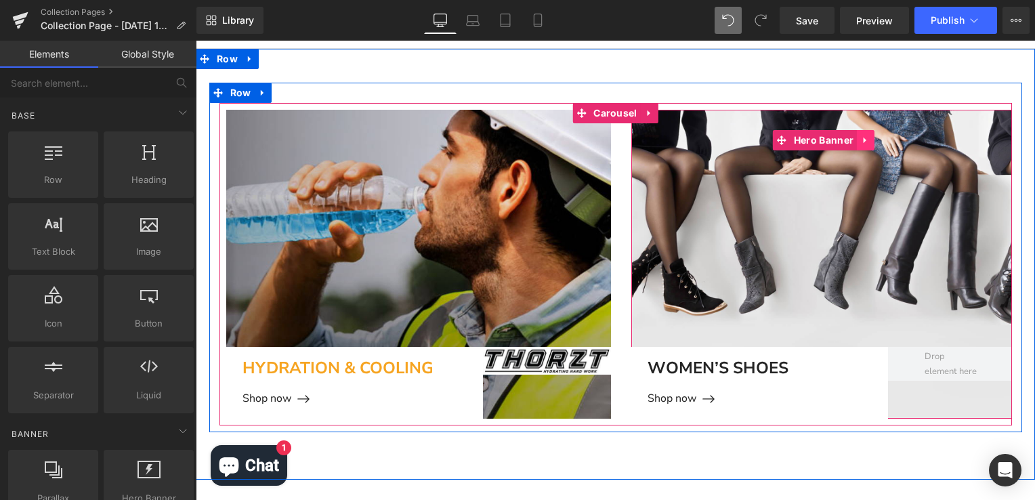
click at [862, 139] on icon at bounding box center [865, 141] width 9 height 10
click at [866, 141] on link at bounding box center [875, 140] width 18 height 20
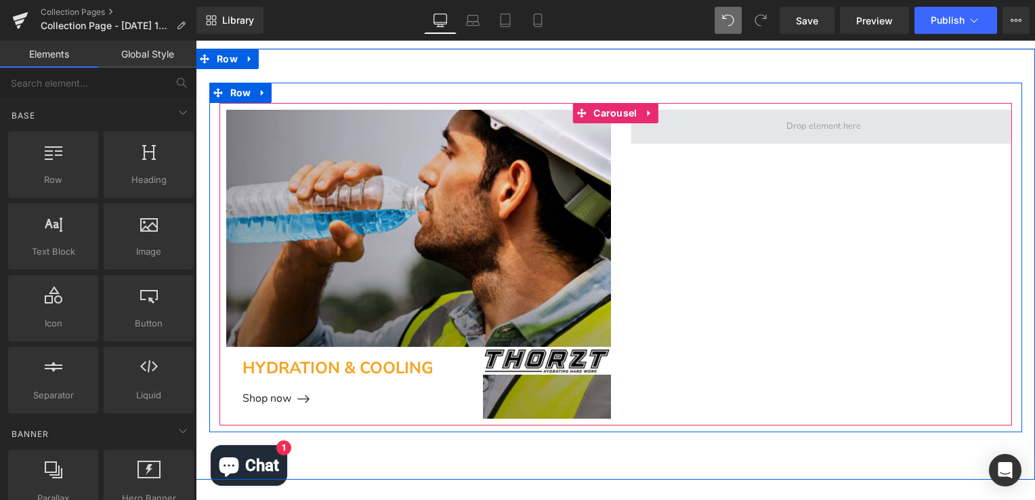
click at [862, 132] on span at bounding box center [825, 127] width 386 height 34
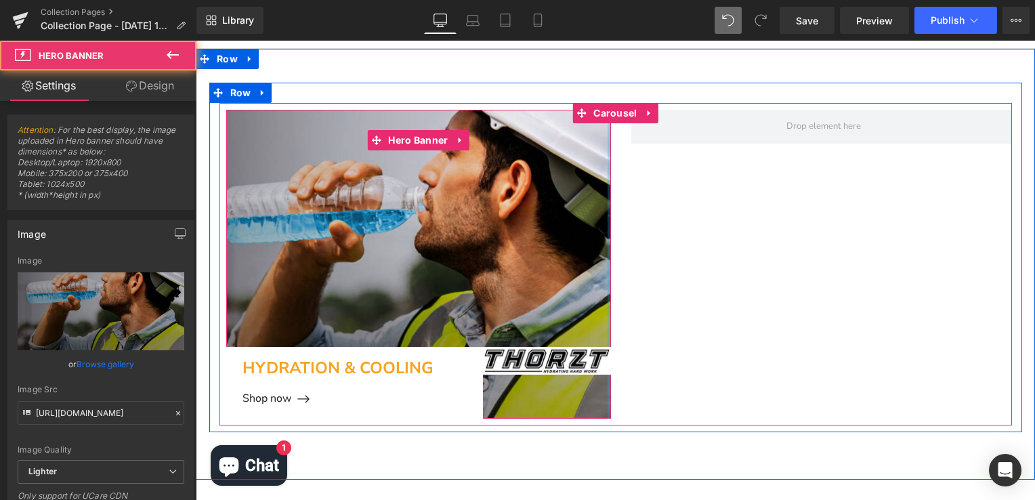
drag, startPoint x: 604, startPoint y: 248, endPoint x: 819, endPoint y: 243, distance: 214.2
click at [819, 243] on div "hydration & COOLING Text Block Shop now [GEOGRAPHIC_DATA] Image Row Hero Banner…" at bounding box center [632, 264] width 813 height 309
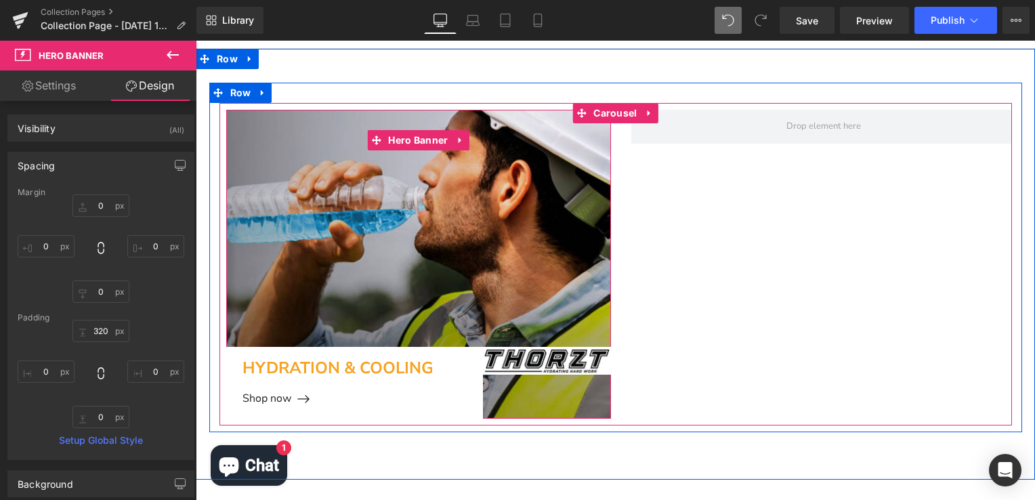
click at [732, 241] on div at bounding box center [825, 264] width 386 height 309
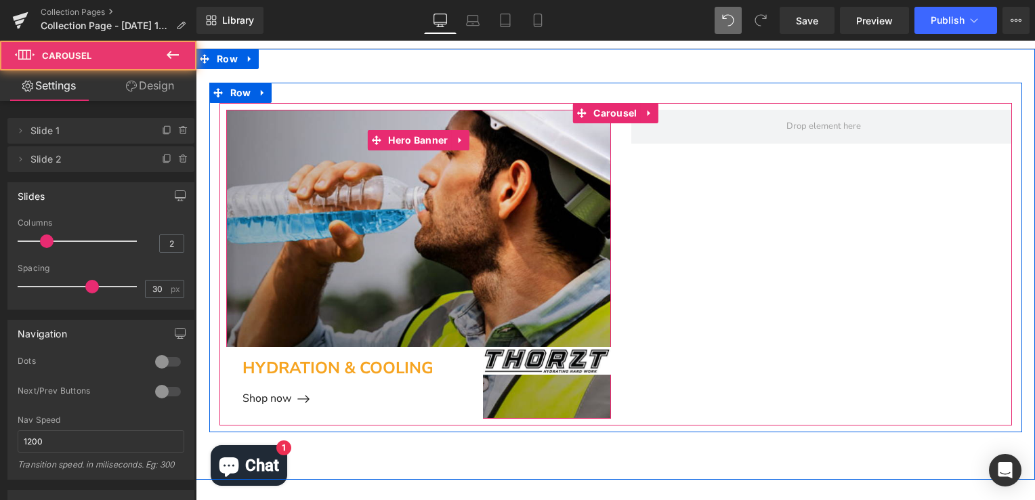
click at [793, 256] on div at bounding box center [825, 264] width 386 height 309
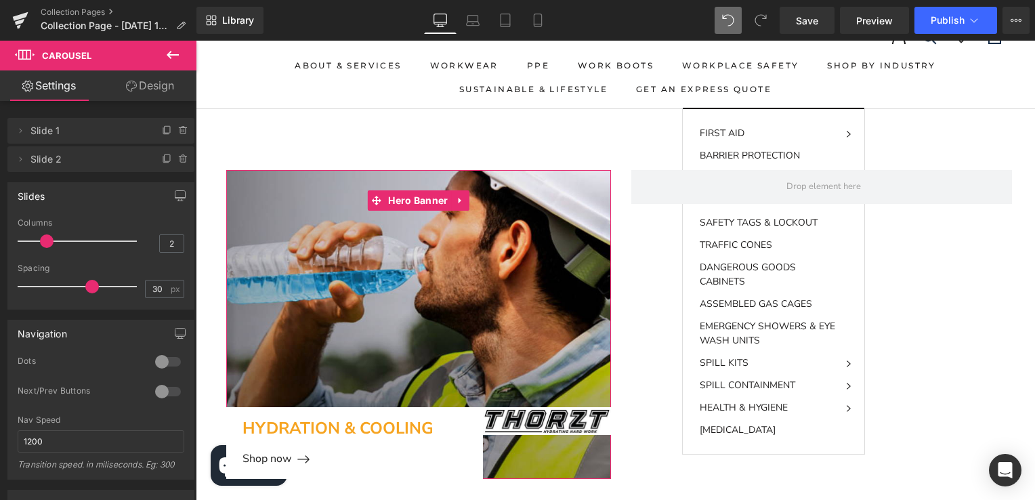
scroll to position [0, 0]
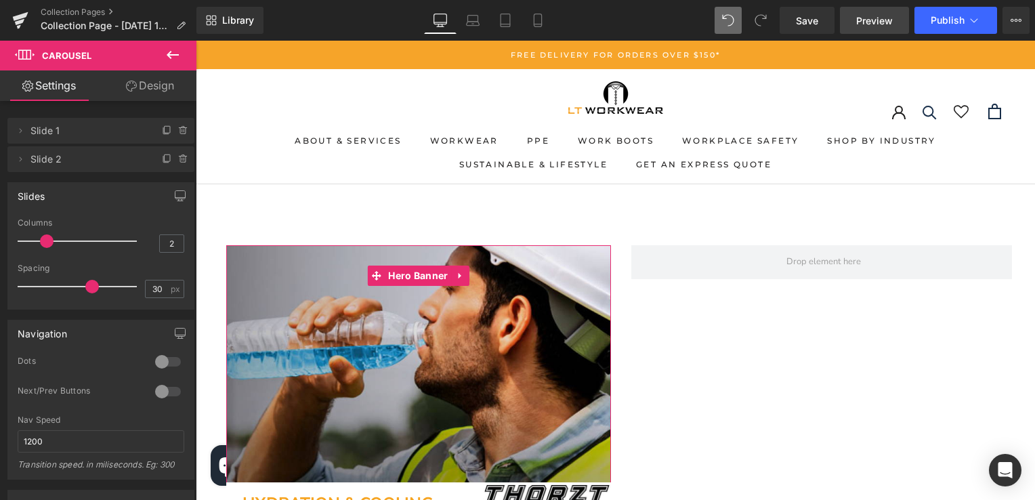
click at [865, 21] on span "Preview" at bounding box center [874, 21] width 37 height 14
click at [819, 16] on span "Save" at bounding box center [807, 21] width 22 height 14
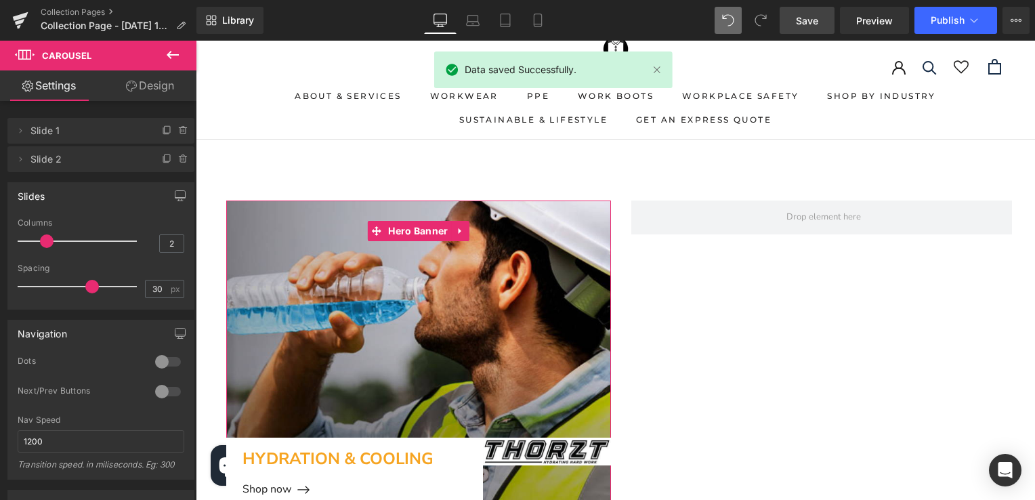
scroll to position [68, 0]
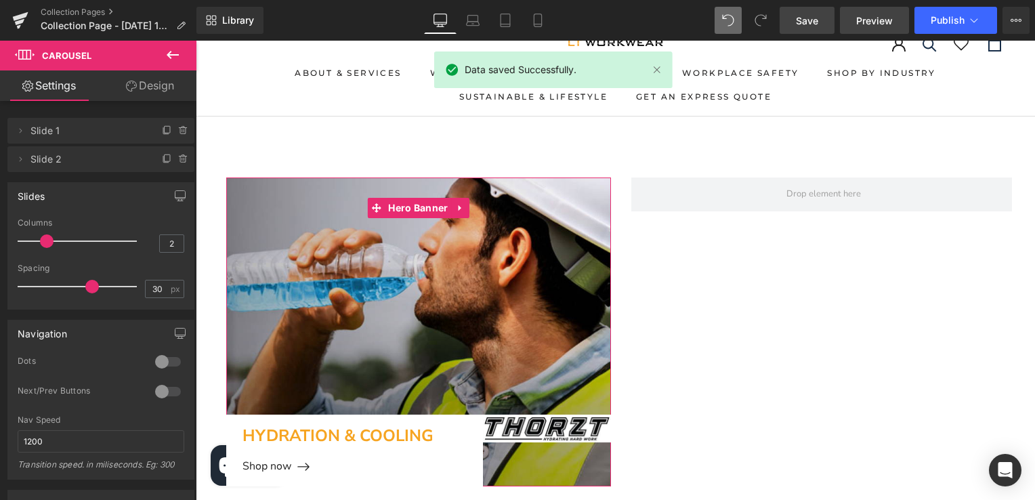
click at [869, 26] on span "Preview" at bounding box center [874, 21] width 37 height 14
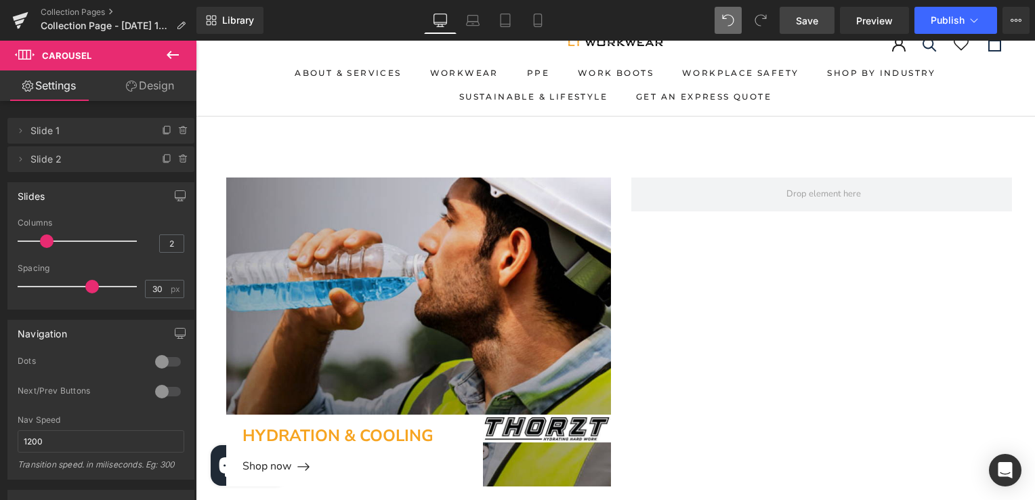
click at [171, 55] on icon at bounding box center [173, 55] width 12 height 8
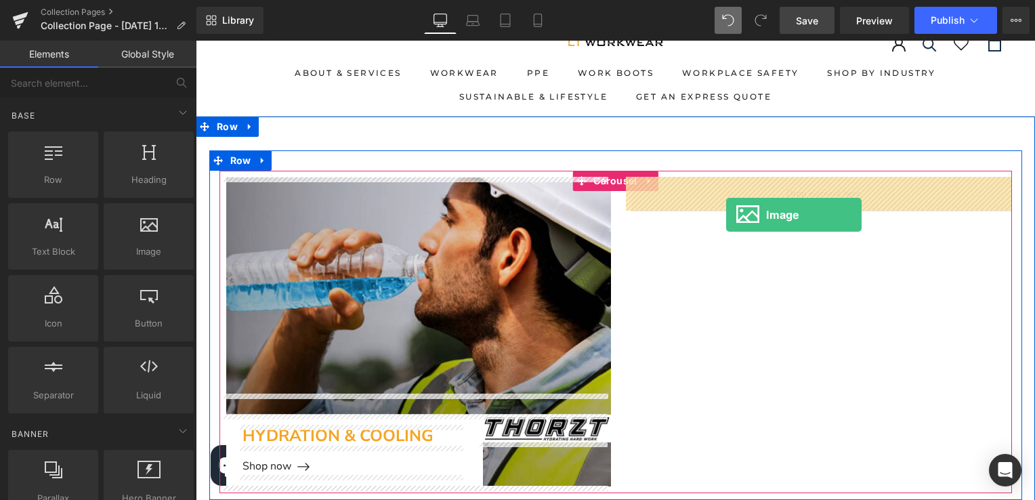
drag, startPoint x: 338, startPoint y: 296, endPoint x: 726, endPoint y: 209, distance: 397.8
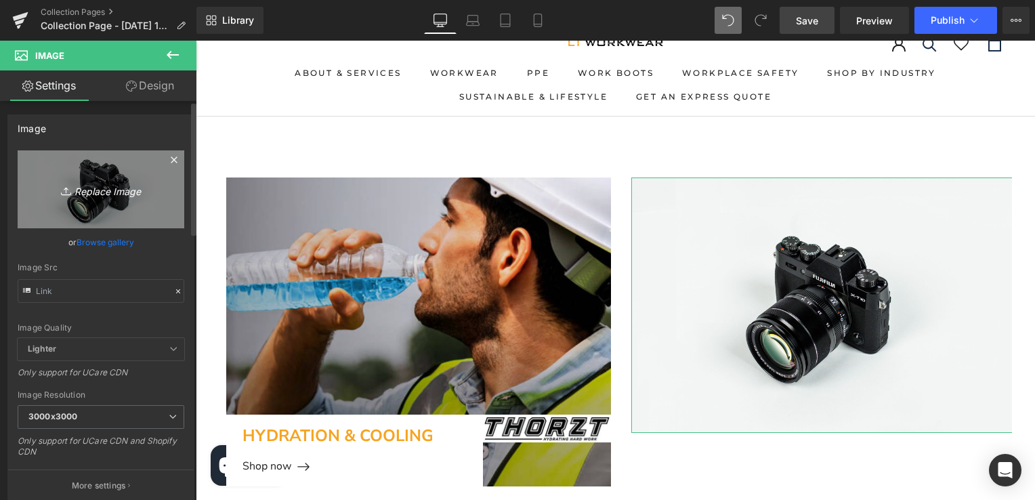
click at [98, 183] on icon "Replace Image" at bounding box center [101, 189] width 108 height 17
type input "C:\fakepath\Screenshot [DATE] 111030.png"
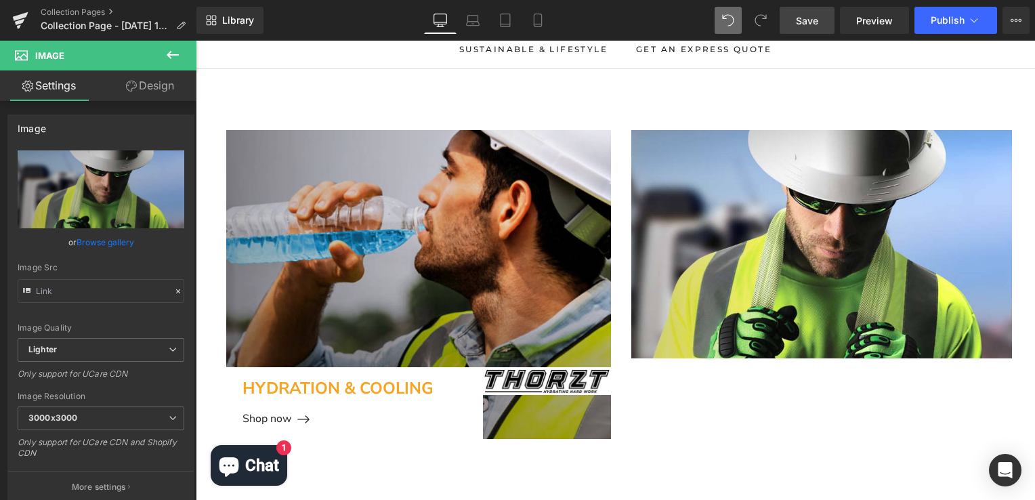
scroll to position [0, 0]
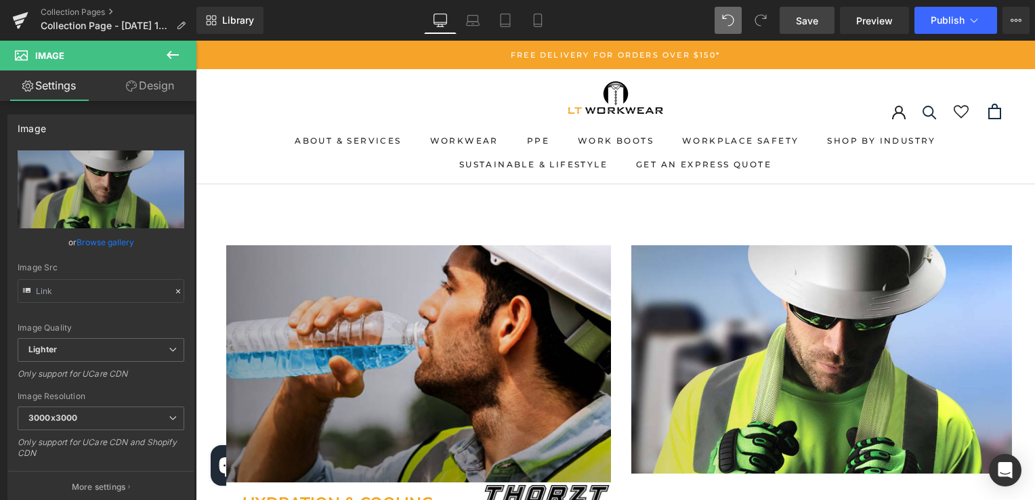
click at [796, 18] on link "Save" at bounding box center [807, 20] width 55 height 27
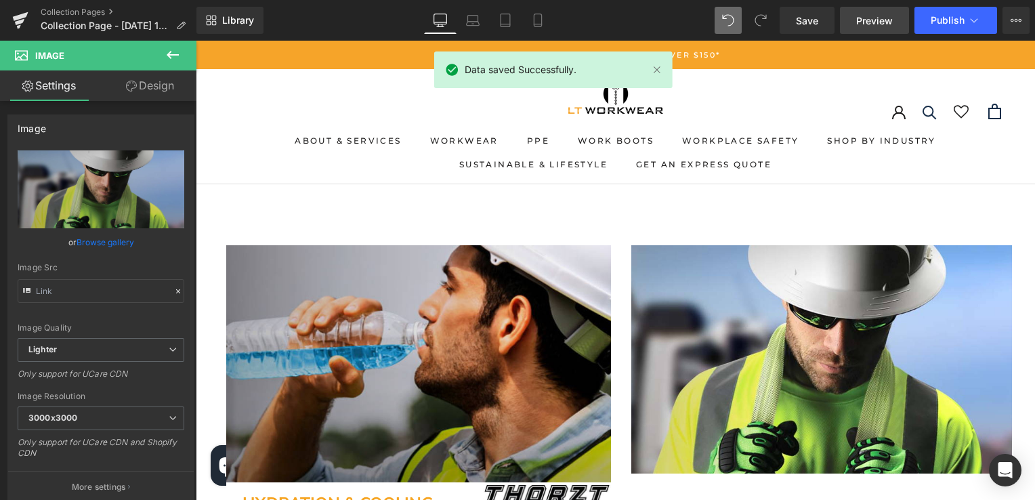
click at [856, 20] on link "Preview" at bounding box center [874, 20] width 69 height 27
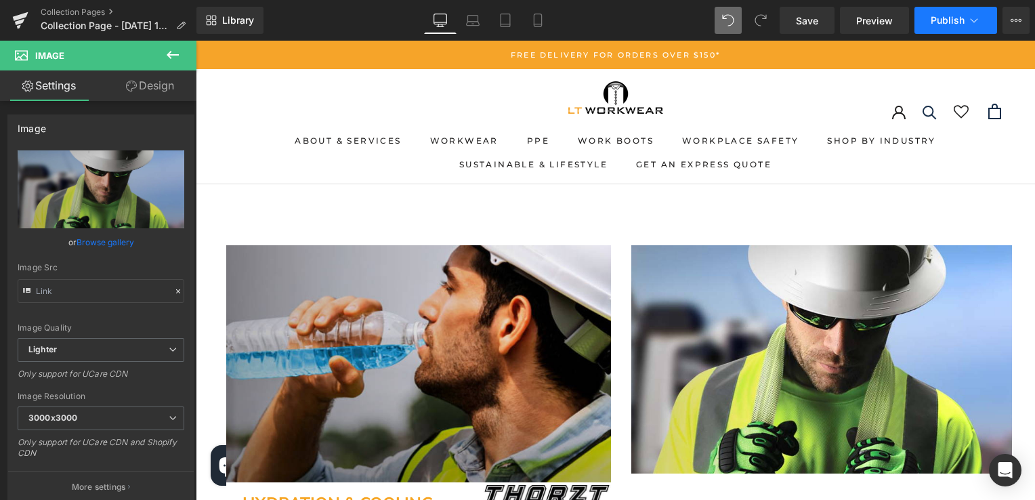
click at [963, 20] on span "Publish" at bounding box center [948, 20] width 34 height 11
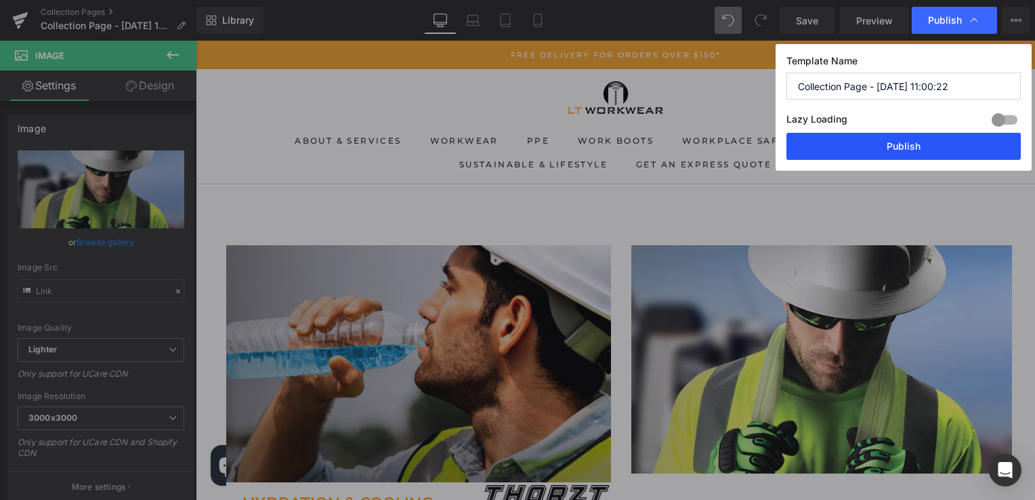
click at [878, 144] on button "Publish" at bounding box center [904, 146] width 234 height 27
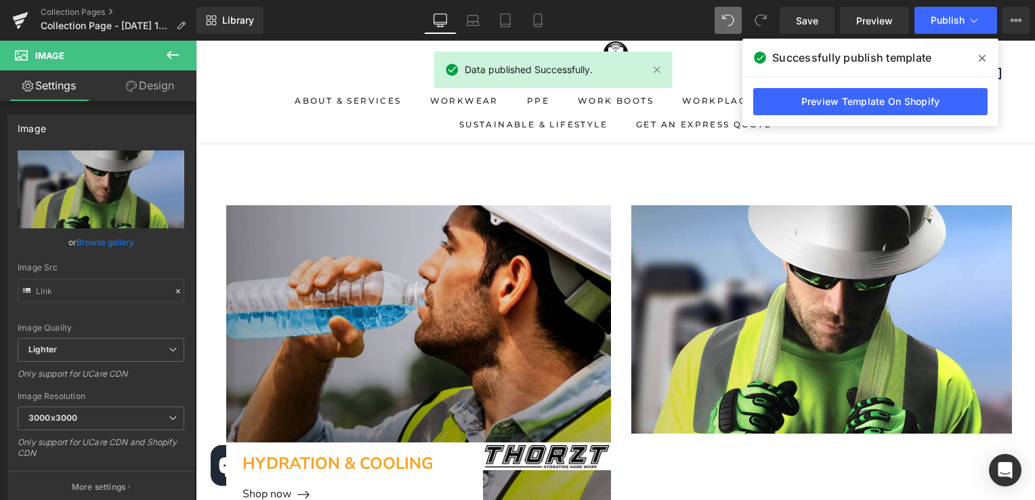
scroll to position [31, 0]
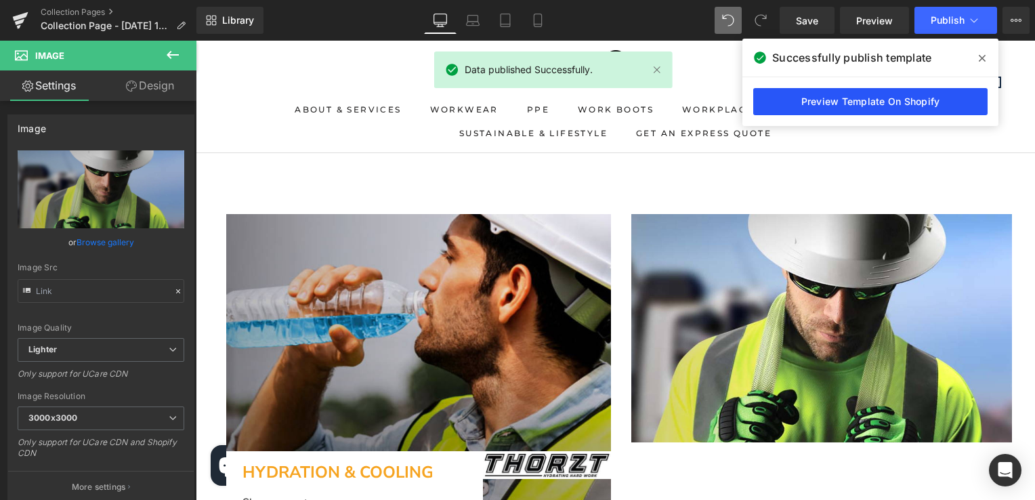
click at [877, 108] on link "Preview Template On Shopify" at bounding box center [870, 101] width 234 height 27
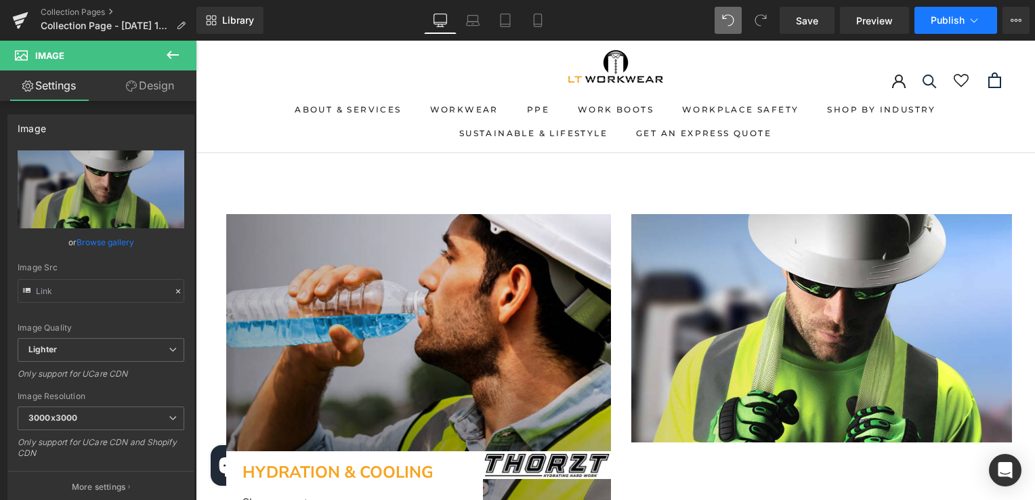
click at [983, 24] on button "Publish" at bounding box center [956, 20] width 83 height 27
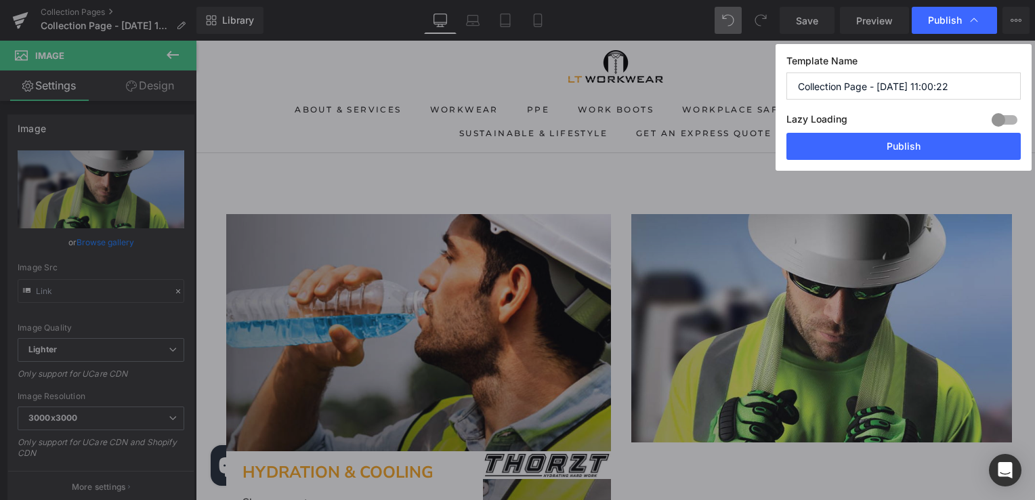
click at [1013, 119] on div at bounding box center [1005, 120] width 33 height 22
click at [995, 118] on div at bounding box center [1005, 120] width 33 height 22
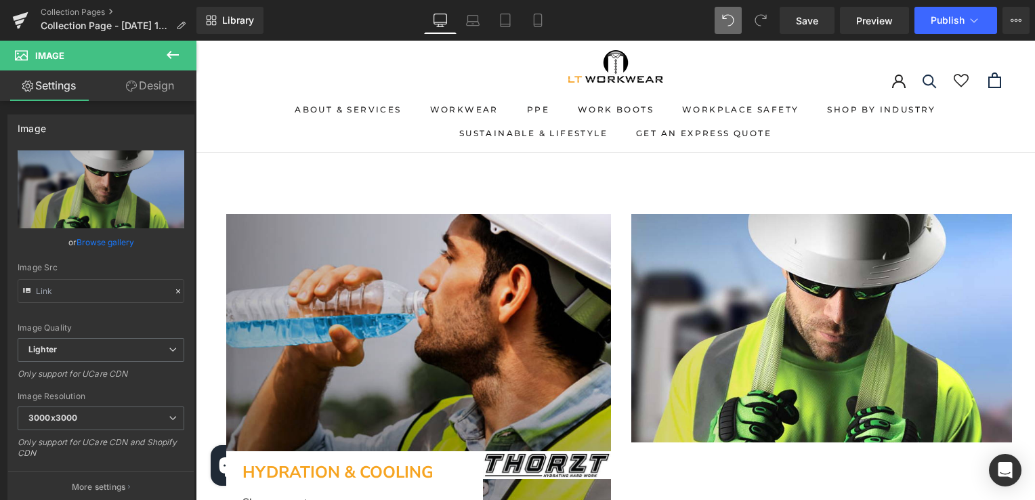
click at [167, 53] on icon at bounding box center [173, 55] width 16 height 16
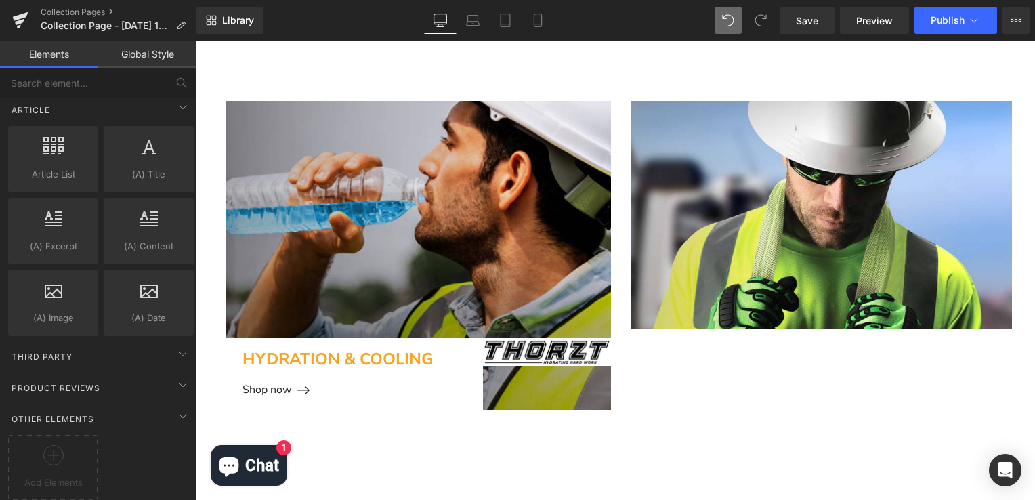
scroll to position [0, 0]
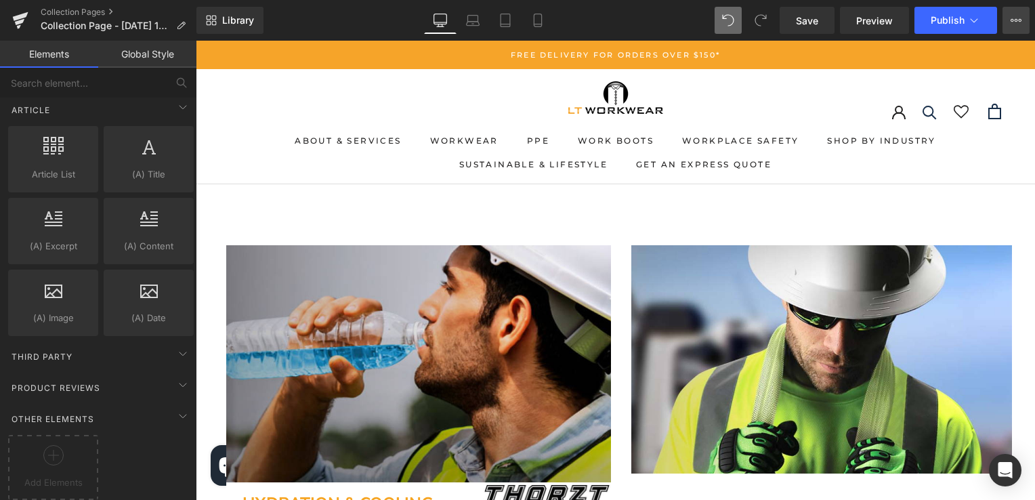
click at [1023, 14] on button "View Live Page View with current Template Save Template to Library Schedule Pub…" at bounding box center [1016, 20] width 27 height 27
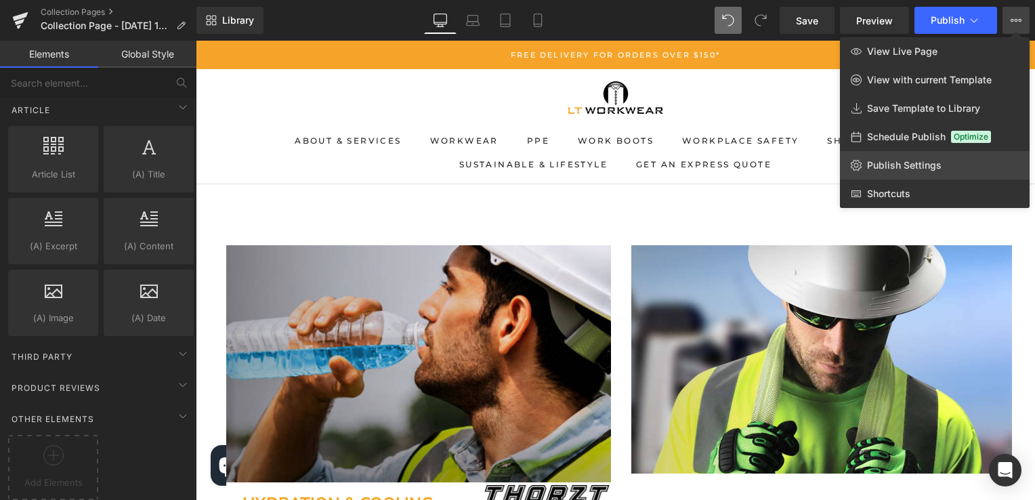
click at [894, 173] on link "Publish Settings" at bounding box center [935, 165] width 190 height 28
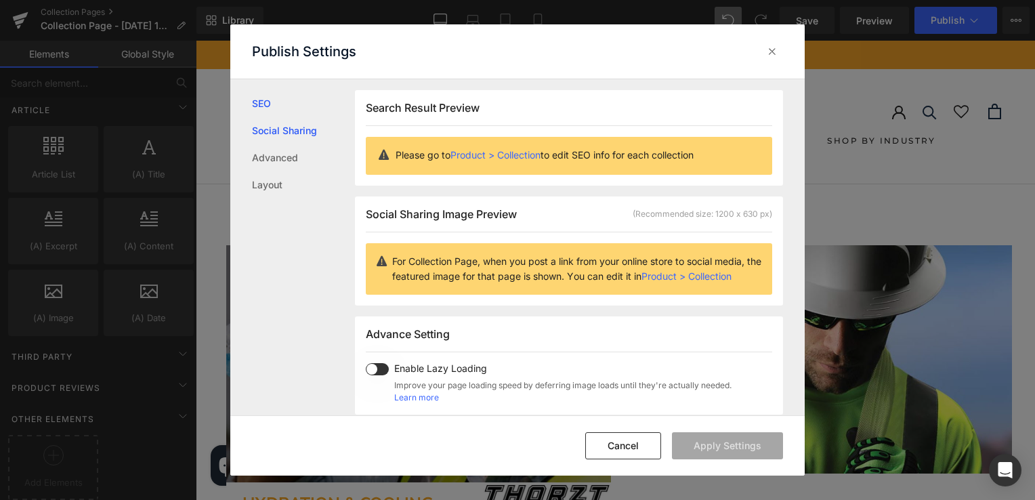
click at [306, 135] on link "Social Sharing" at bounding box center [303, 130] width 103 height 27
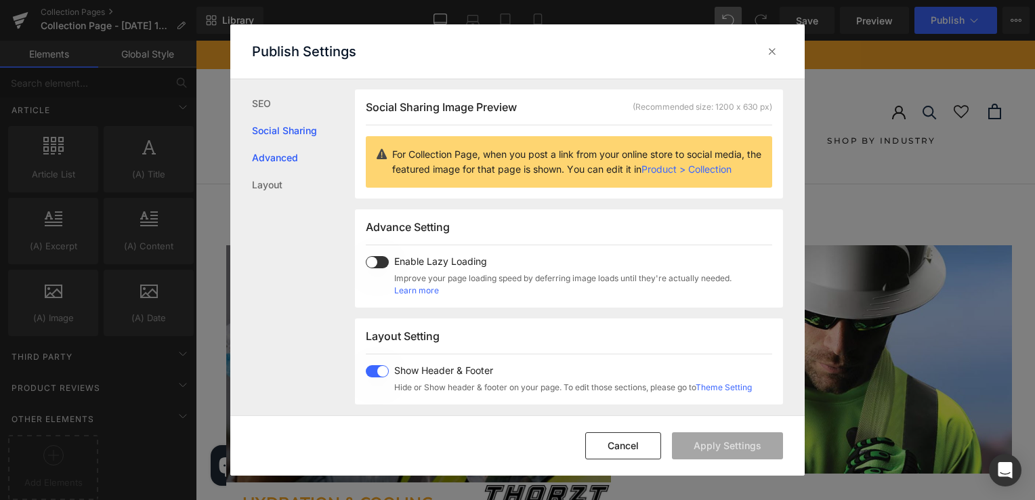
click at [288, 157] on link "Advanced" at bounding box center [303, 157] width 103 height 27
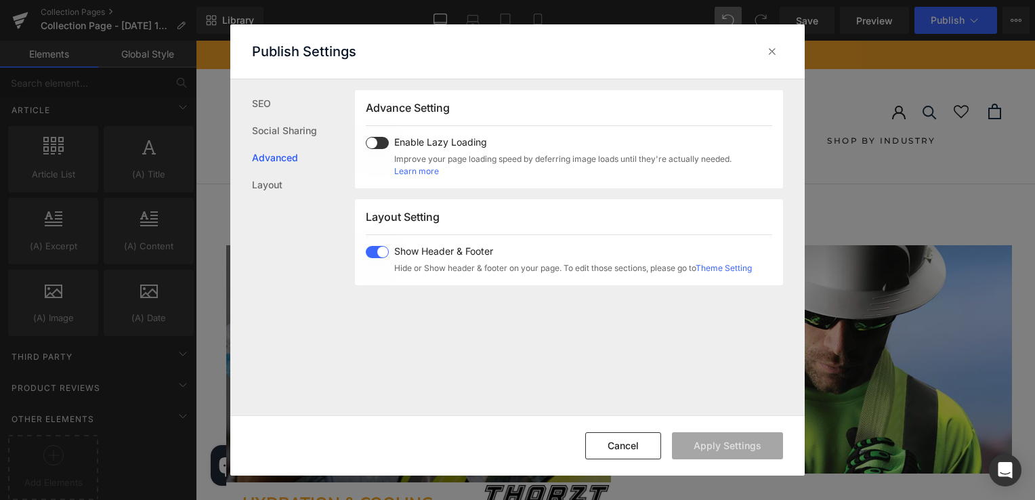
scroll to position [227, 0]
click at [297, 190] on link "Layout" at bounding box center [303, 184] width 103 height 27
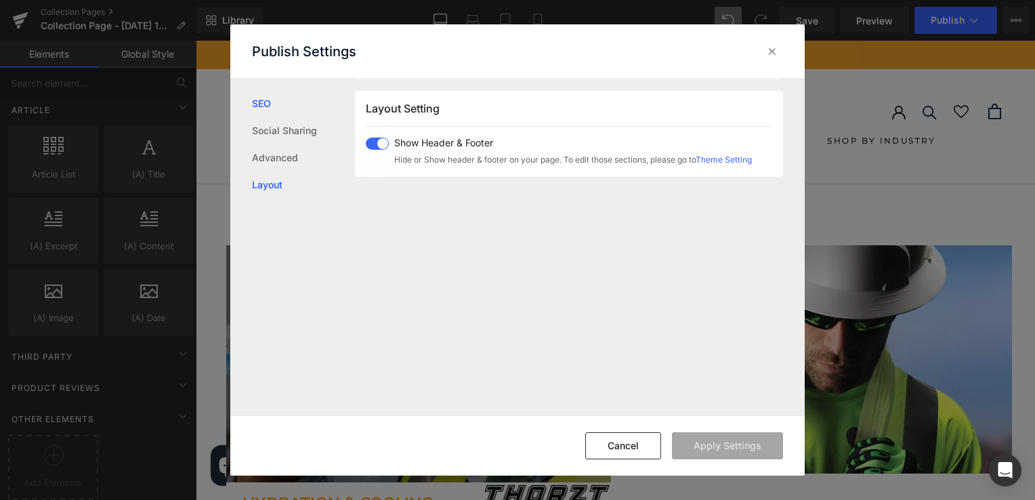
click at [296, 106] on link "SEO" at bounding box center [303, 103] width 103 height 27
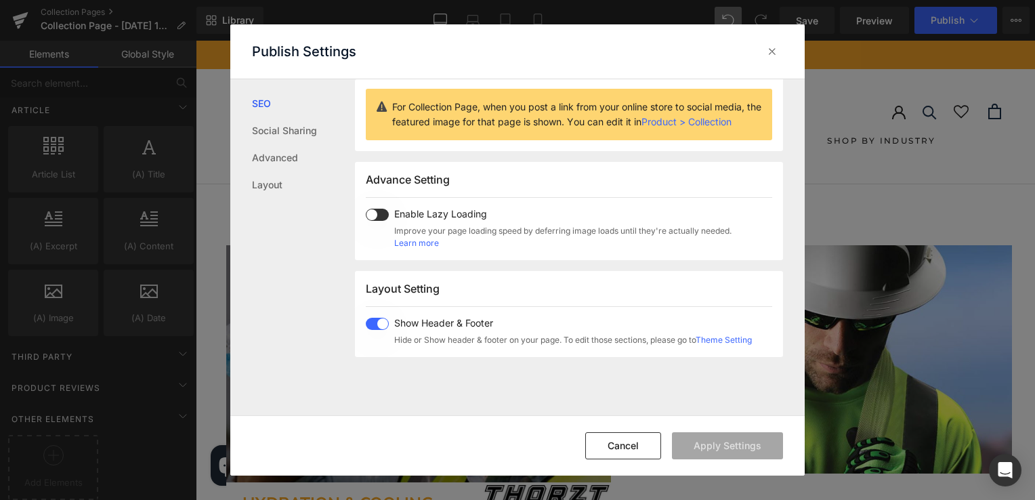
scroll to position [0, 0]
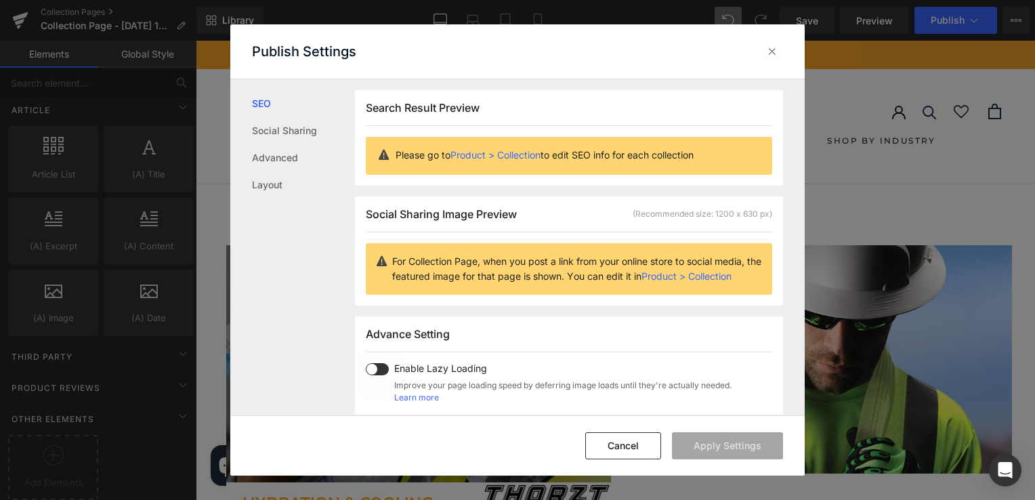
click at [533, 158] on link "Product > Collection" at bounding box center [496, 155] width 90 height 12
click at [772, 46] on icon at bounding box center [773, 52] width 14 height 14
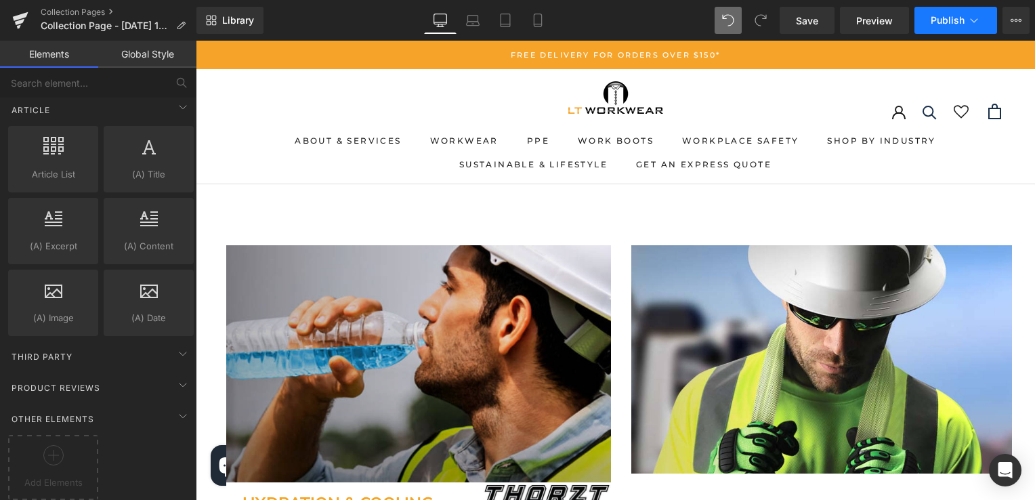
click at [980, 27] on button "Publish" at bounding box center [956, 20] width 83 height 27
click at [1015, 29] on button "View Live Page View with current Template Save Template to Library Schedule Pub…" at bounding box center [1016, 20] width 27 height 27
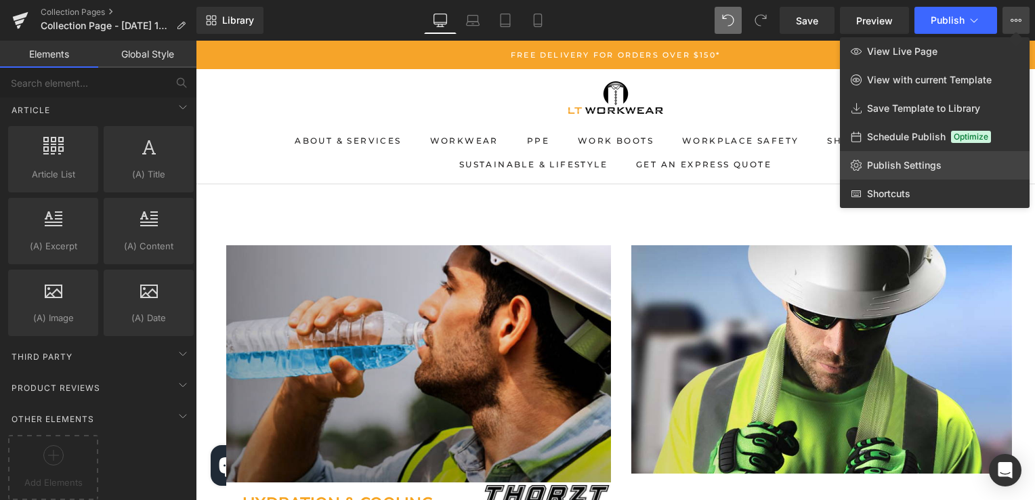
click at [949, 159] on link "Publish Settings" at bounding box center [935, 165] width 190 height 28
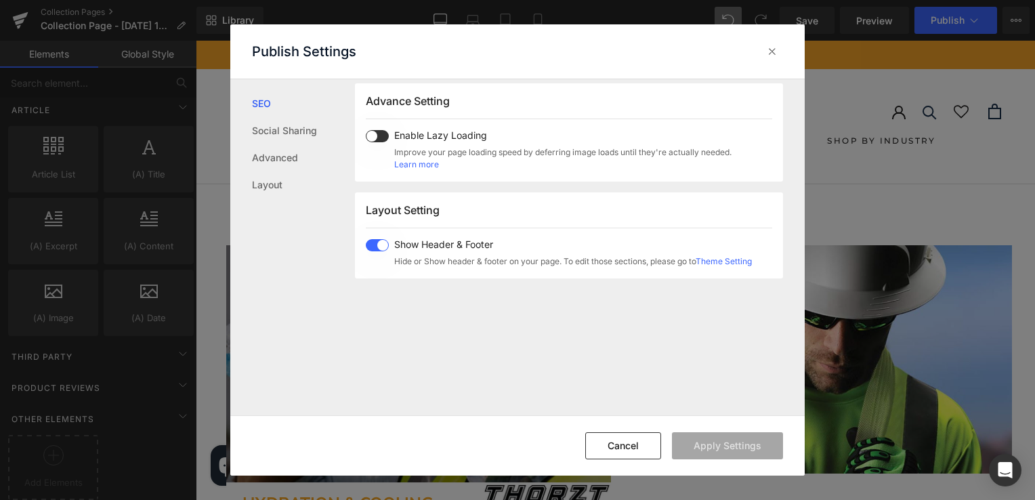
scroll to position [335, 0]
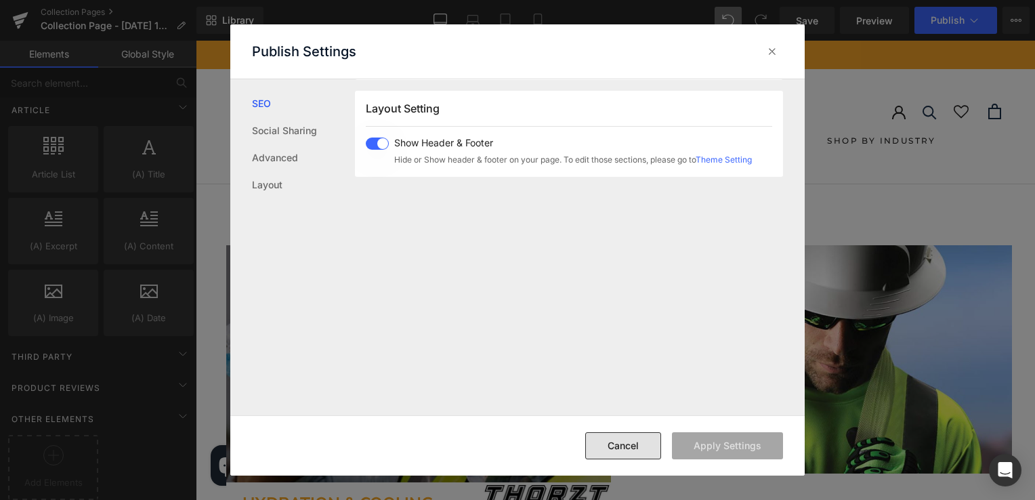
click at [634, 445] on button "Cancel" at bounding box center [623, 445] width 76 height 27
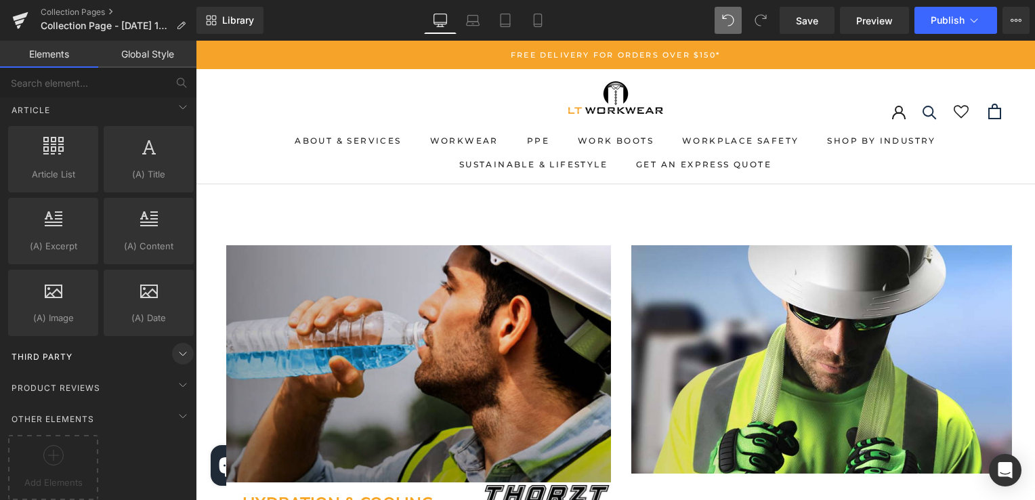
click at [175, 346] on icon at bounding box center [183, 354] width 16 height 16
click at [175, 377] on icon at bounding box center [183, 385] width 16 height 16
click at [181, 408] on icon at bounding box center [183, 416] width 16 height 16
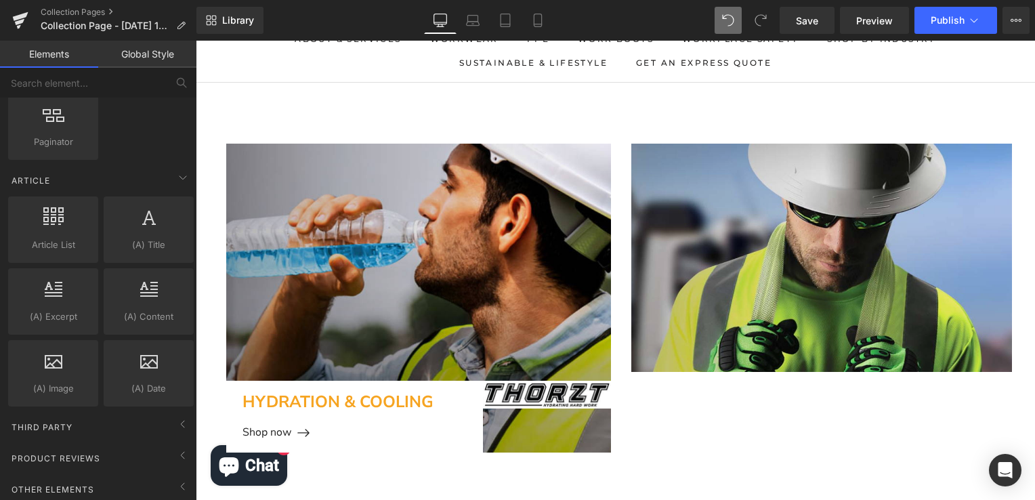
scroll to position [0, 0]
